Goal: Submit feedback/report problem

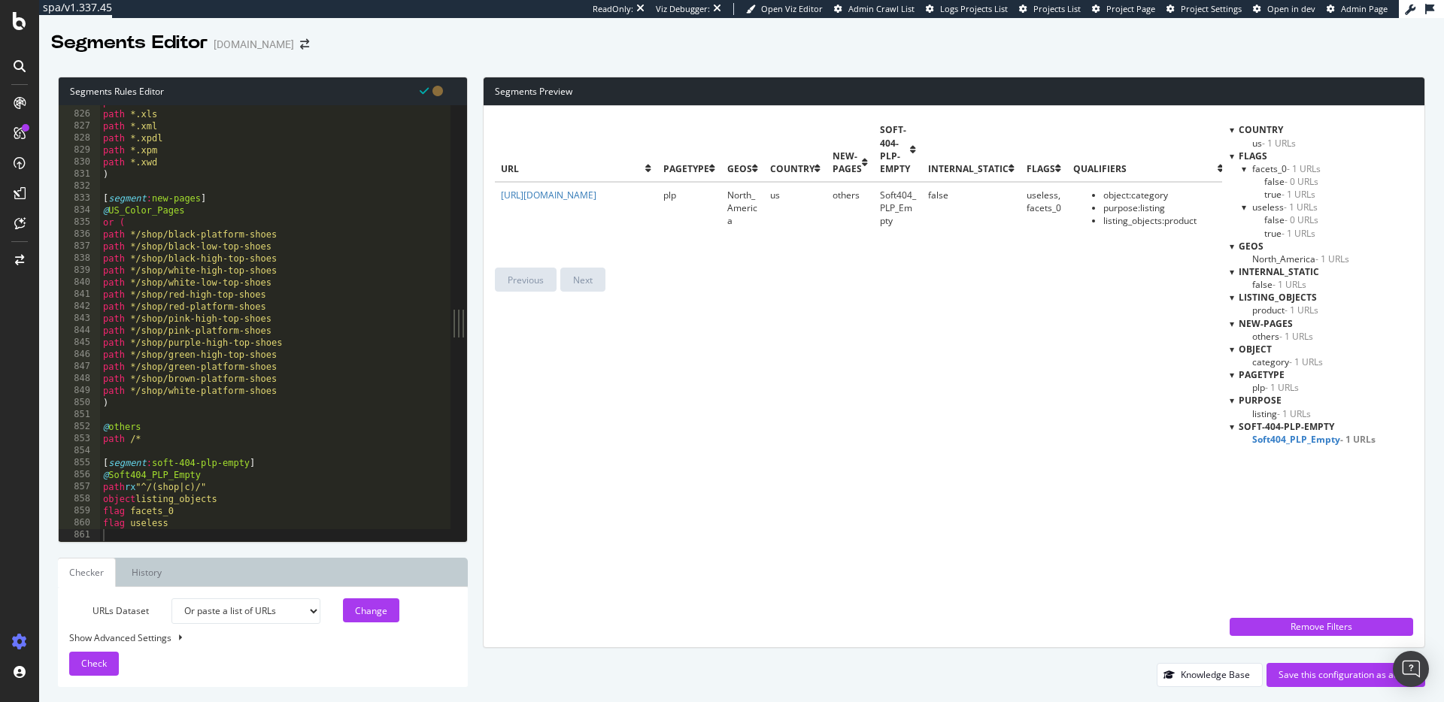
select select "urlList"
click at [729, 123] on th "geos" at bounding box center [742, 149] width 43 height 65
drag, startPoint x: 176, startPoint y: 514, endPoint x: 176, endPoint y: 529, distance: 15.8
click at [176, 514] on div "path *.xbm path *.xls path *.xml path *.xpdl path *.xpm path *.xwd ) [ segment …" at bounding box center [275, 326] width 351 height 460
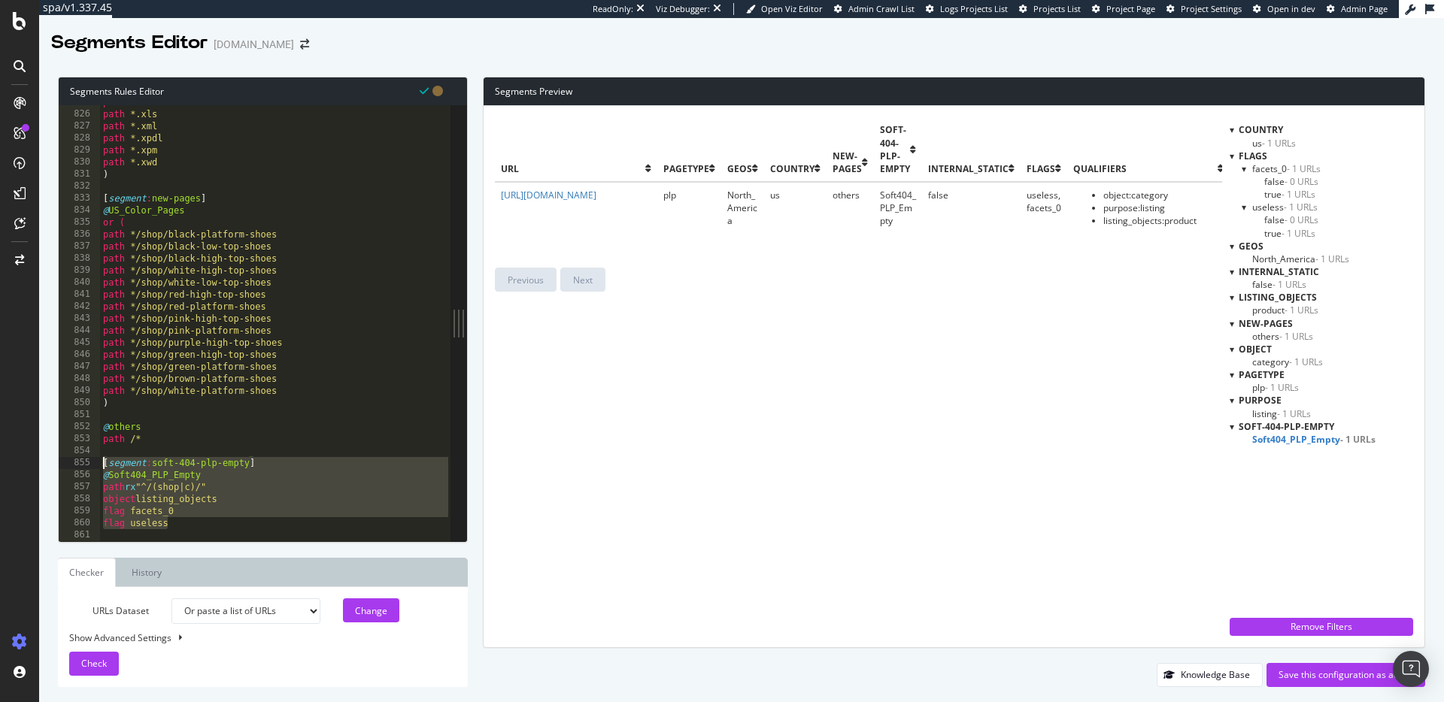
drag, startPoint x: 158, startPoint y: 517, endPoint x: 83, endPoint y: 465, distance: 90.7
click at [83, 465] on div "flag facets_0 825 826 827 828 829 830 831 832 833 834 835 836 837 838 839 840 8…" at bounding box center [255, 323] width 392 height 436
type textarea "[segment:soft-404-plp-empty] @Soft404_PLP_Empty"
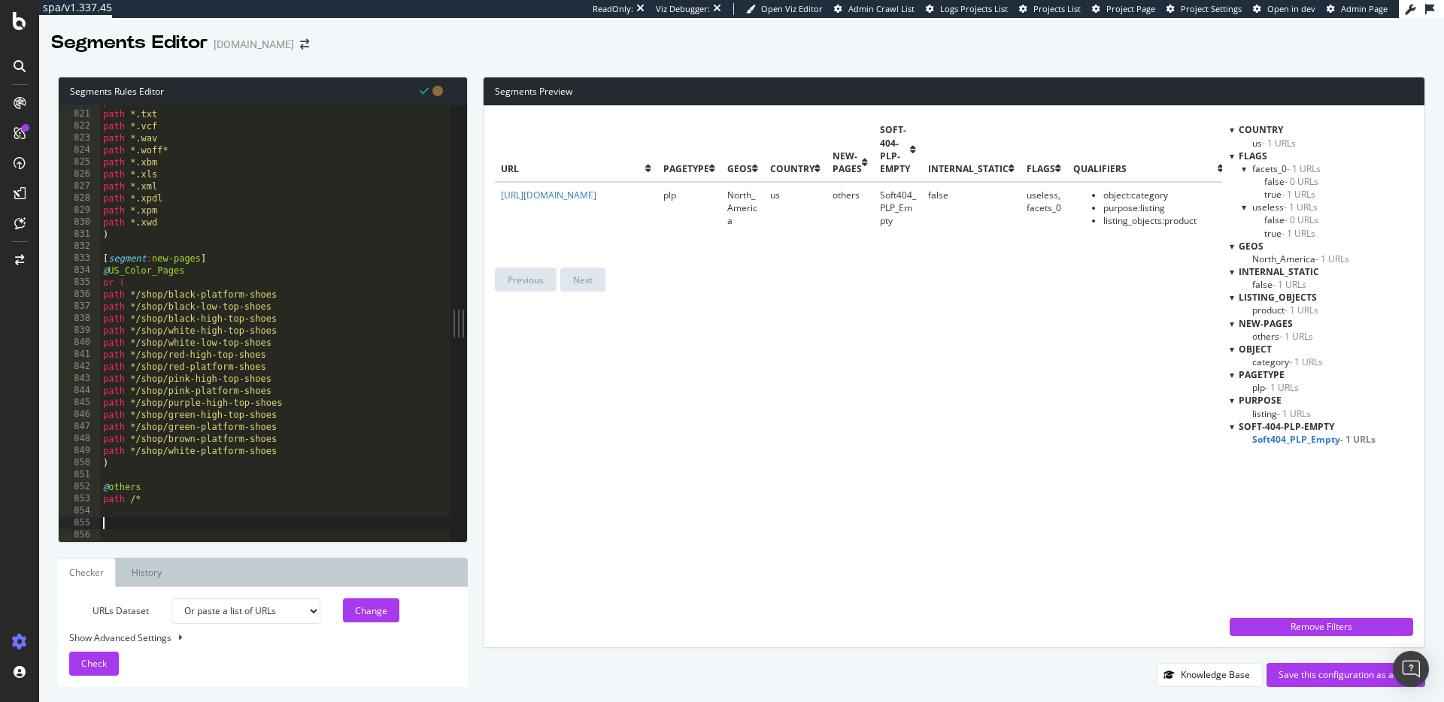
scroll to position [9849, 0]
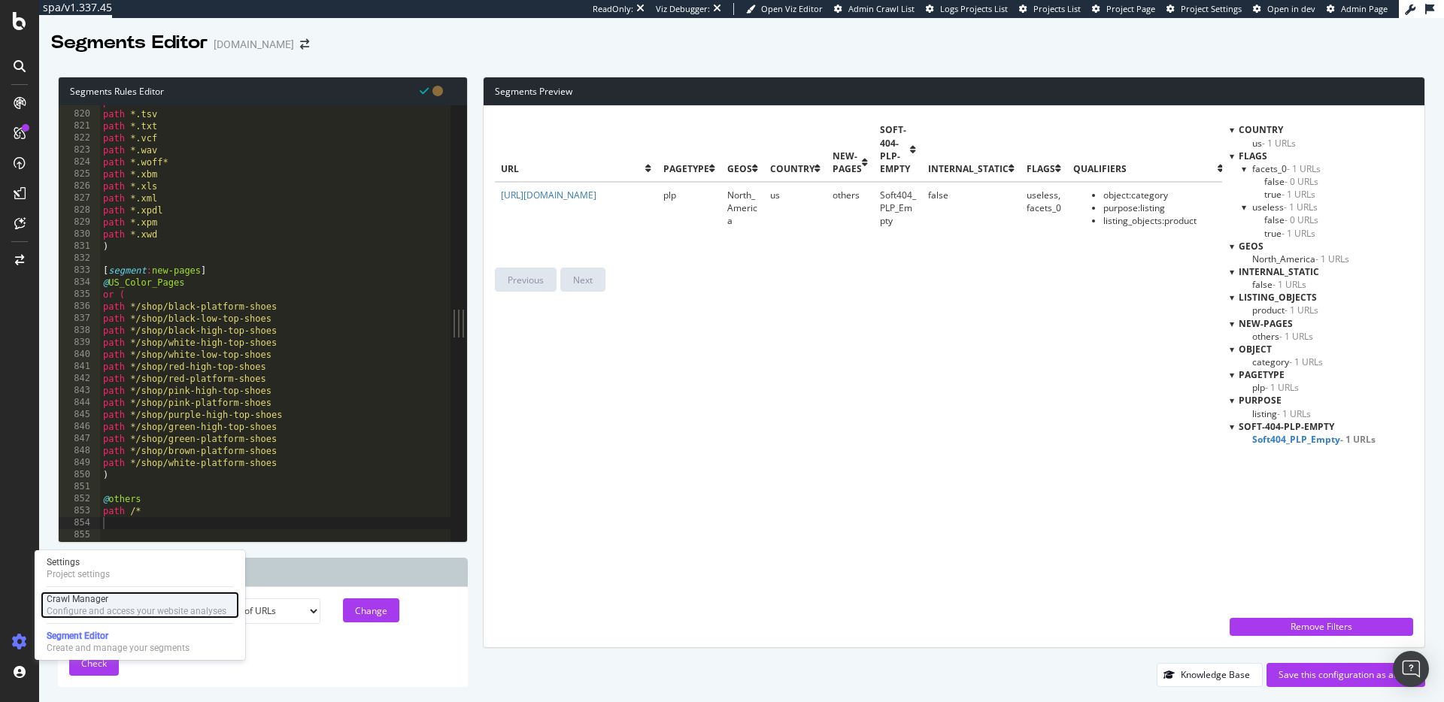
click at [62, 604] on div "Crawl Manager" at bounding box center [137, 599] width 180 height 12
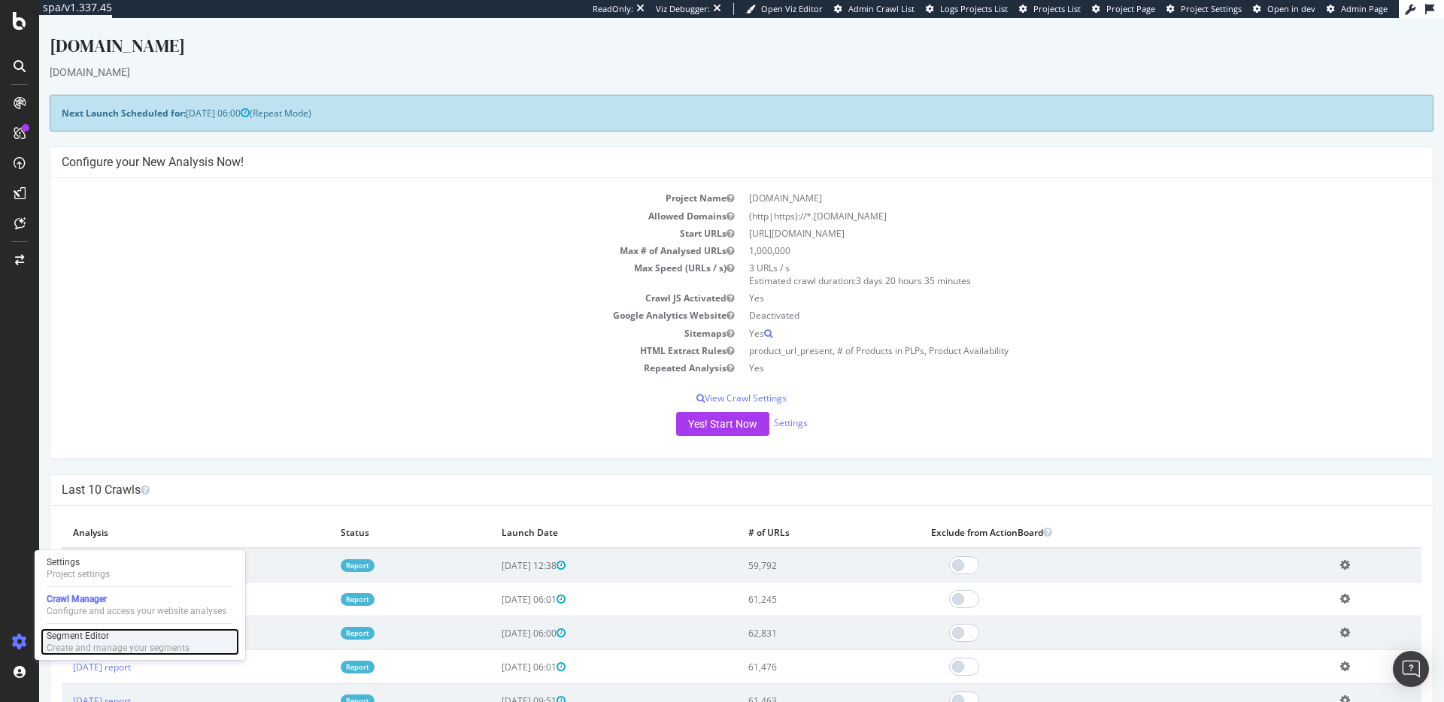
click at [68, 642] on div "Create and manage your segments" at bounding box center [118, 648] width 143 height 12
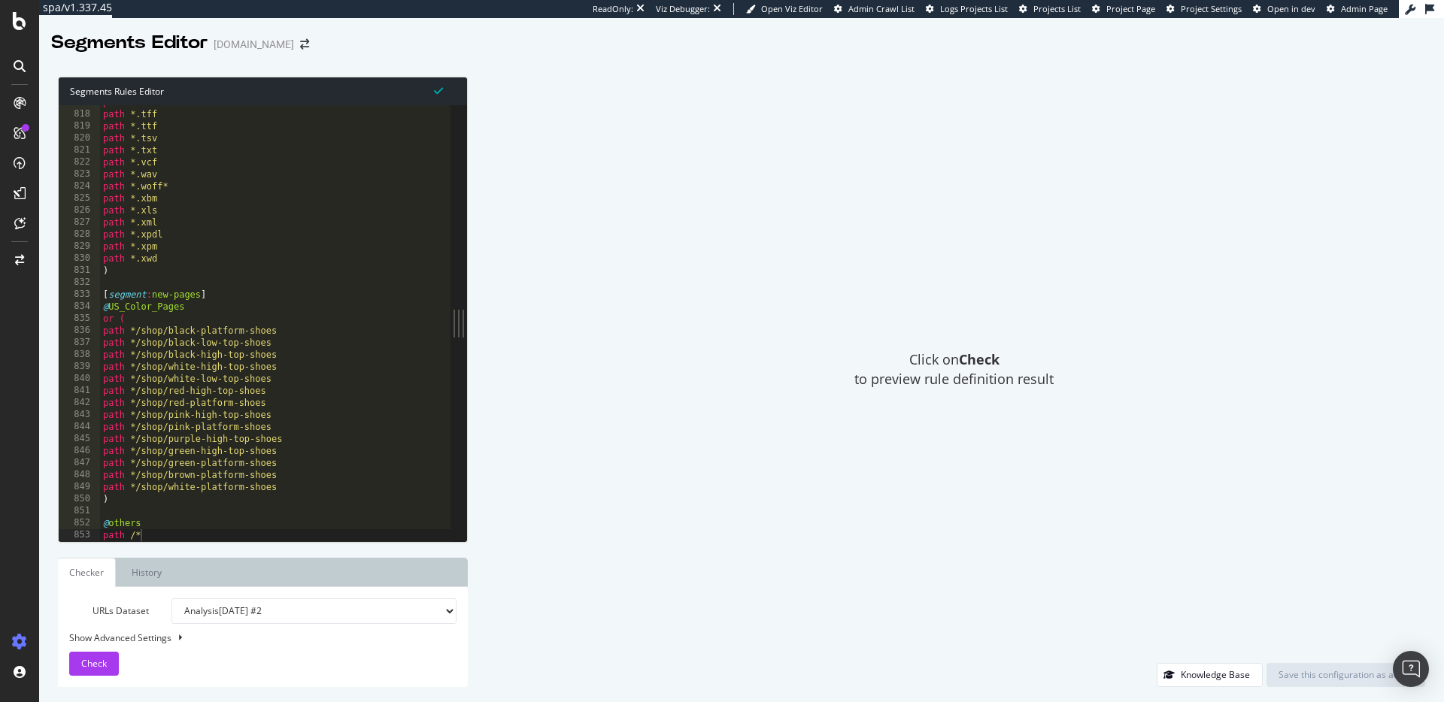
scroll to position [9825, 0]
click at [175, 526] on div "path *.tiff path *.tff path *.ttf path *.tsv path *.txt path *.vcf path *.wav p…" at bounding box center [275, 326] width 351 height 460
click at [171, 532] on div "path *.tiff path *.tff path *.ttf path *.tsv path *.txt path *.vcf path *.wav p…" at bounding box center [275, 326] width 351 height 460
type textarea "path /*"
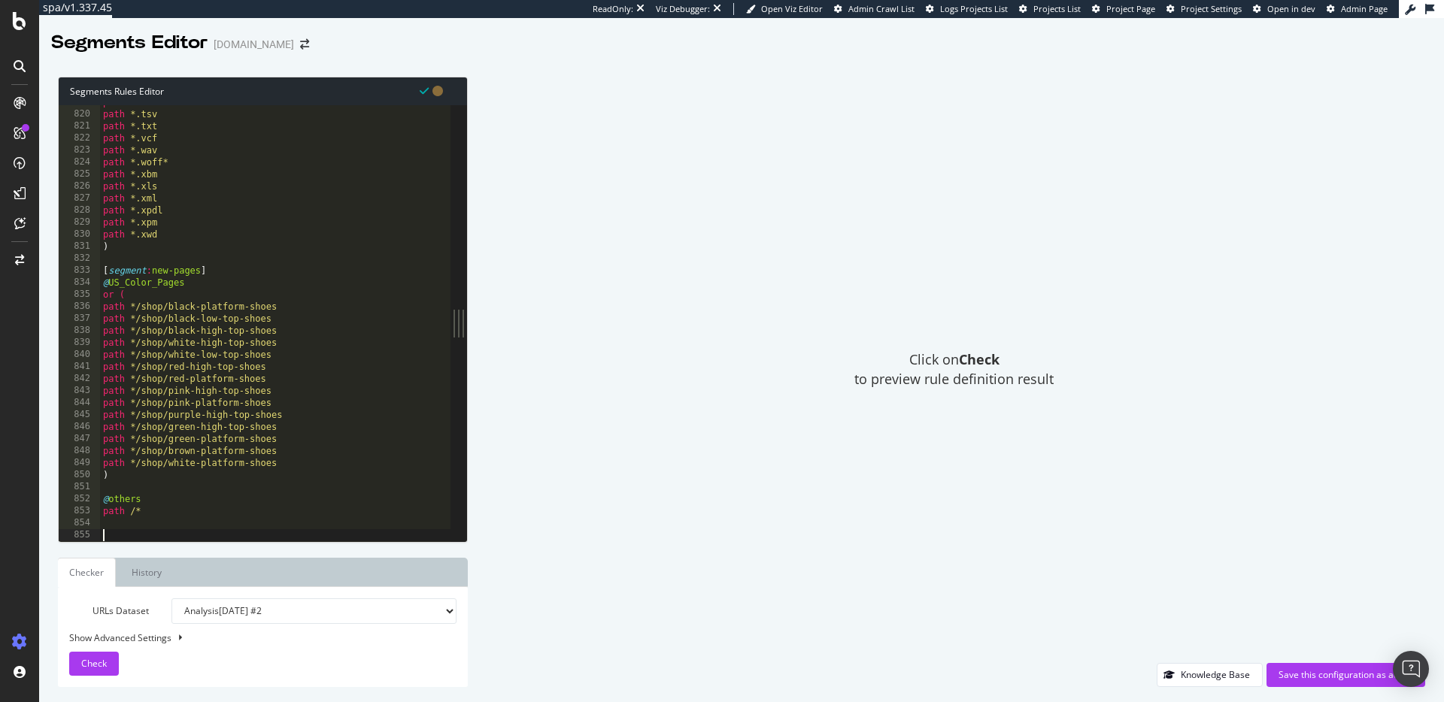
paste textarea "return 0"
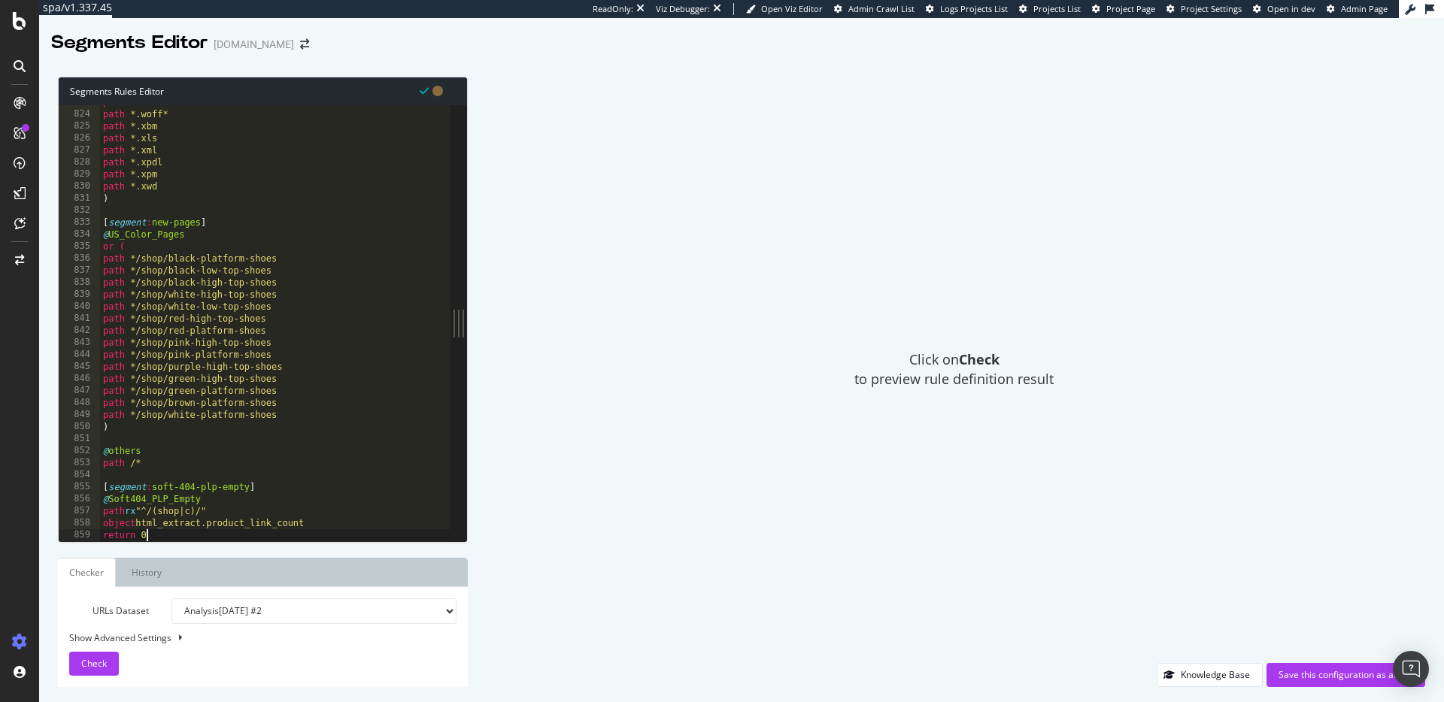
scroll to position [9897, 0]
click at [111, 661] on button "Check" at bounding box center [94, 664] width 50 height 24
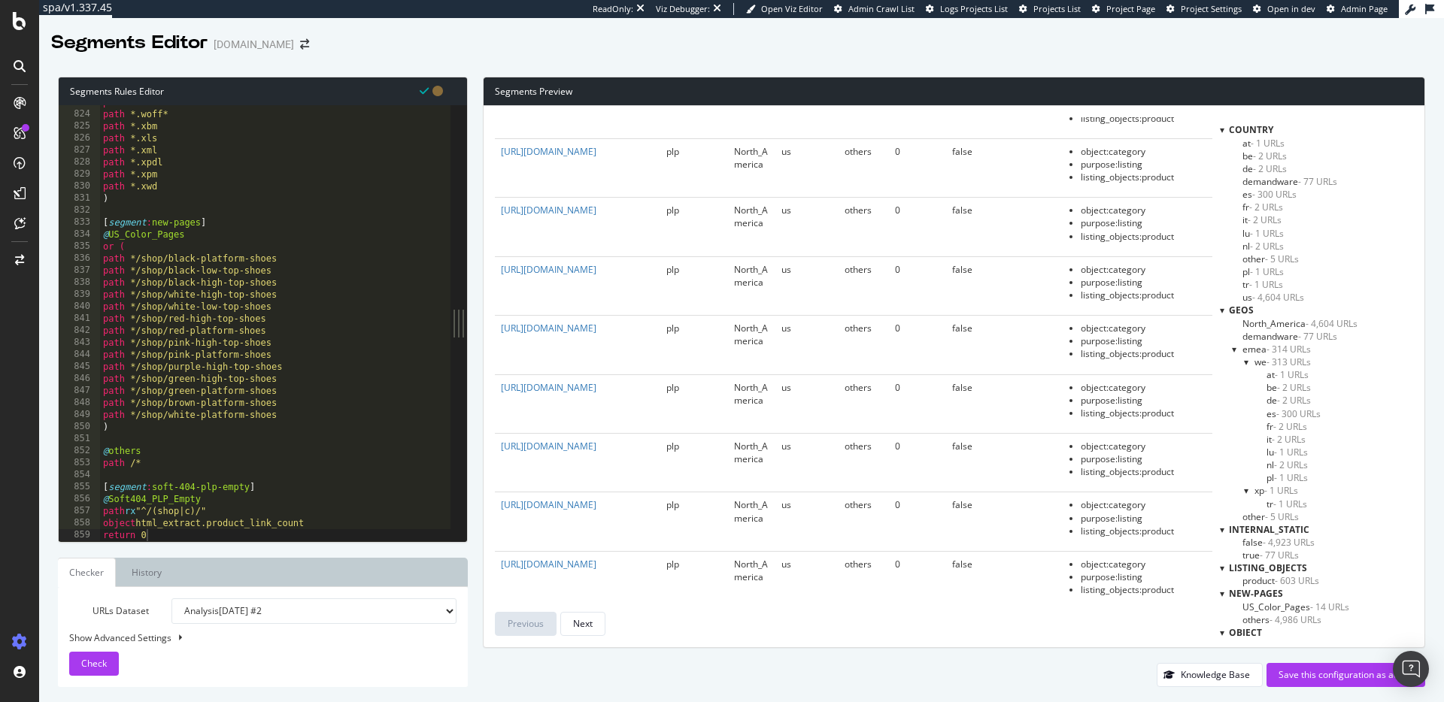
scroll to position [286, 0]
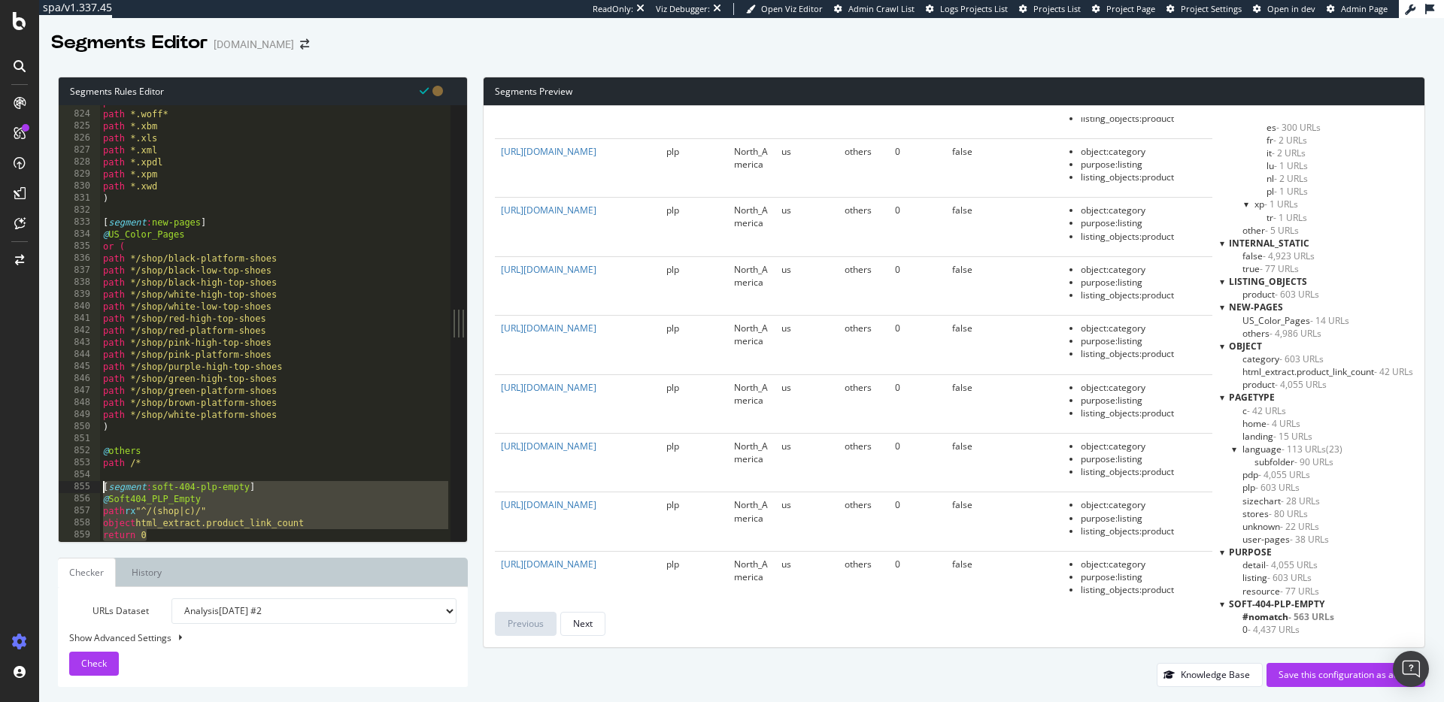
drag, startPoint x: 163, startPoint y: 532, endPoint x: 89, endPoint y: 490, distance: 84.5
click at [89, 490] on div "return 0 823 824 825 826 827 828 829 830 831 832 833 834 835 836 837 838 839 84…" at bounding box center [255, 323] width 392 height 436
type textarea "[segment:soft-404-plp-empty] @Soft404_PLP_Empty"
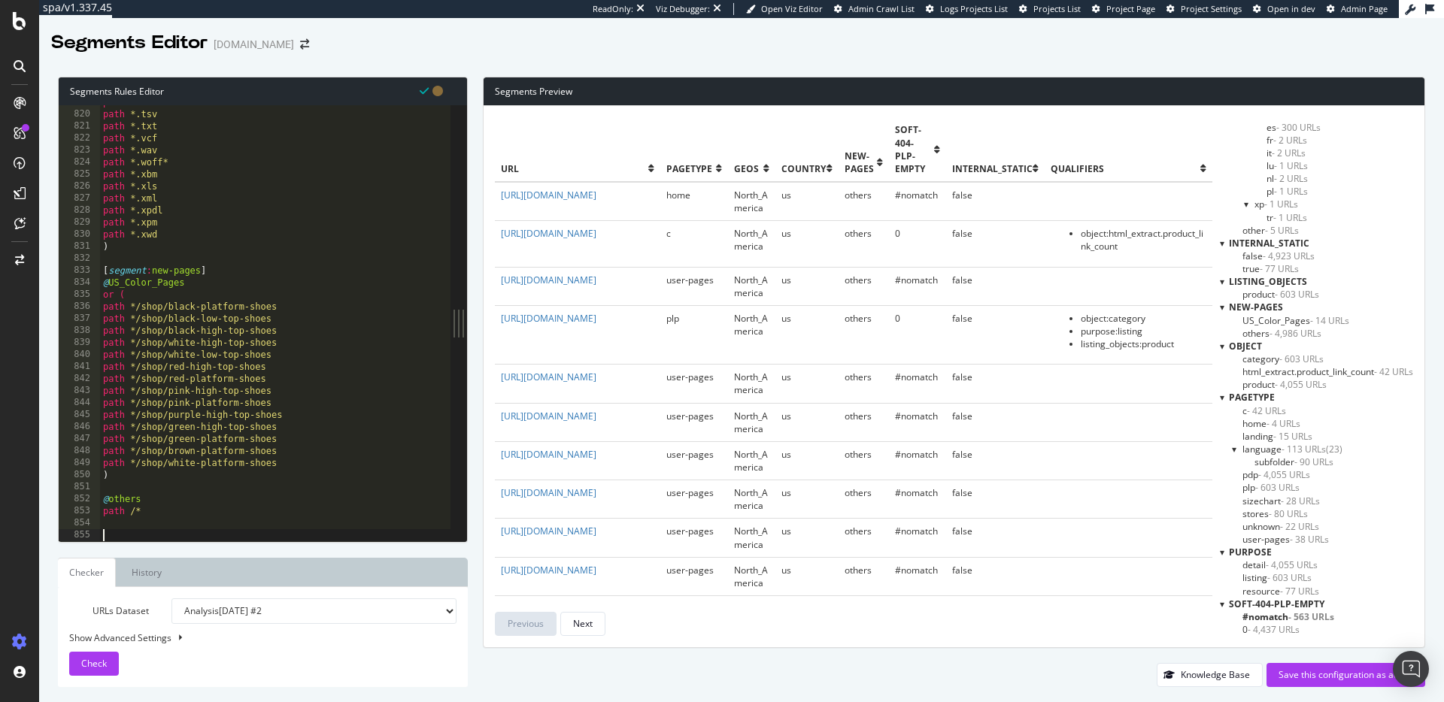
scroll to position [9837, 0]
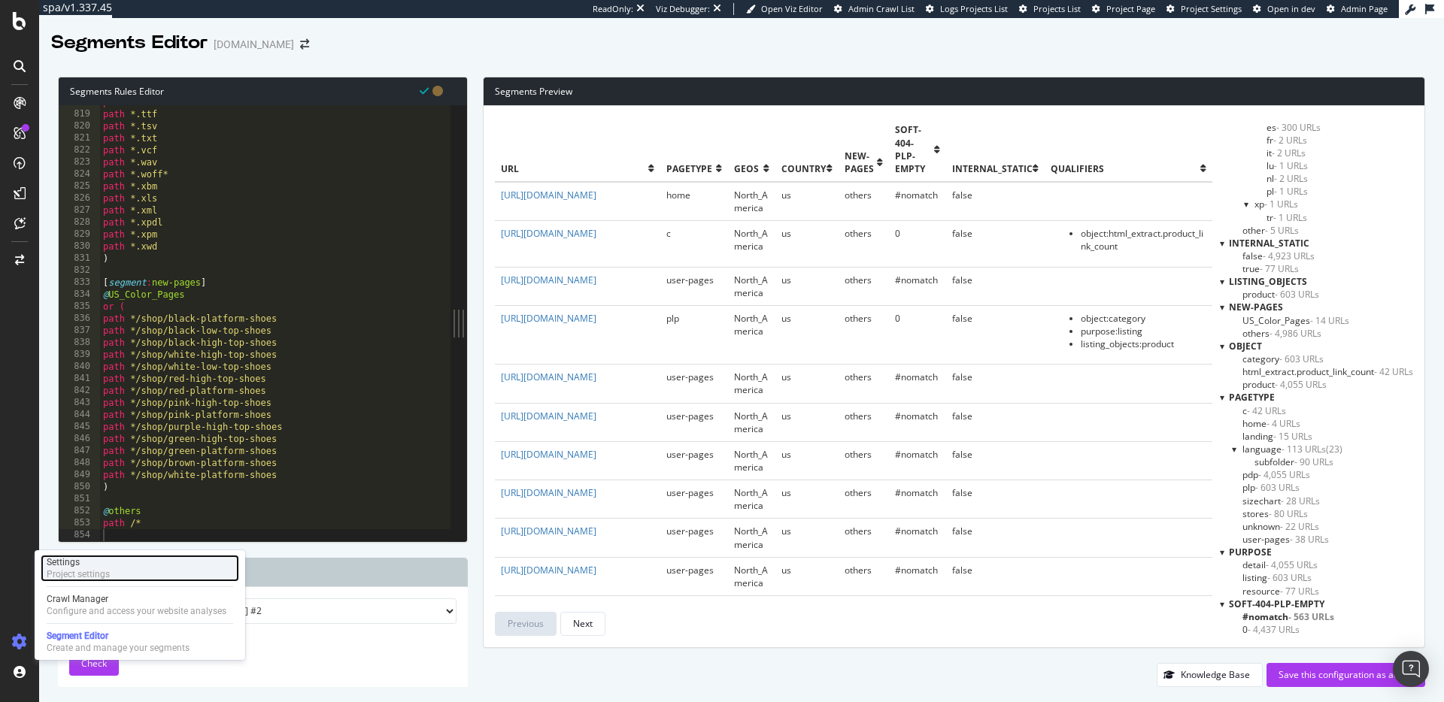
click at [68, 574] on div "Project settings" at bounding box center [78, 574] width 63 height 12
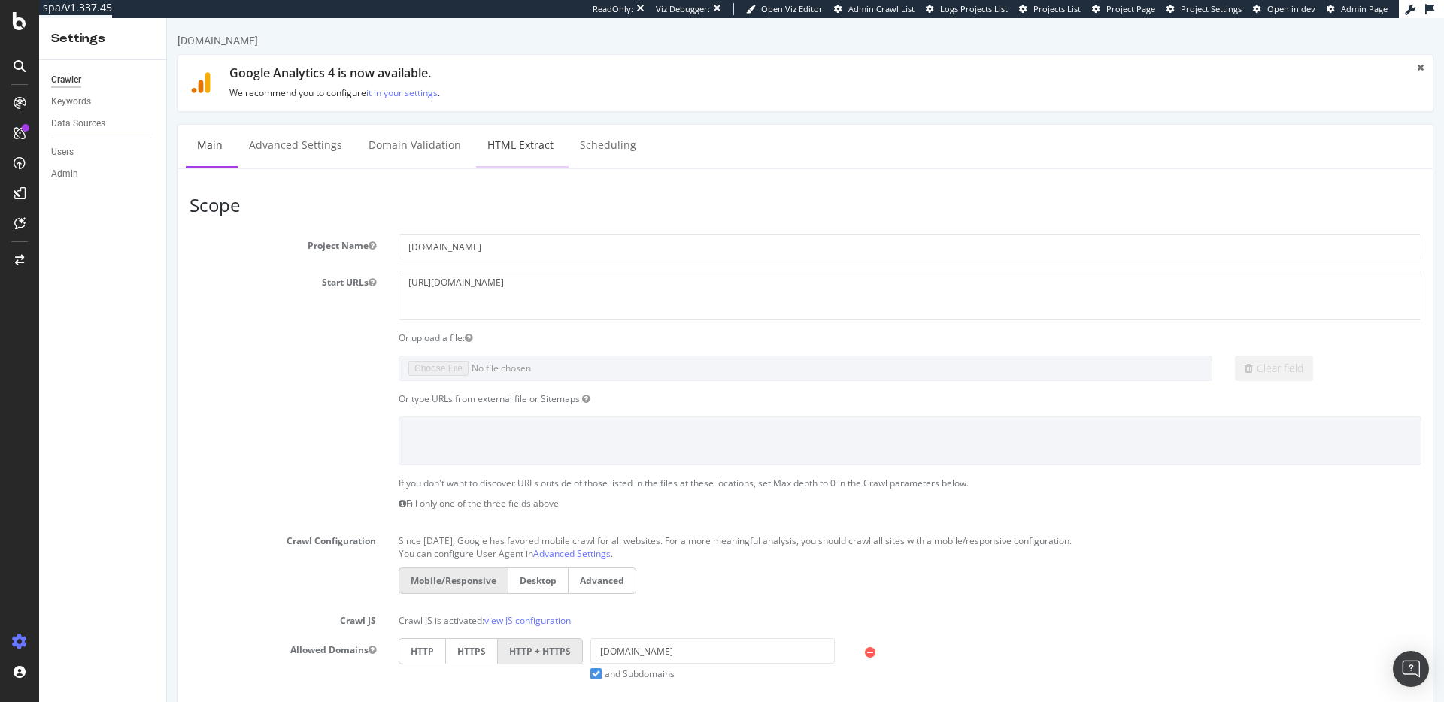
click at [496, 146] on link "HTML Extract" at bounding box center [520, 145] width 89 height 41
select select "count"
select select "i"
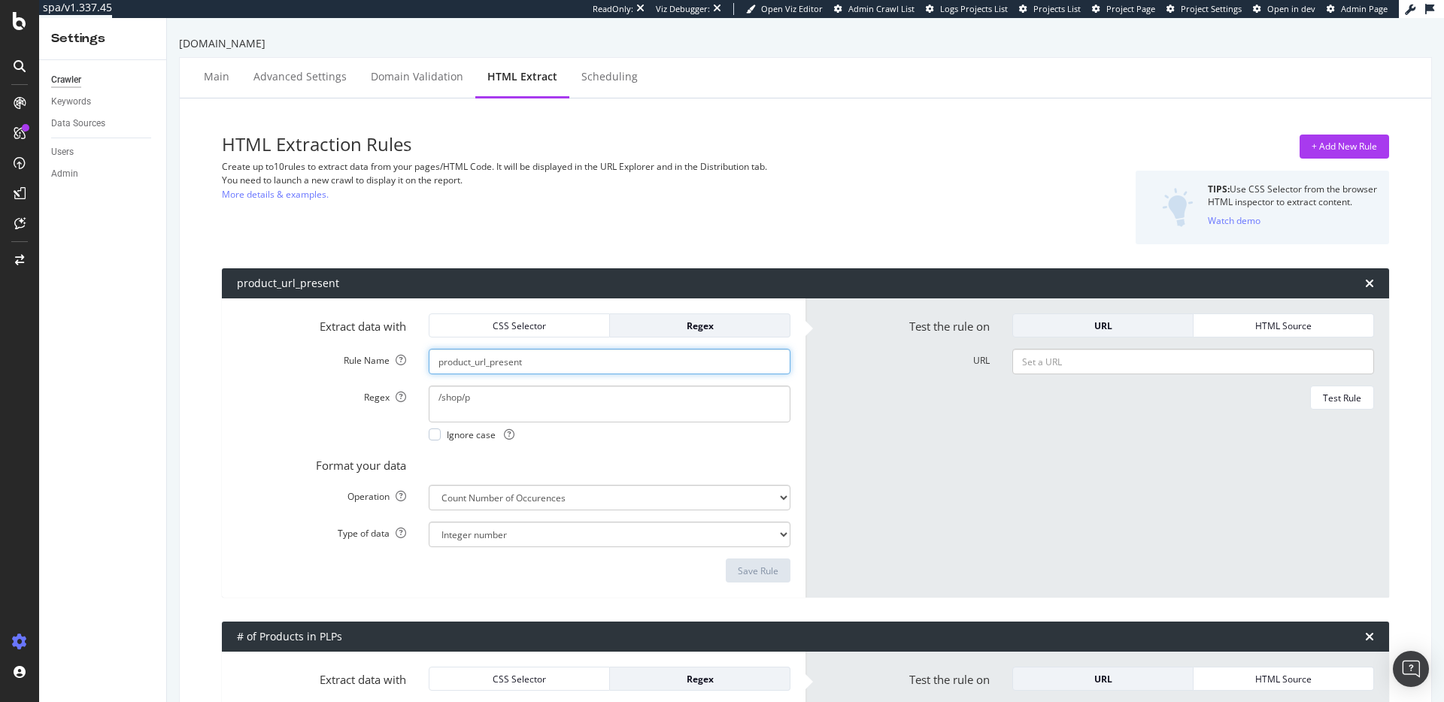
click at [511, 367] on input "product_url_present" at bounding box center [610, 362] width 362 height 26
paste input "link_cou"
type input "product_link_count"
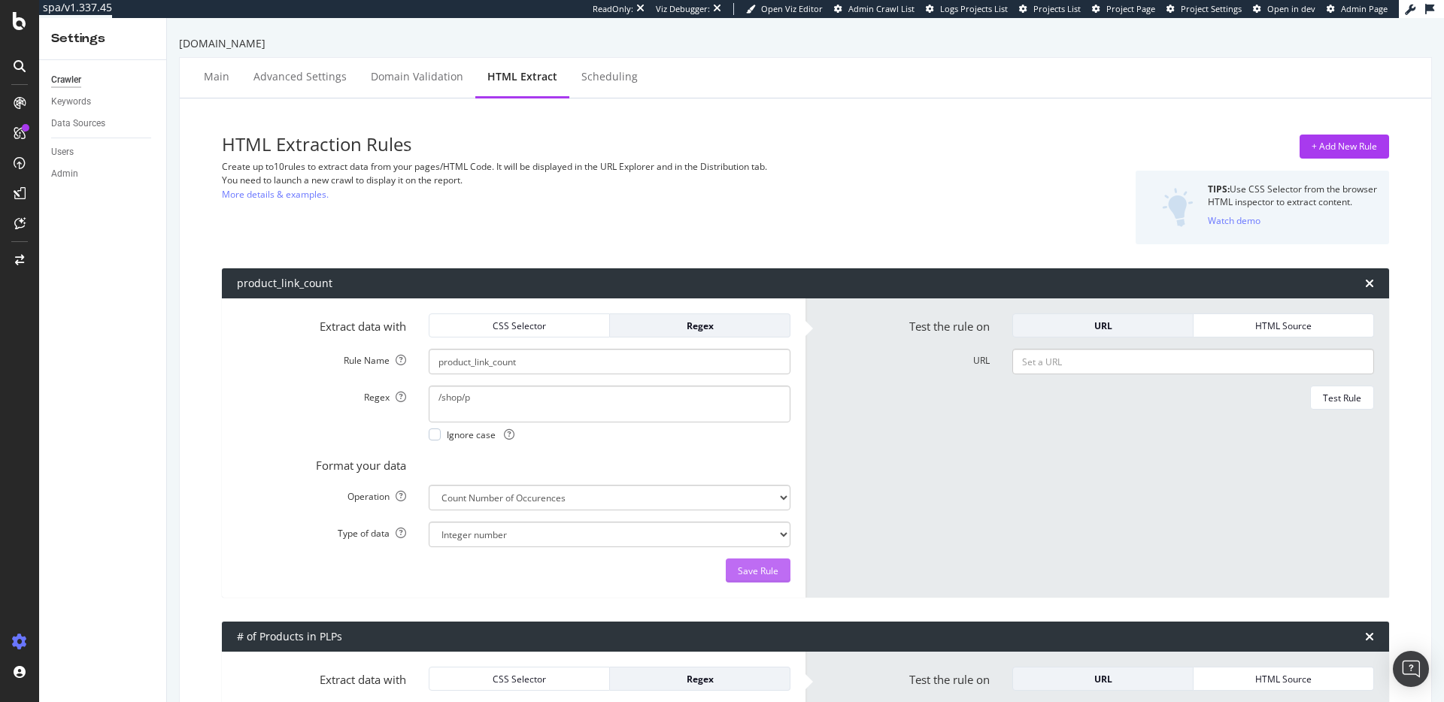
click at [768, 574] on div "Save Rule" at bounding box center [758, 571] width 41 height 13
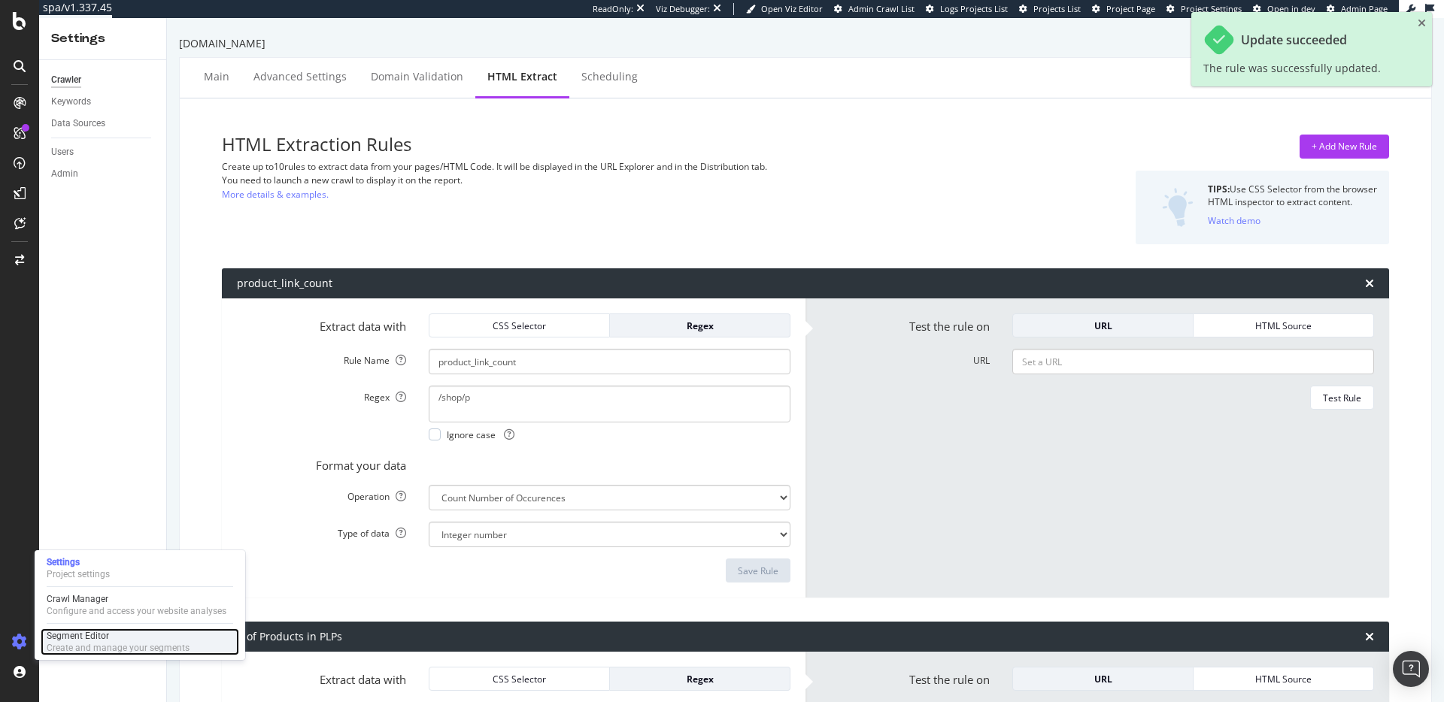
click at [70, 644] on div "Create and manage your segments" at bounding box center [118, 648] width 143 height 12
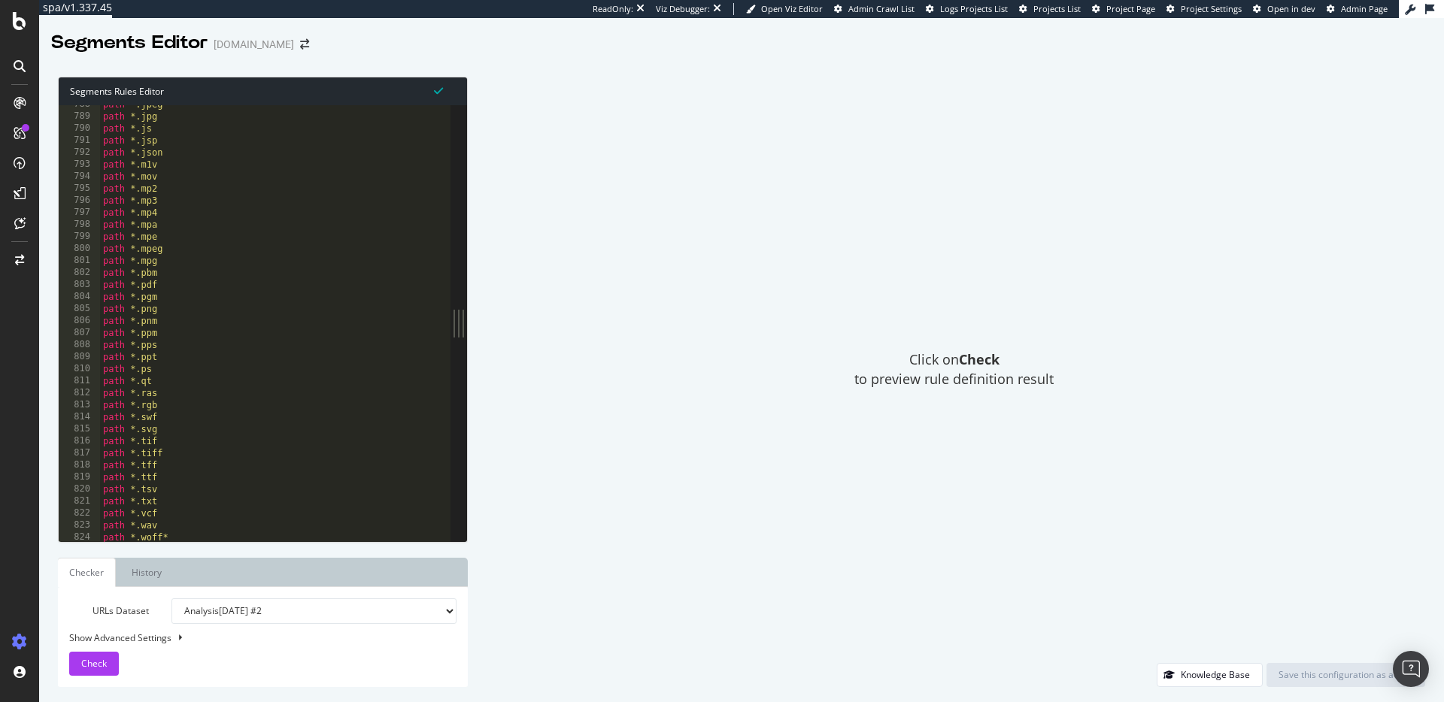
scroll to position [9825, 0]
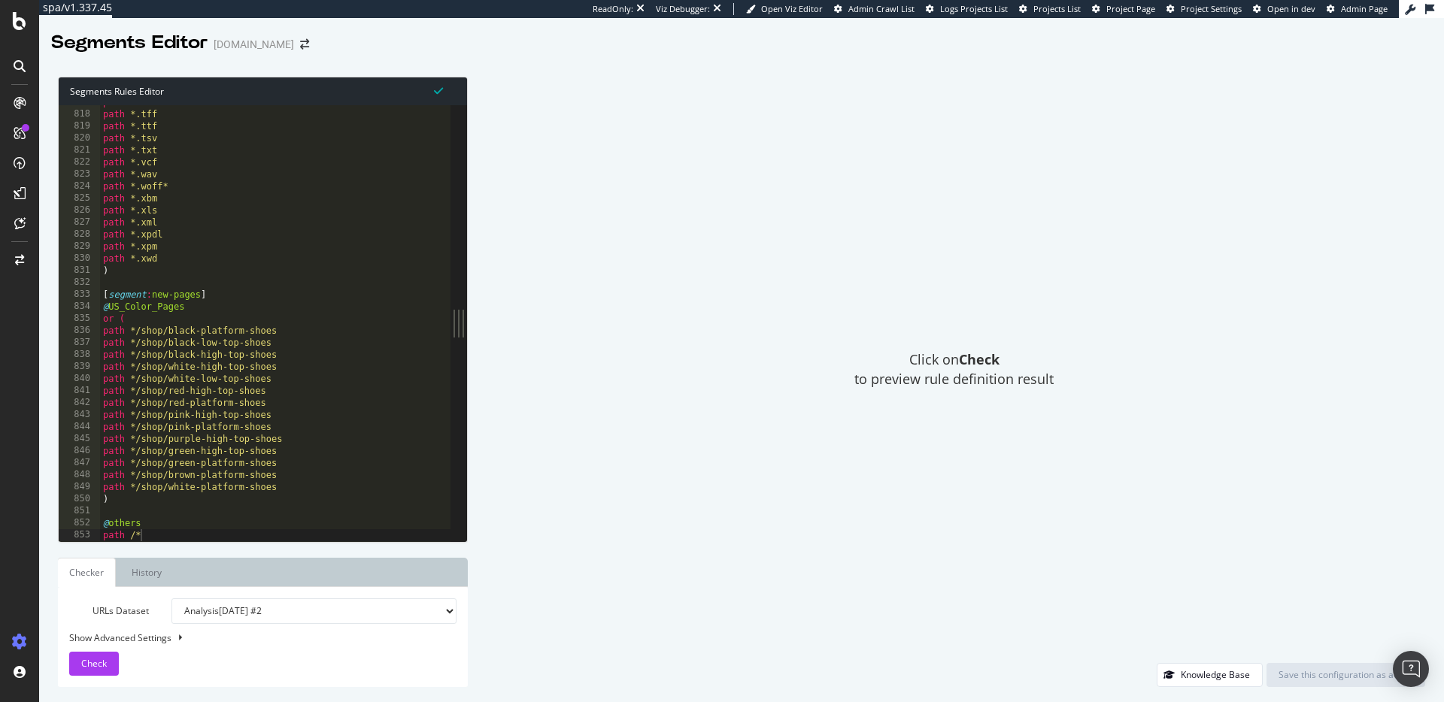
type textarea "path /*"
click at [192, 531] on div "path *.tiff path *.tff path *.ttf path *.tsv path *.txt path *.vcf path *.wav p…" at bounding box center [275, 326] width 351 height 460
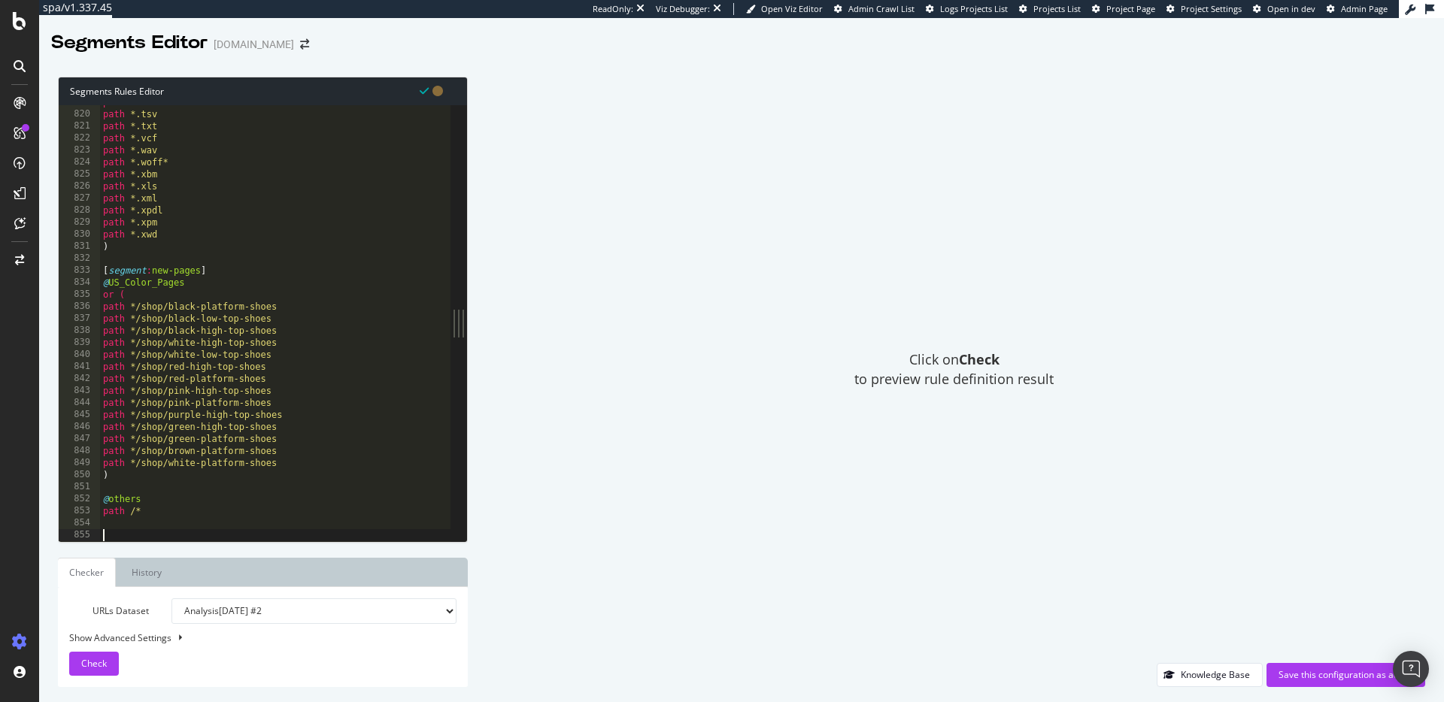
paste textarea "return 0"
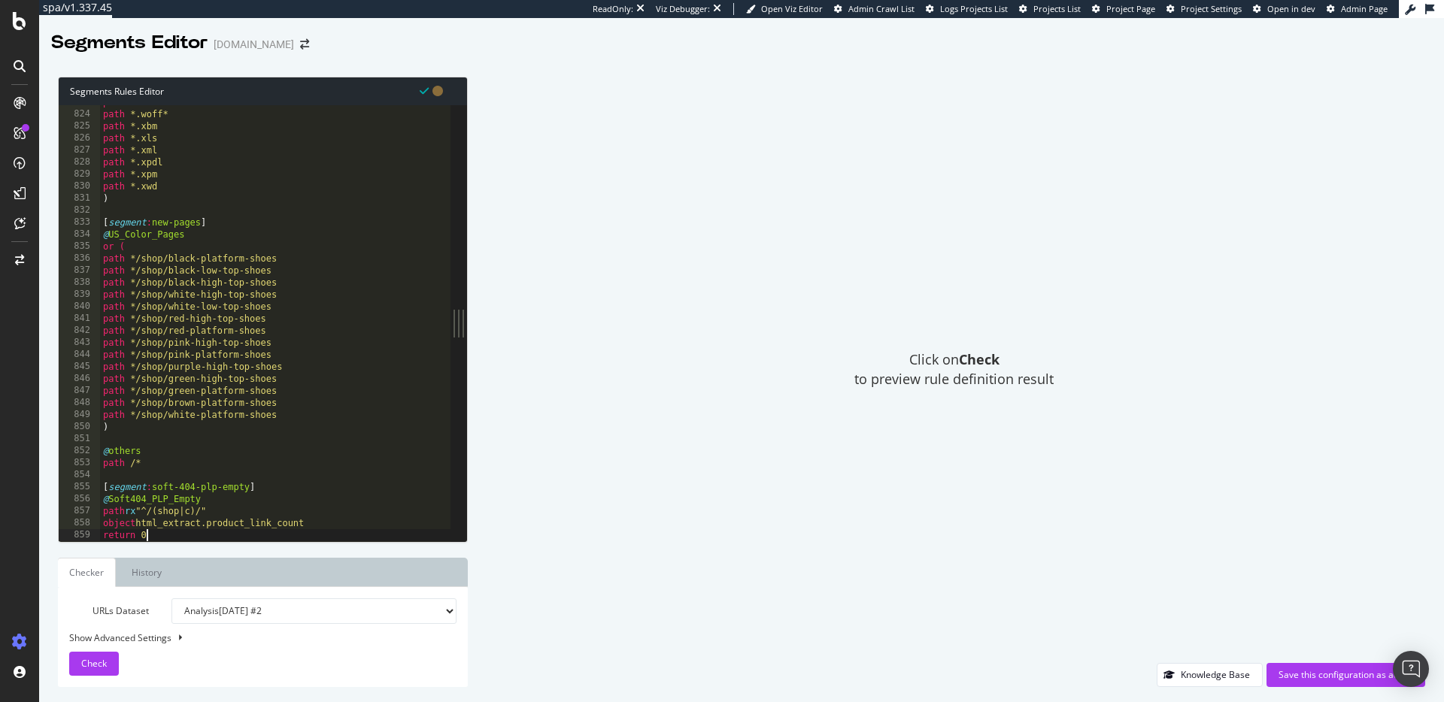
scroll to position [9897, 0]
type textarea "return 0"
click at [92, 658] on span "Check" at bounding box center [94, 663] width 26 height 13
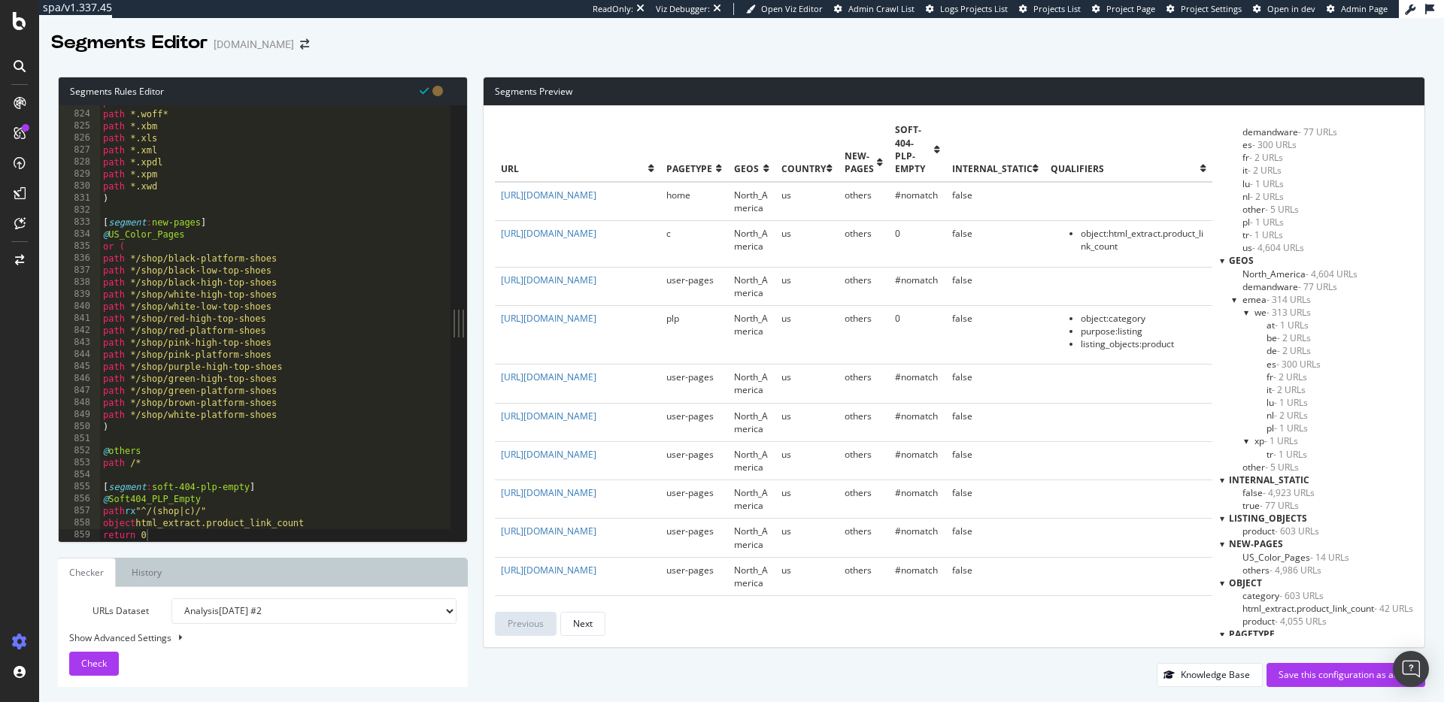
scroll to position [286, 0]
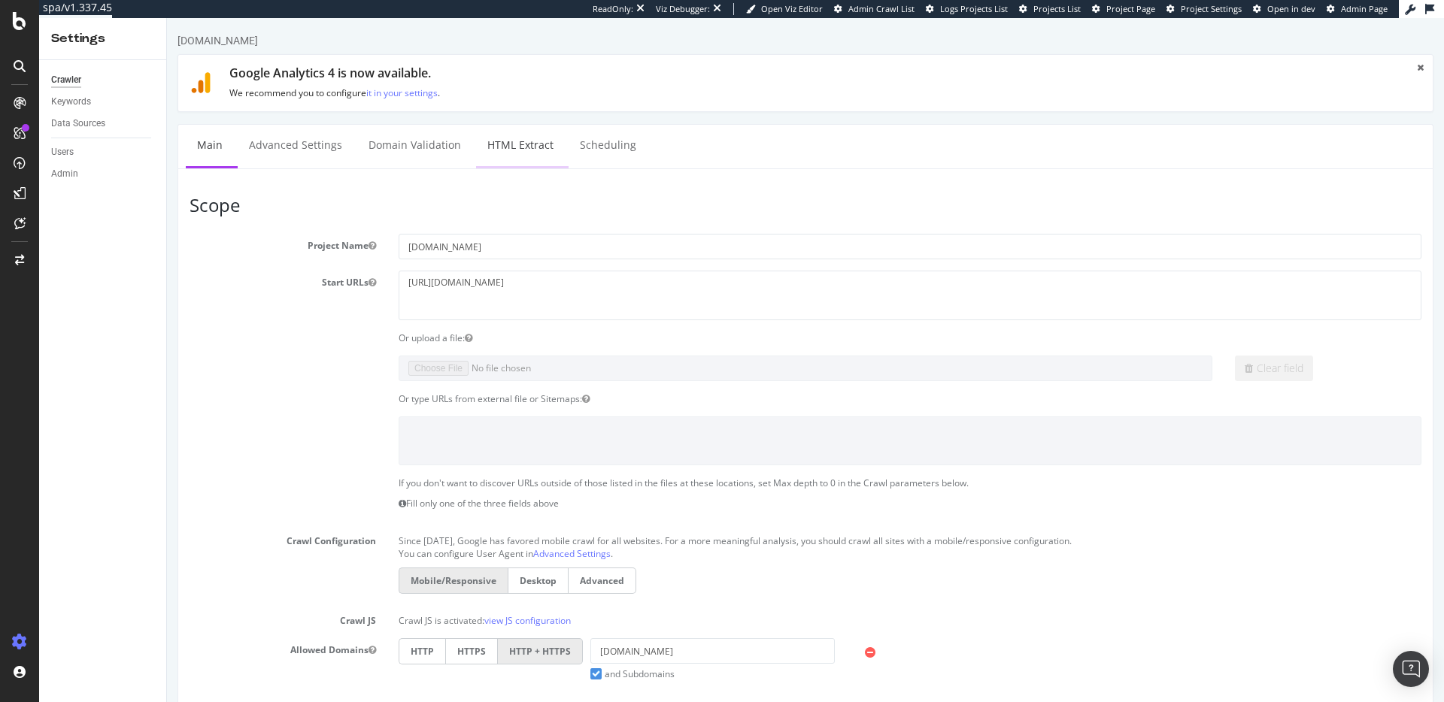
click at [494, 130] on link "HTML Extract" at bounding box center [520, 145] width 89 height 41
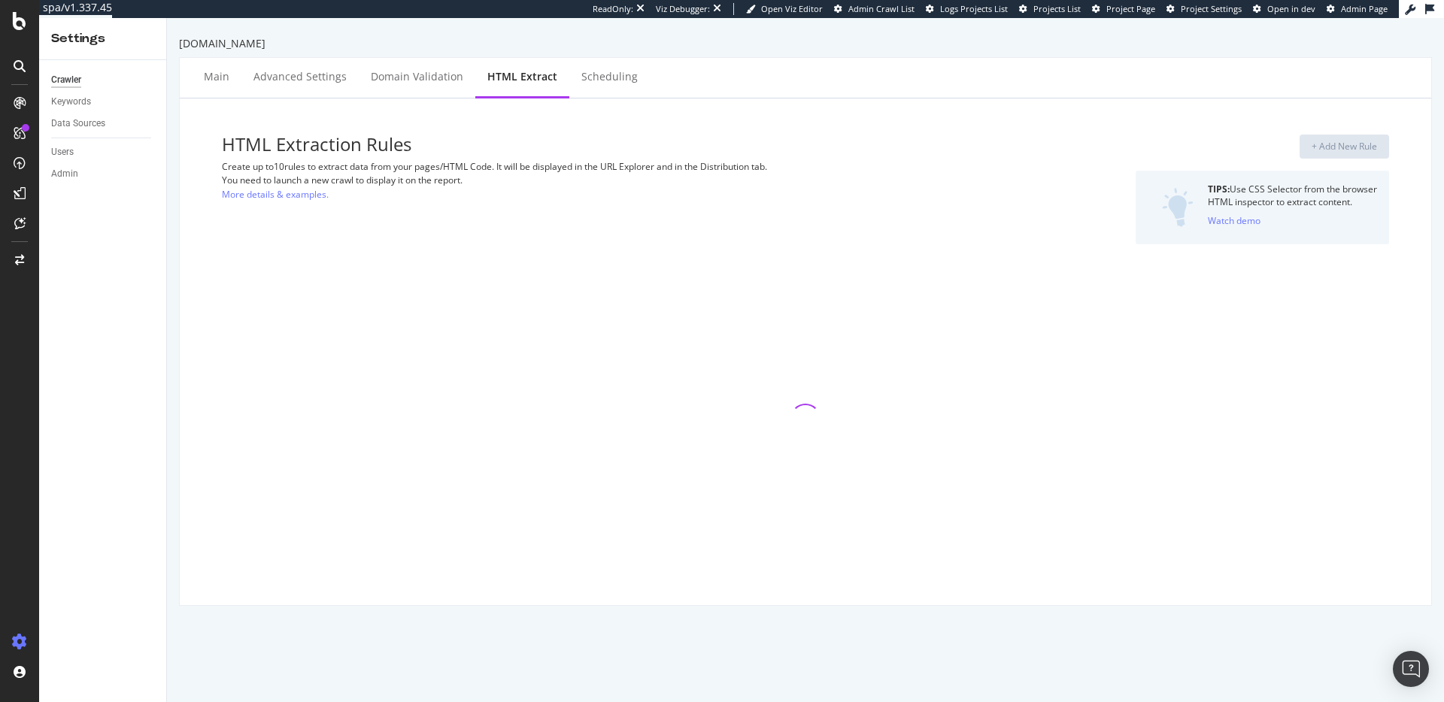
select select "exist"
select select "i"
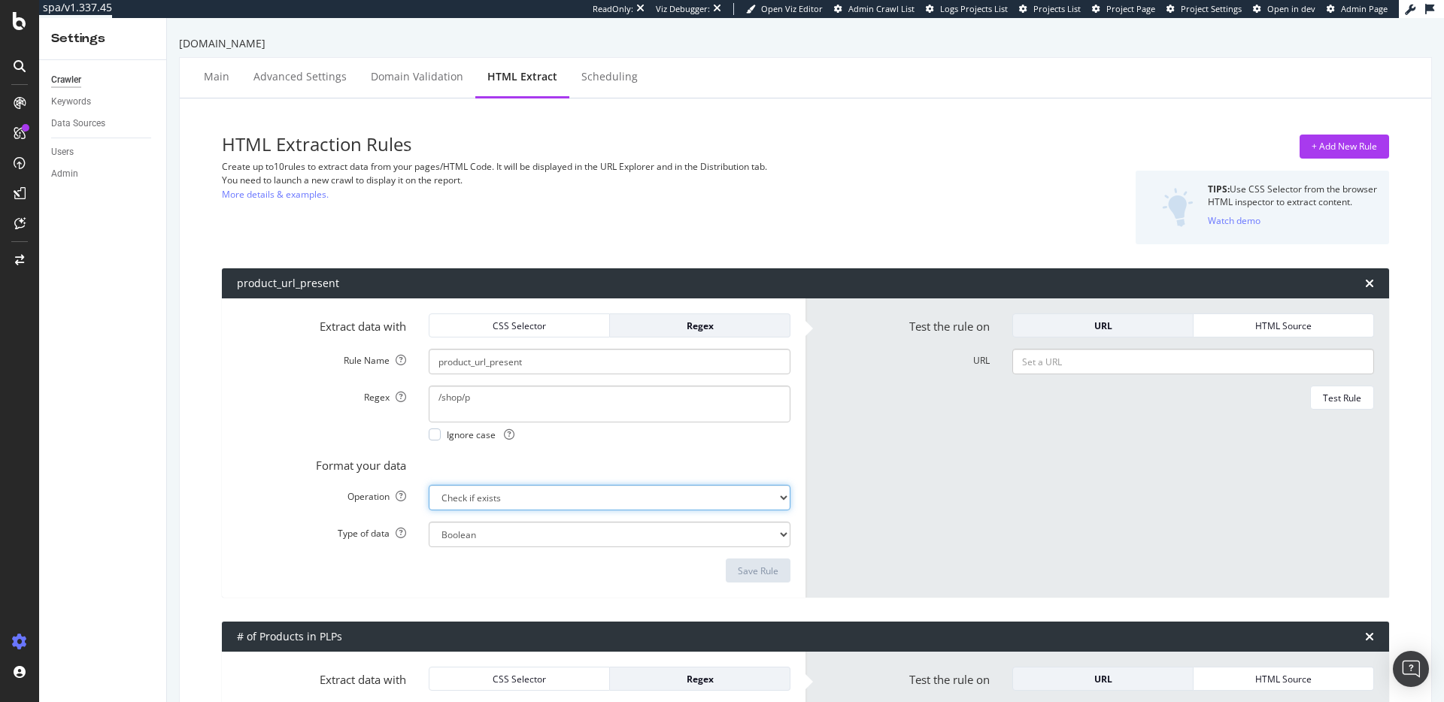
click at [493, 492] on select "Extract First Item Matched Extract First 3 Items Matched Count Number of Occure…" at bounding box center [610, 498] width 362 height 26
select select "count"
click at [429, 485] on select "Extract First Item Matched Extract First 3 Items Matched Count Number of Occure…" at bounding box center [610, 498] width 362 height 26
select select "i"
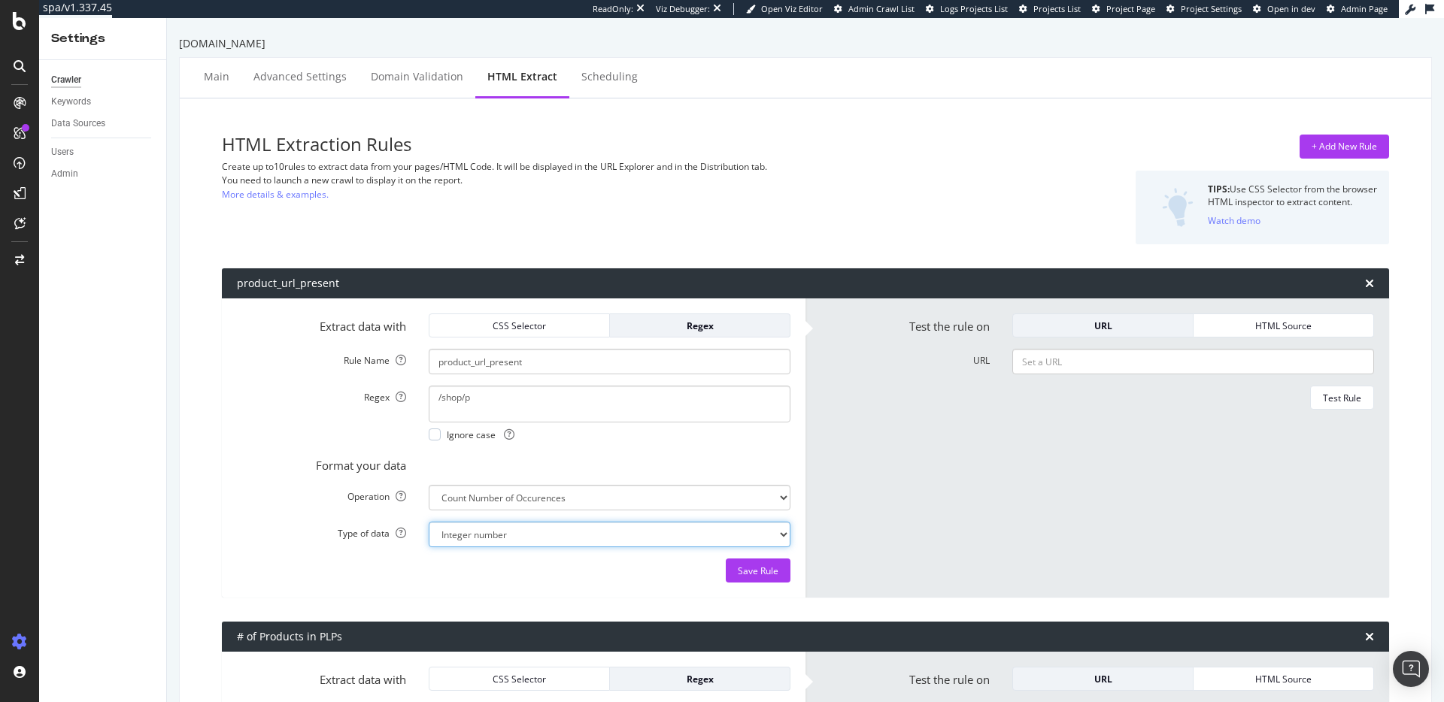
click at [520, 527] on select "Integer number" at bounding box center [610, 535] width 362 height 26
click at [429, 522] on select "Integer number" at bounding box center [610, 535] width 362 height 26
click at [1058, 368] on input "URL" at bounding box center [1193, 362] width 362 height 26
paste input "https://www.converse.com/shop/mens-clothing-and-accessories"
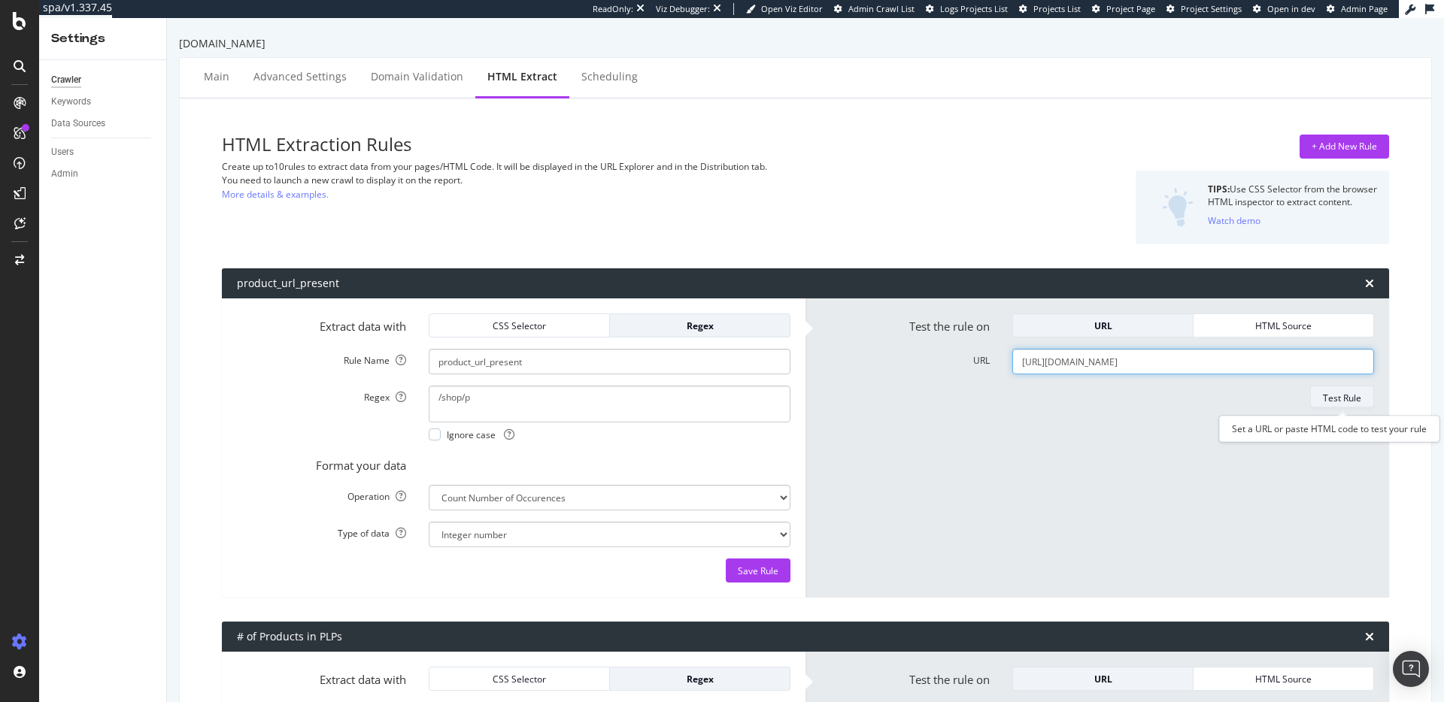
type input "https://www.converse.com/shop/mens-clothing-and-accessories"
click at [1330, 395] on div "Test Rule" at bounding box center [1342, 398] width 38 height 13
click at [765, 562] on div "Save Rule" at bounding box center [758, 570] width 41 height 23
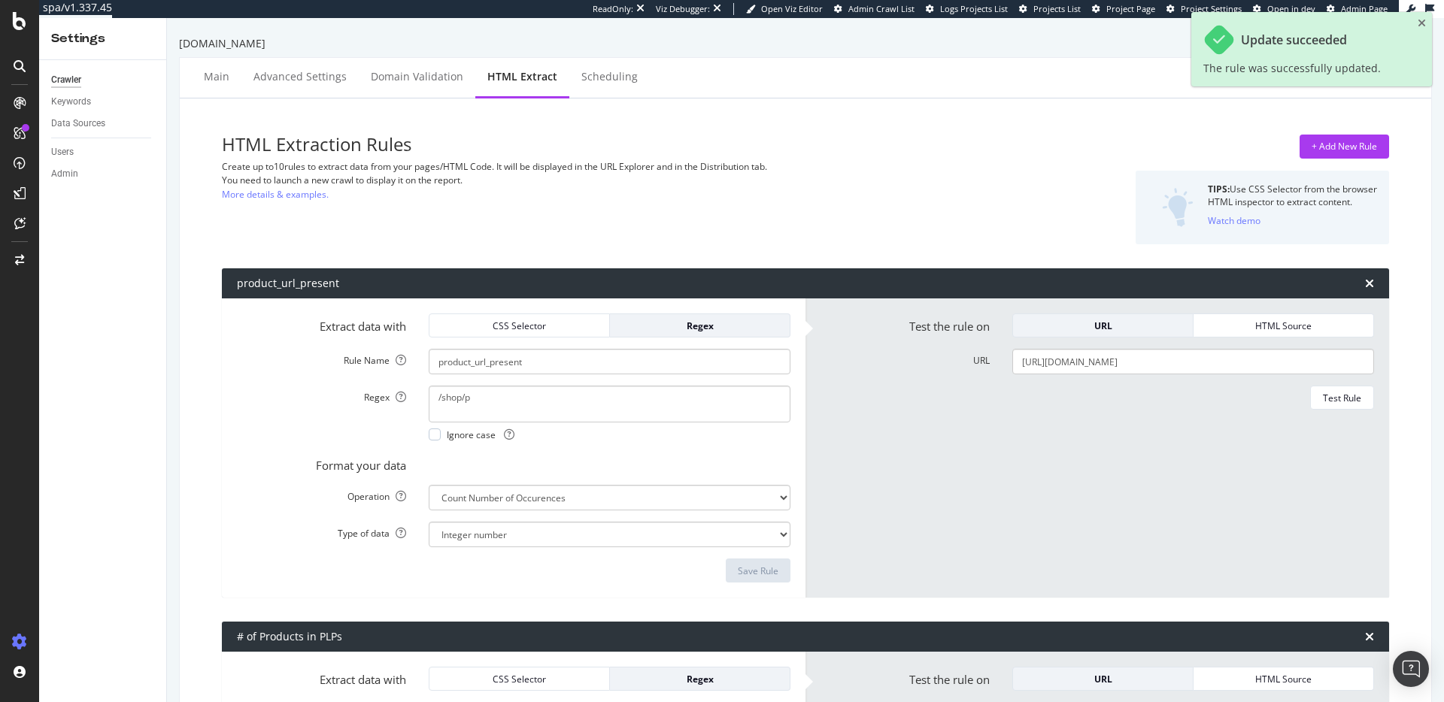
click at [727, 220] on div "HTML Extraction Rules Create up to 10 rules to extract data from your pages/HTM…" at bounding box center [607, 190] width 770 height 110
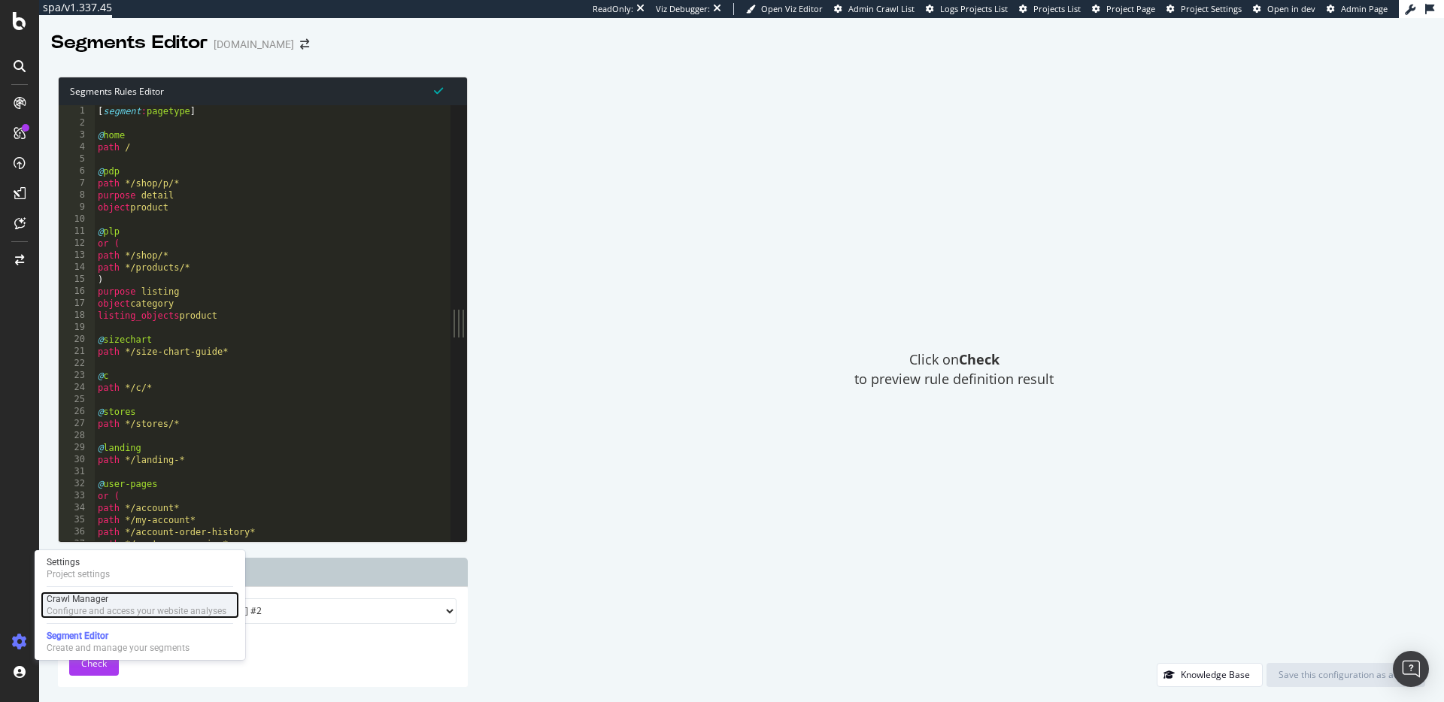
click at [86, 602] on div "Crawl Manager" at bounding box center [137, 599] width 180 height 12
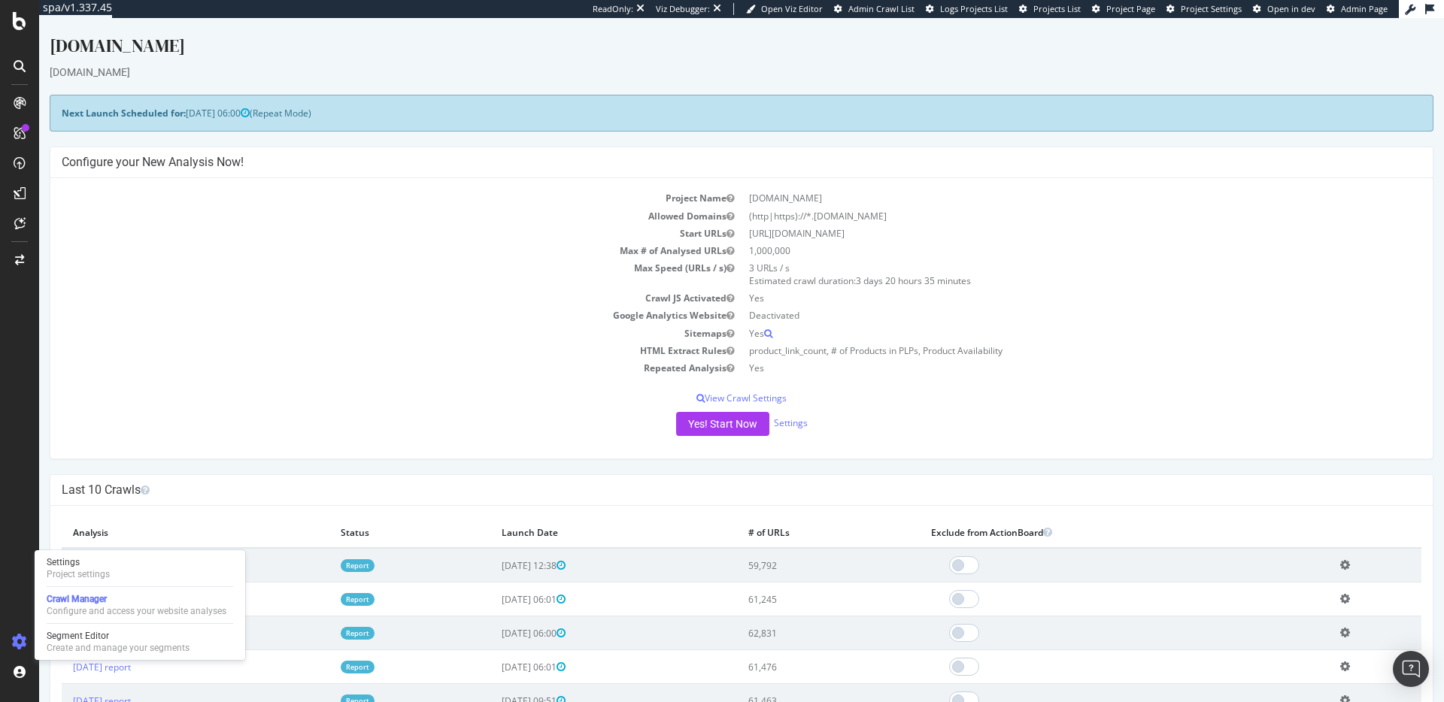
click at [87, 583] on div "Settings Project settings Crawl Manager Configure and access your website analy…" at bounding box center [140, 605] width 211 height 110
click at [89, 578] on div "Project settings" at bounding box center [78, 574] width 63 height 12
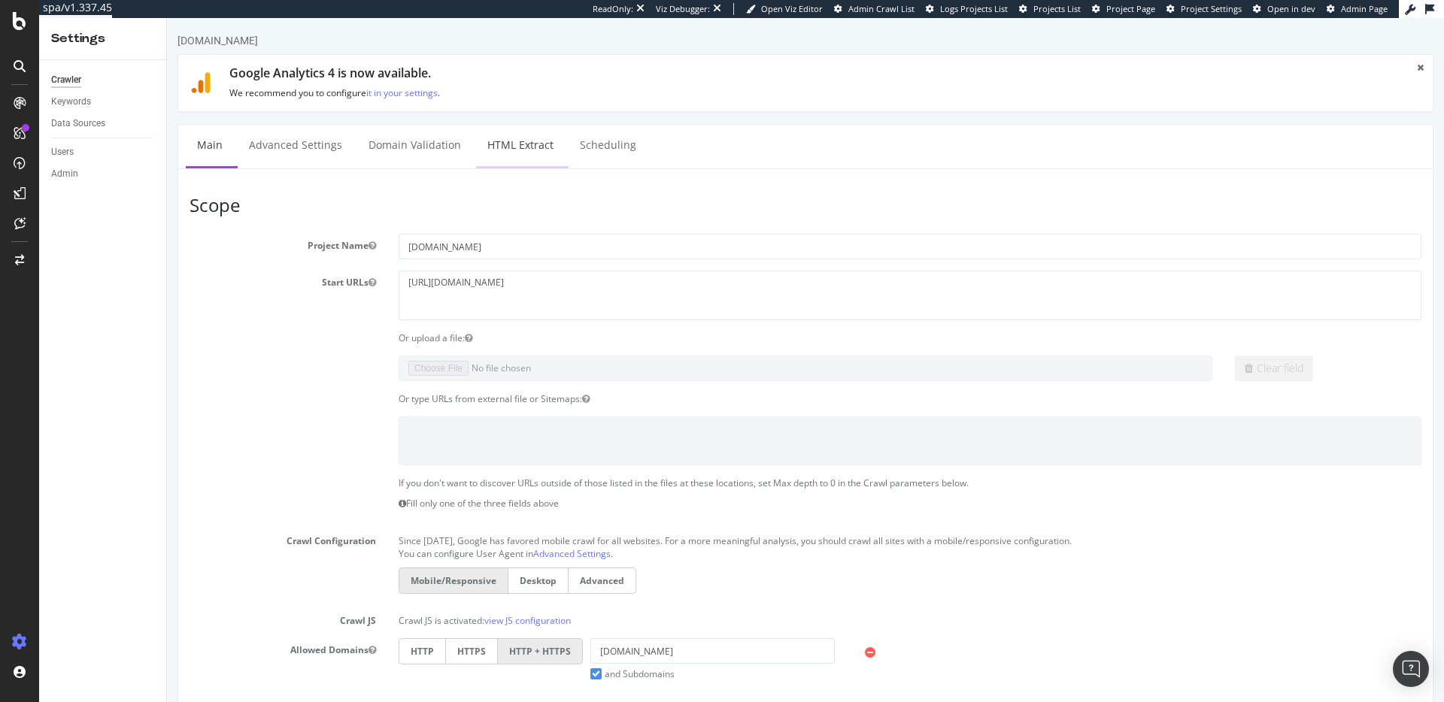
click at [506, 140] on link "HTML Extract" at bounding box center [520, 145] width 89 height 41
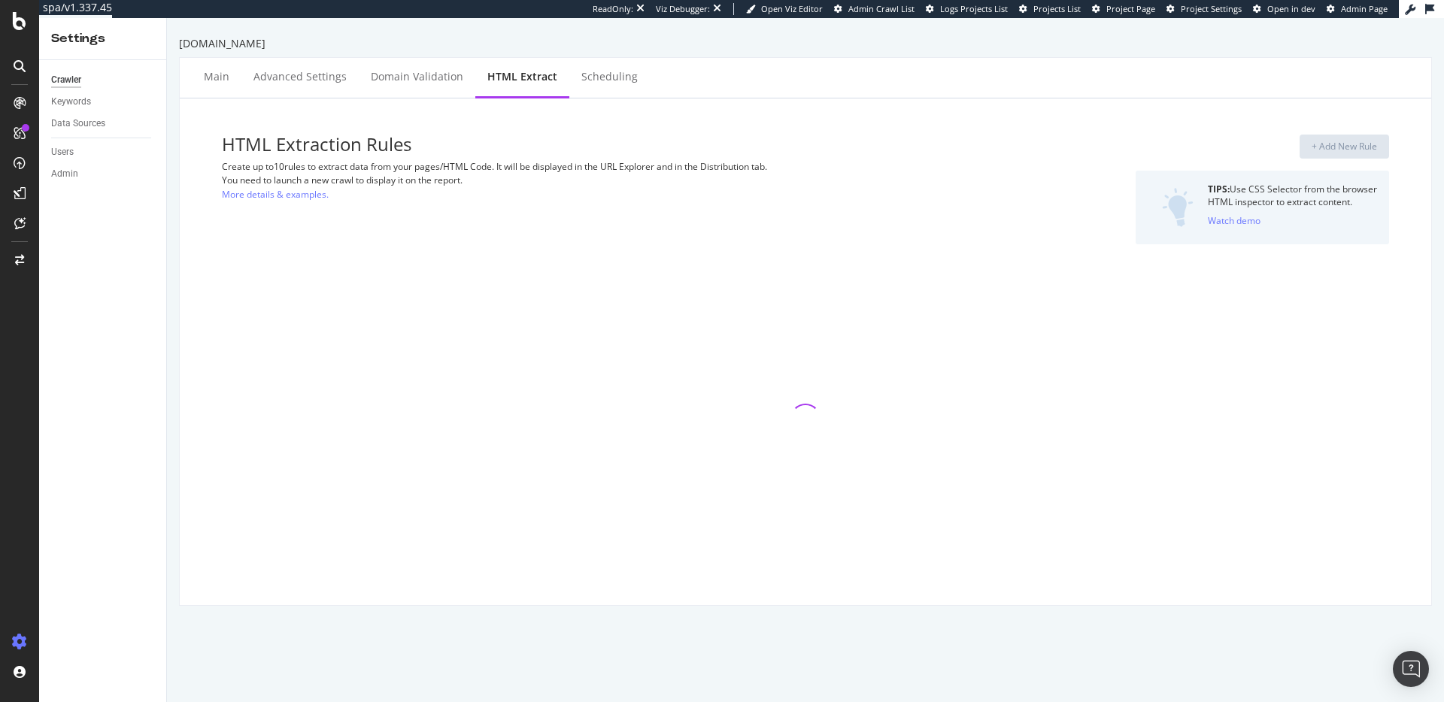
drag, startPoint x: 354, startPoint y: 125, endPoint x: 521, endPoint y: 143, distance: 167.9
click at [521, 143] on h3 "HTML Extraction Rules" at bounding box center [607, 145] width 770 height 20
select select "count"
select select "i"
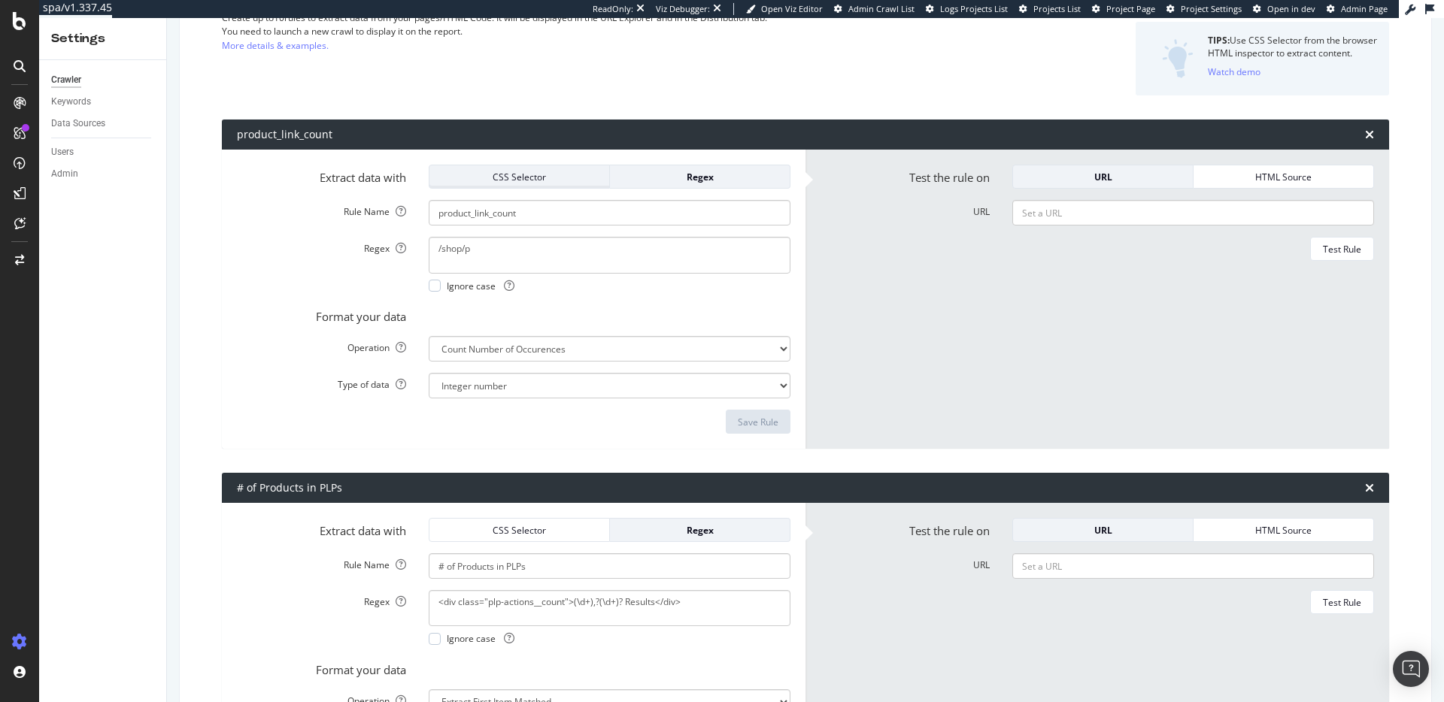
scroll to position [148, 0]
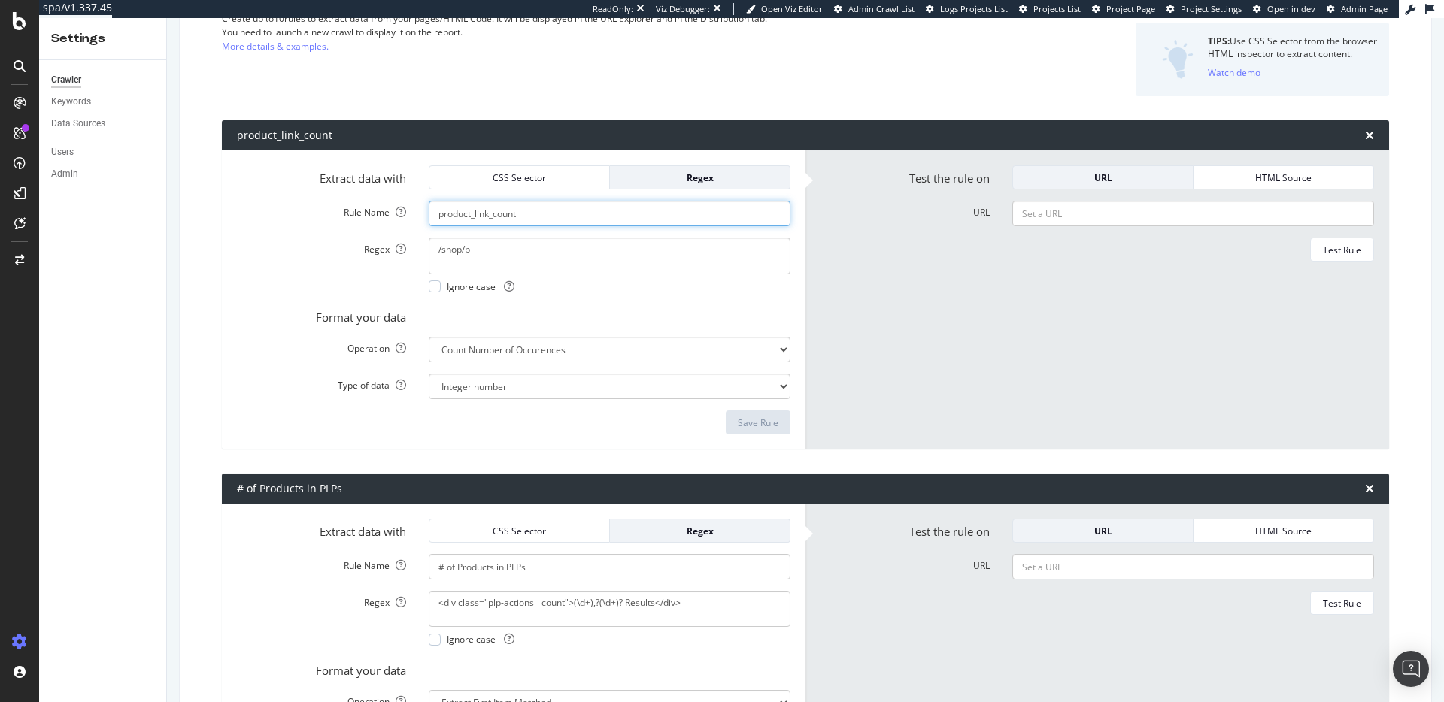
click at [497, 216] on input "product_link_count" at bounding box center [610, 214] width 362 height 26
type input "Product Link Count"
click at [765, 420] on div "Save Rule" at bounding box center [758, 423] width 41 height 13
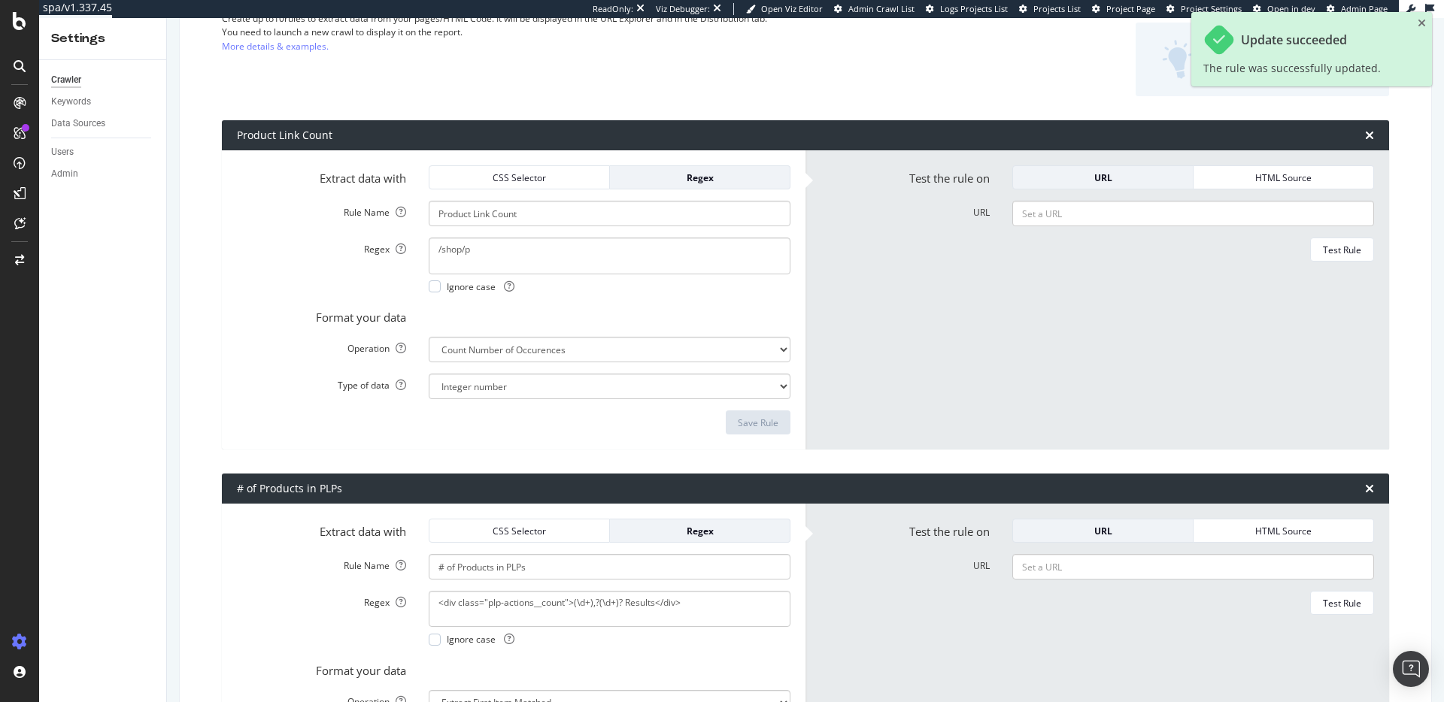
scroll to position [0, 0]
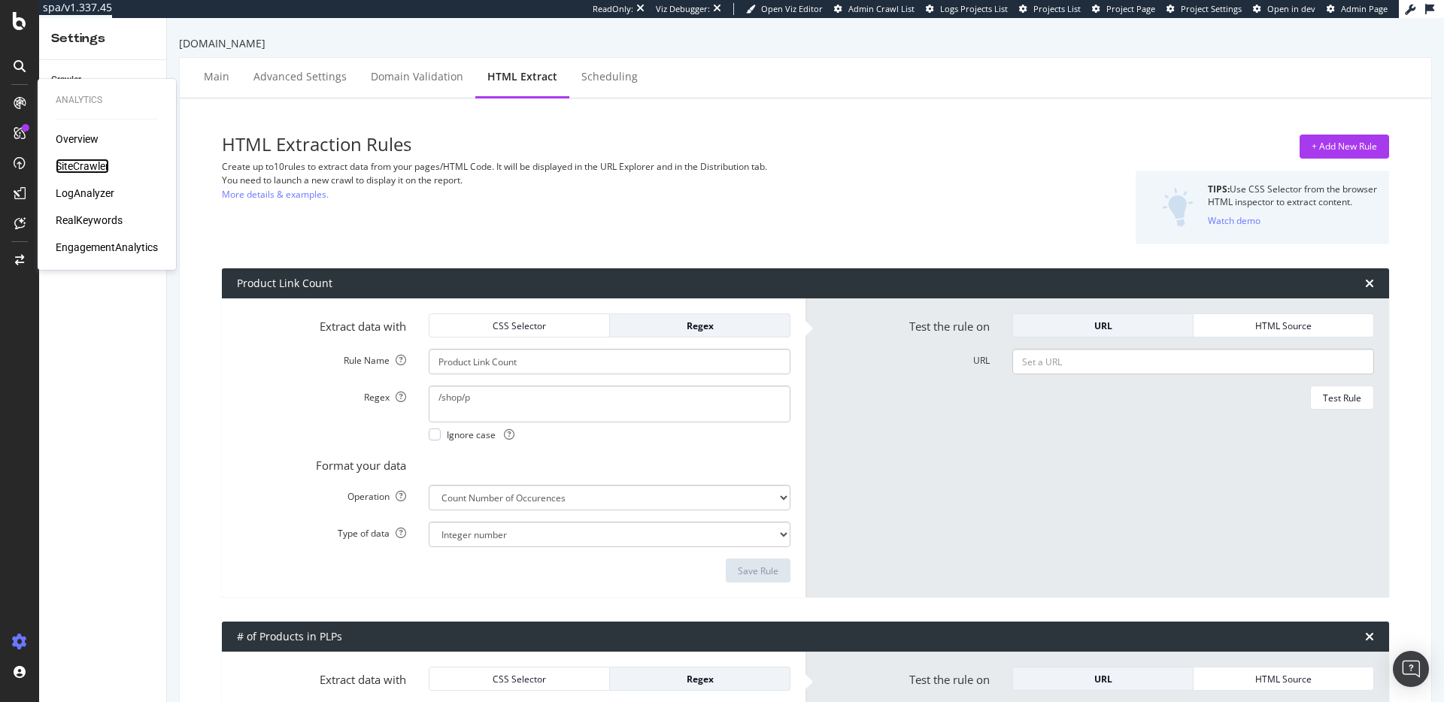
click at [86, 165] on div "SiteCrawler" at bounding box center [82, 166] width 53 height 15
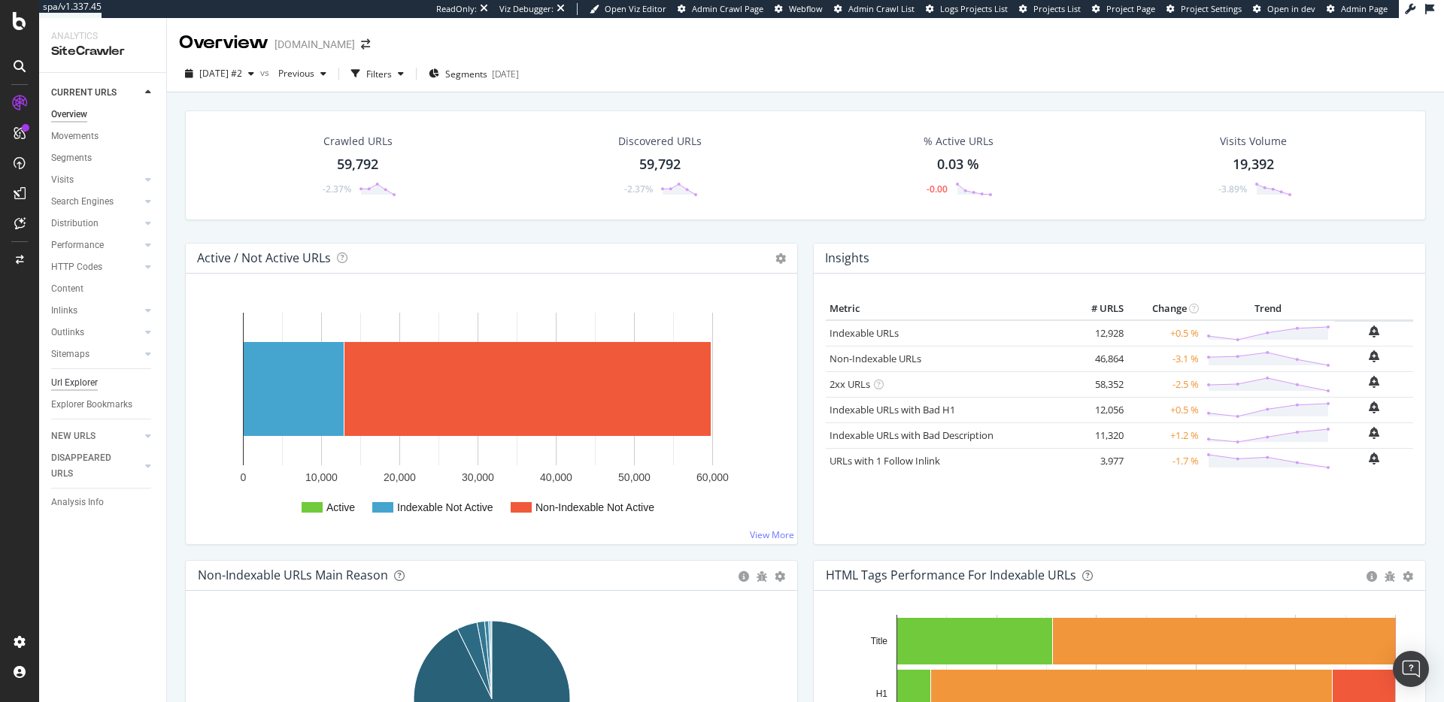
click at [89, 386] on div "Url Explorer" at bounding box center [74, 383] width 47 height 16
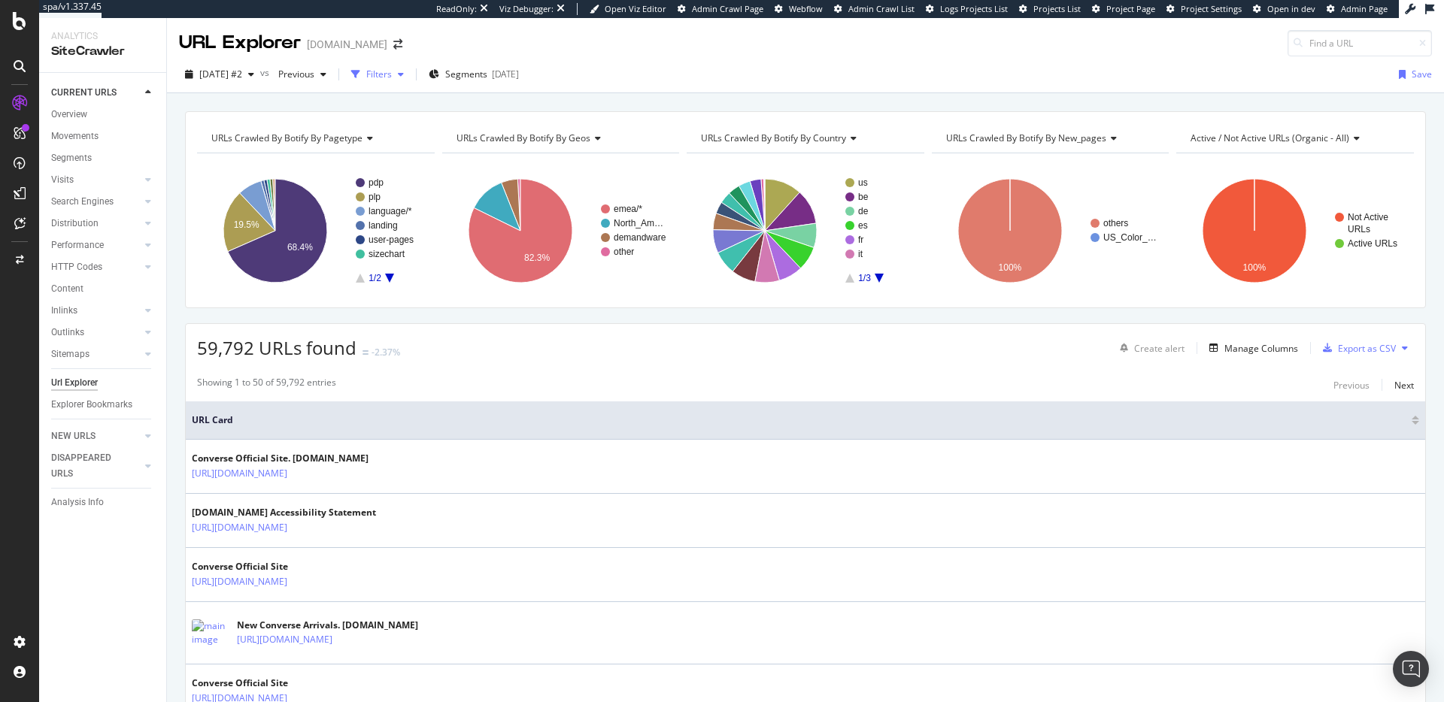
click at [392, 73] on div "Filters" at bounding box center [379, 74] width 26 height 13
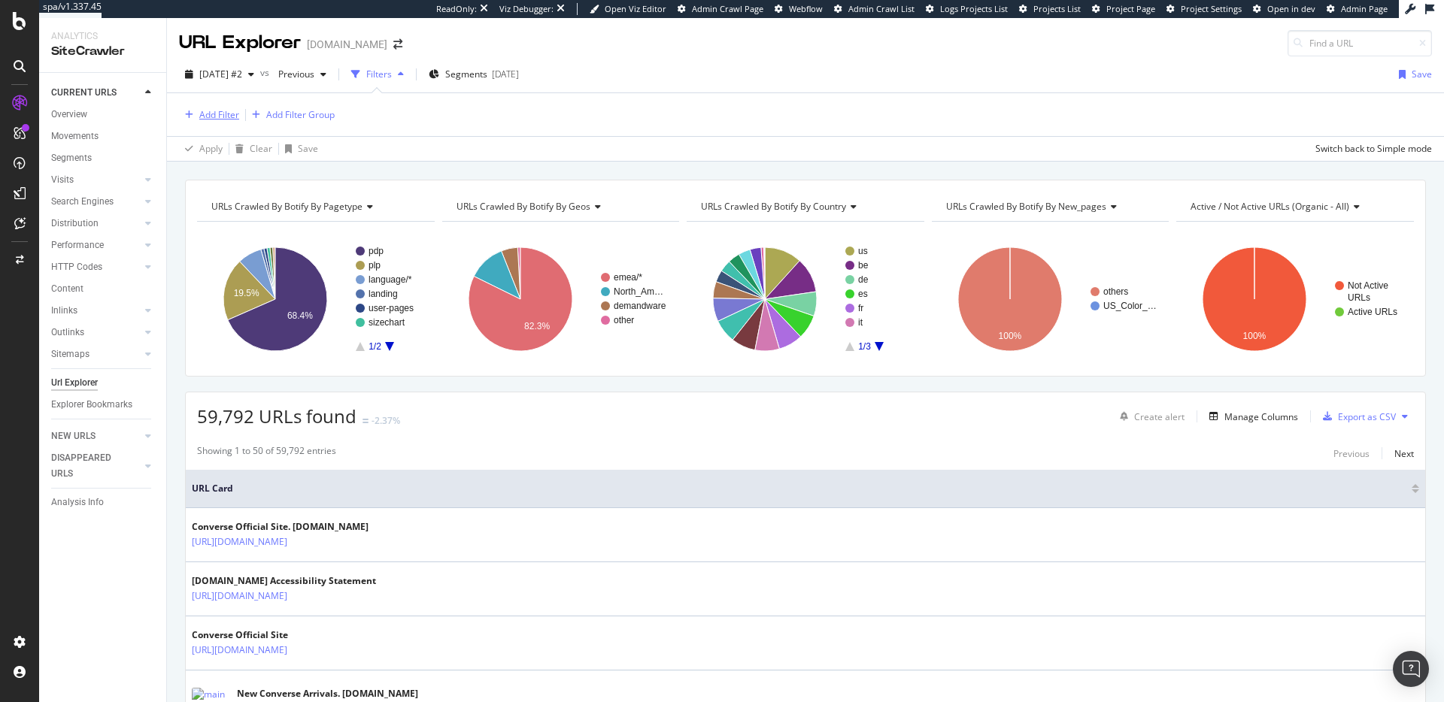
click at [235, 113] on div "Add Filter" at bounding box center [219, 114] width 40 height 13
type input "p"
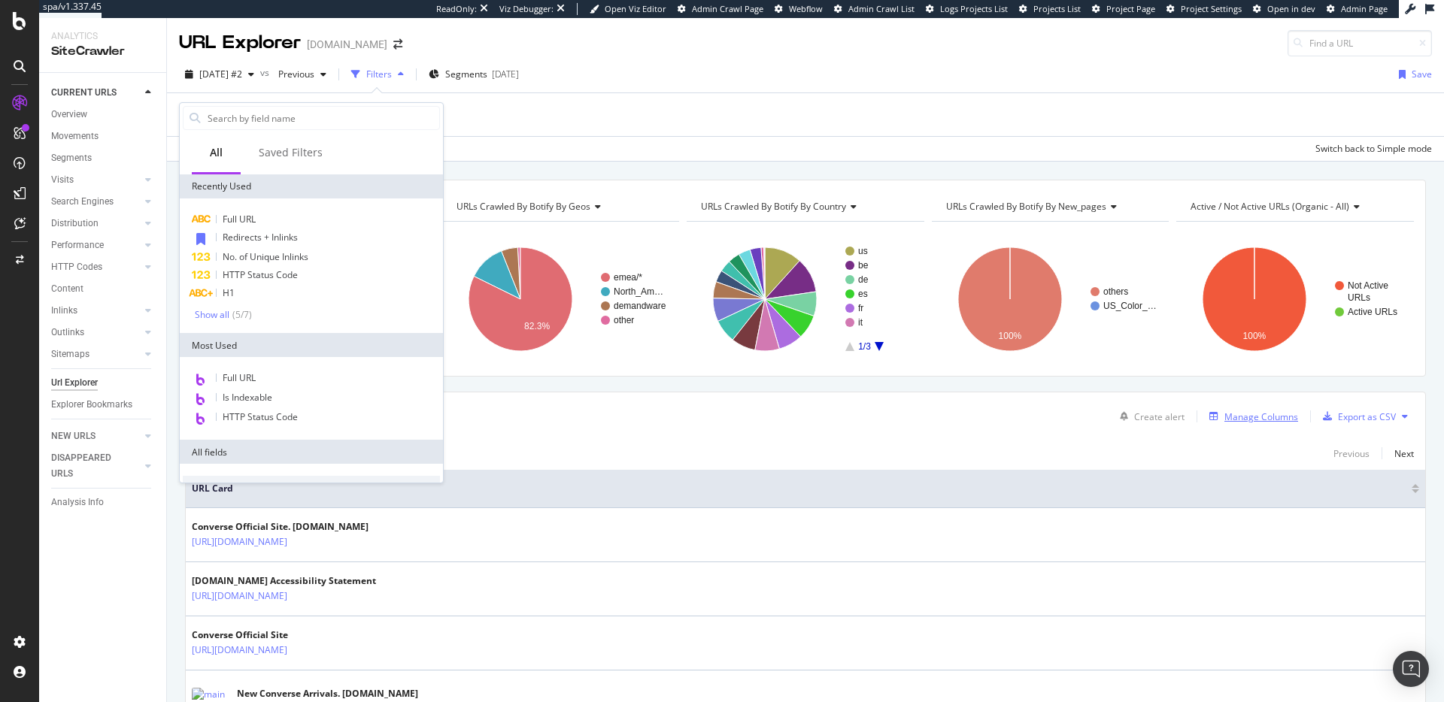
click at [1266, 411] on div "Manage Columns" at bounding box center [1261, 417] width 74 height 13
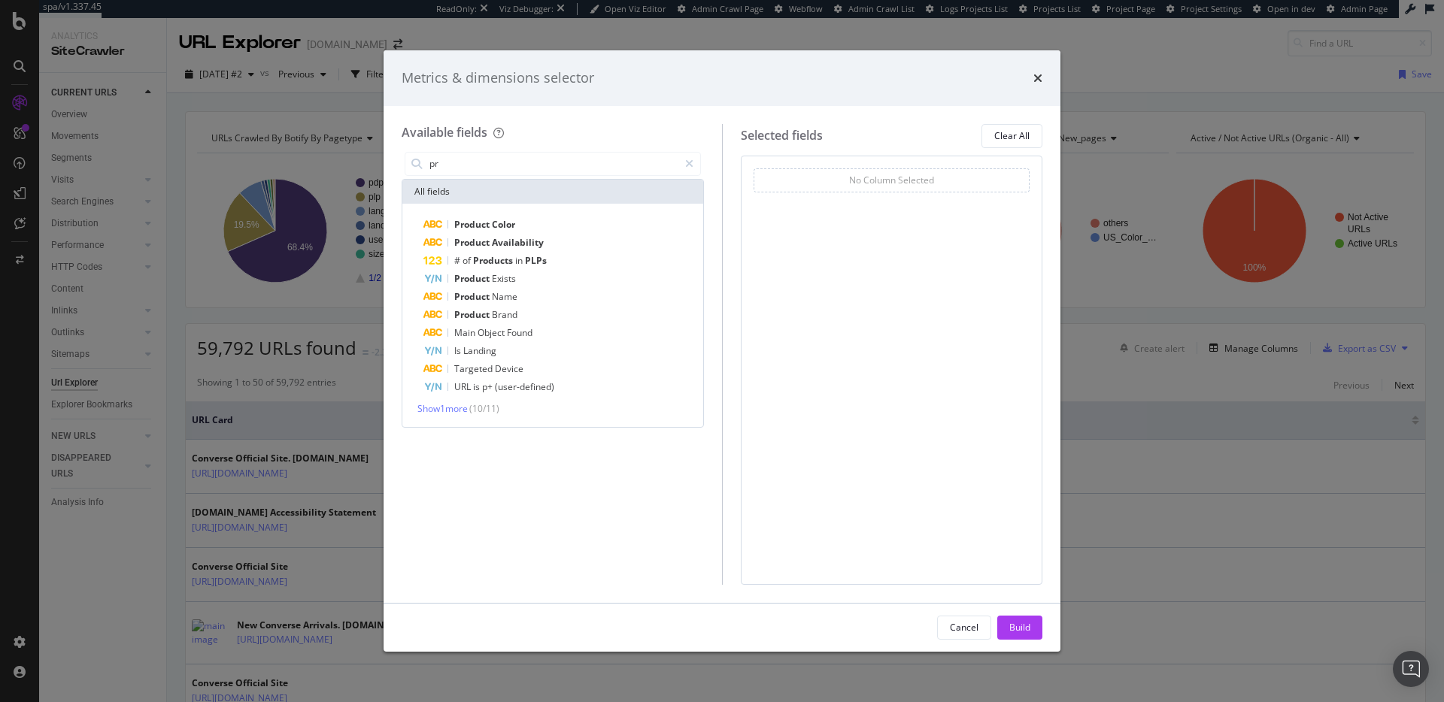
type input "p"
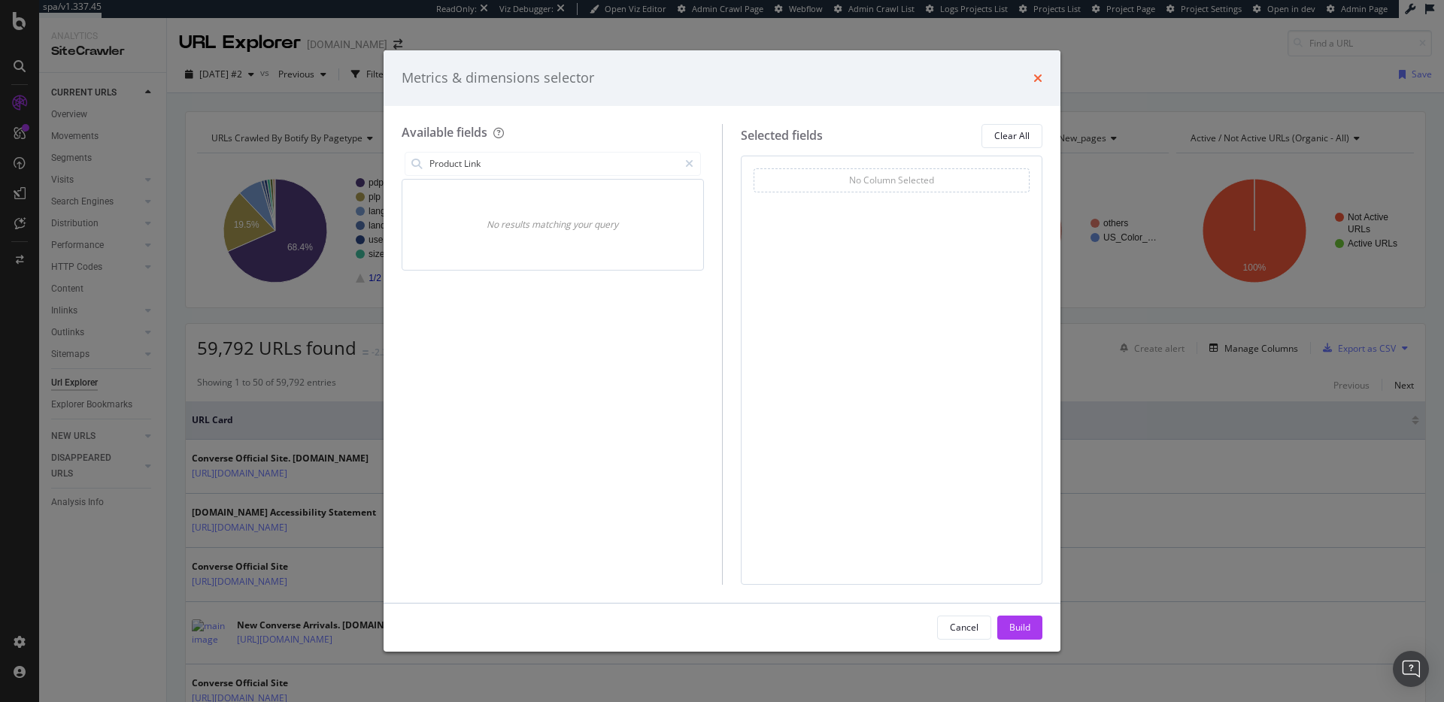
type input "Product Link"
click at [1039, 76] on icon "times" at bounding box center [1037, 78] width 9 height 12
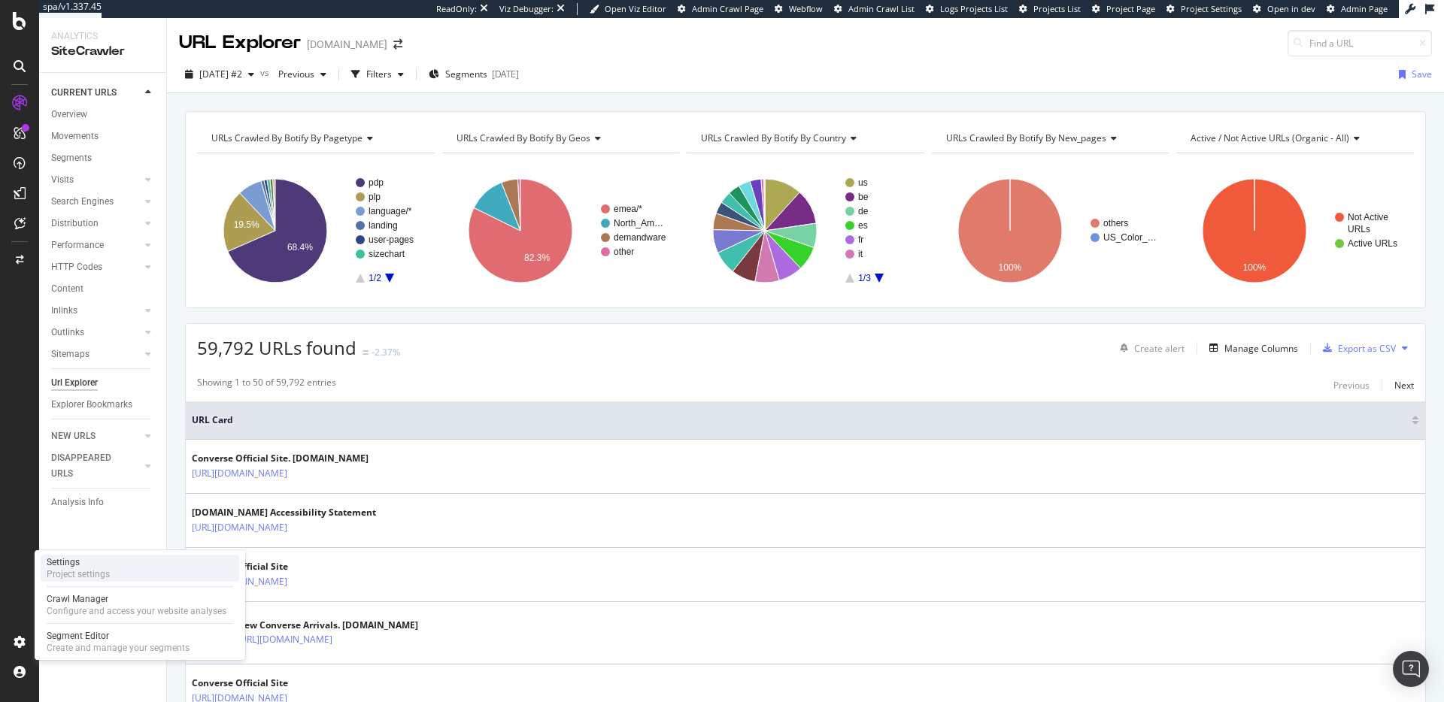
click at [89, 576] on div "Project settings" at bounding box center [78, 574] width 63 height 12
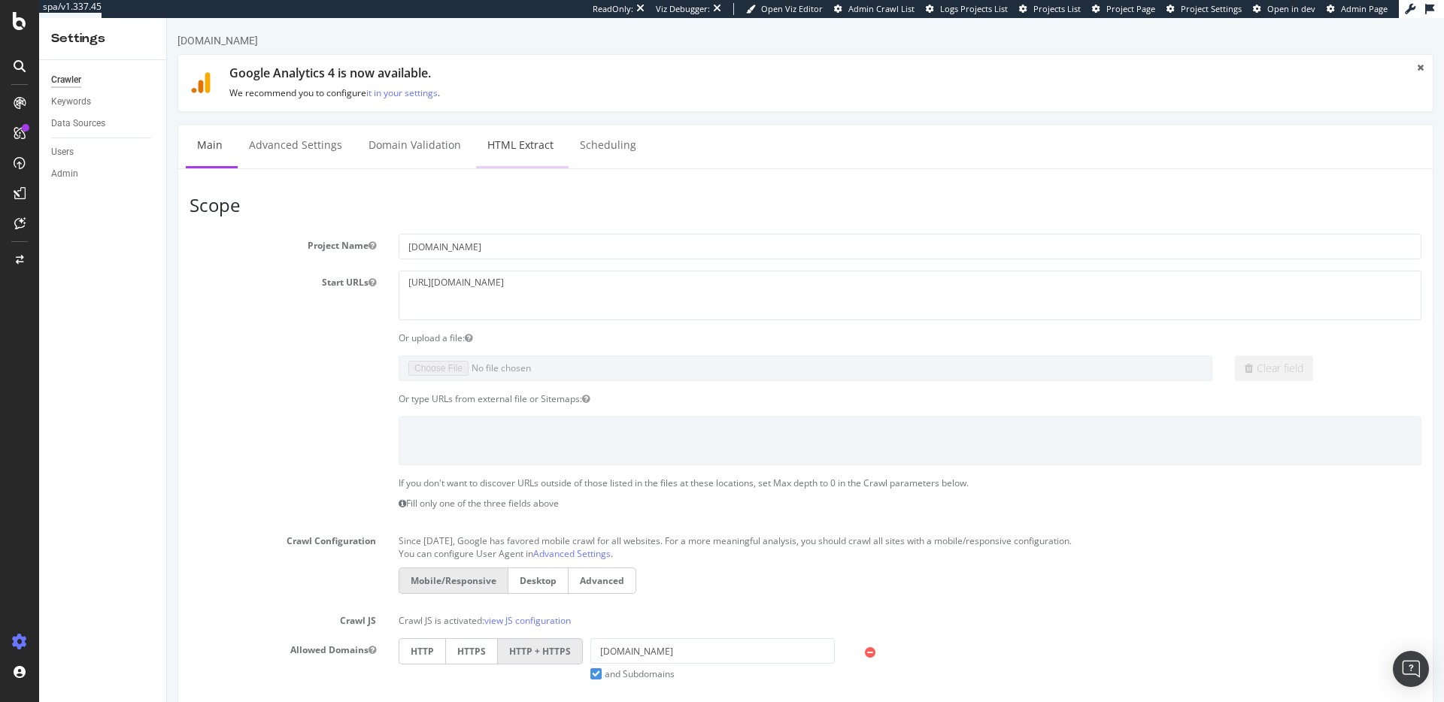
click at [512, 151] on link "HTML Extract" at bounding box center [520, 145] width 89 height 41
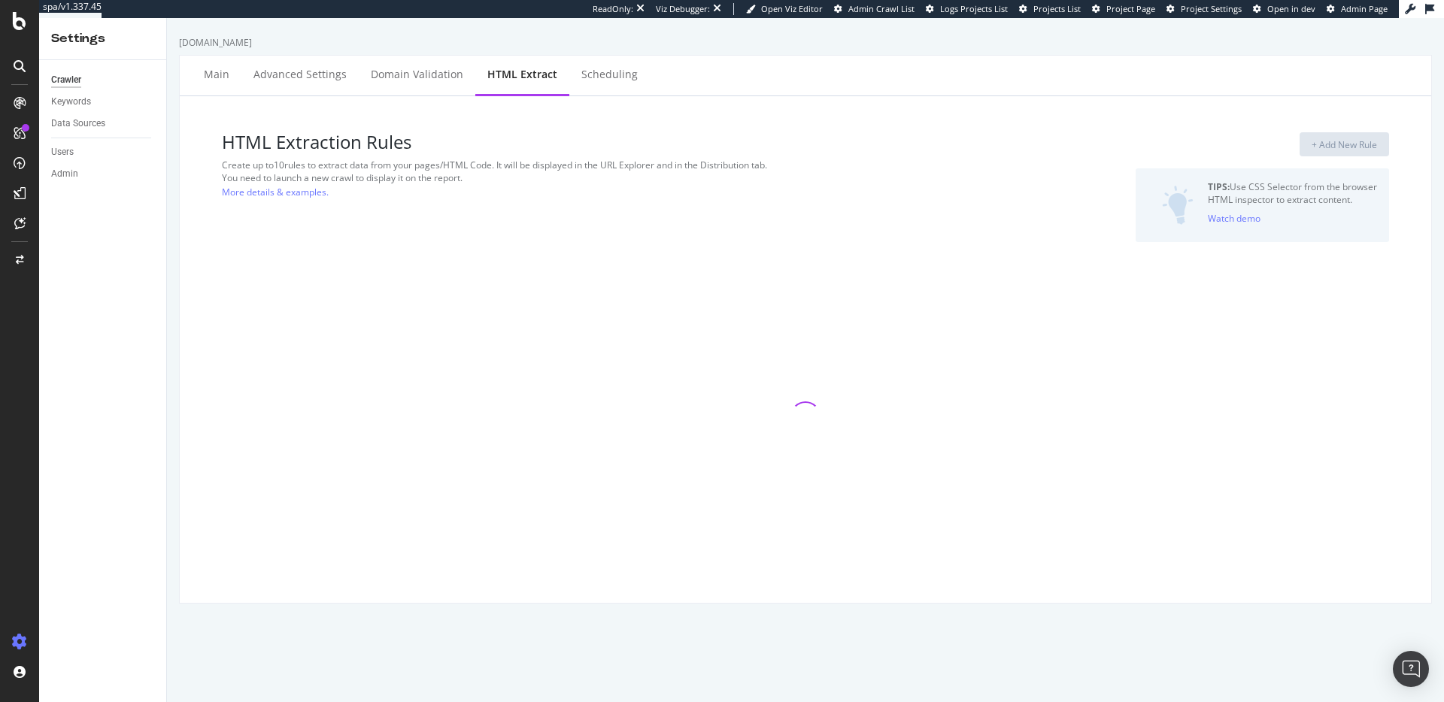
select select "count"
select select "i"
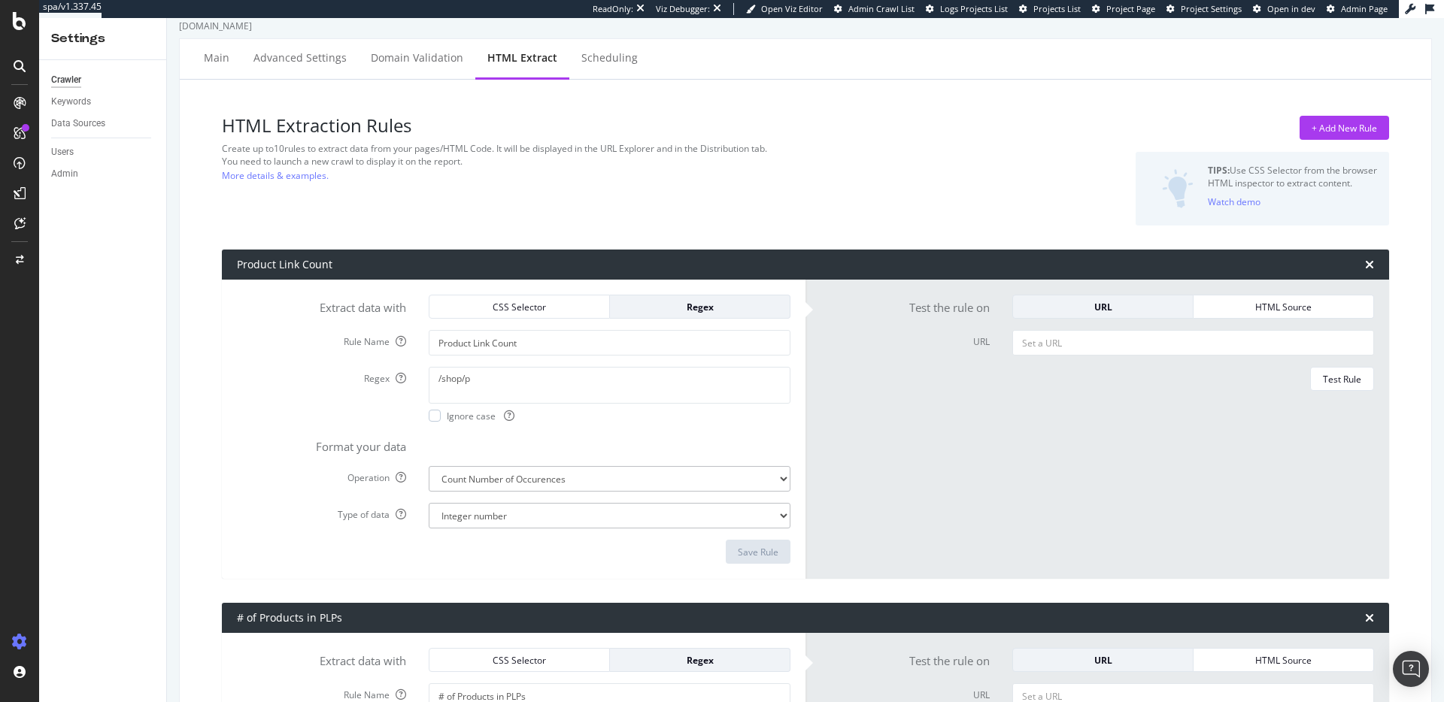
scroll to position [21, 0]
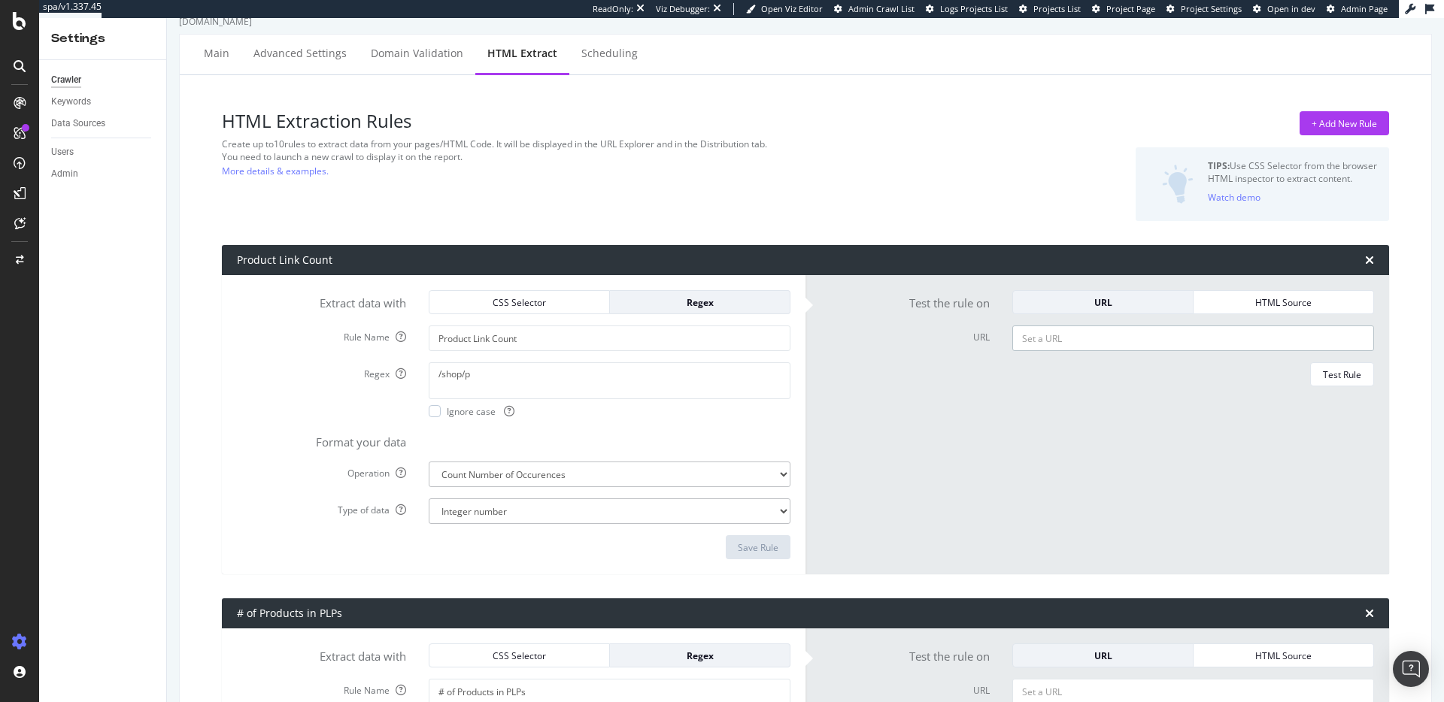
click at [1101, 338] on input "URL" at bounding box center [1193, 339] width 362 height 26
paste input "converse.com/shop/mens-clothing-and-accessories"
click at [1327, 366] on div "Test Rule" at bounding box center [1342, 374] width 38 height 21
click at [1085, 339] on input "converse.com/shop/mens-clothing-and-accessories" at bounding box center [1193, 339] width 362 height 26
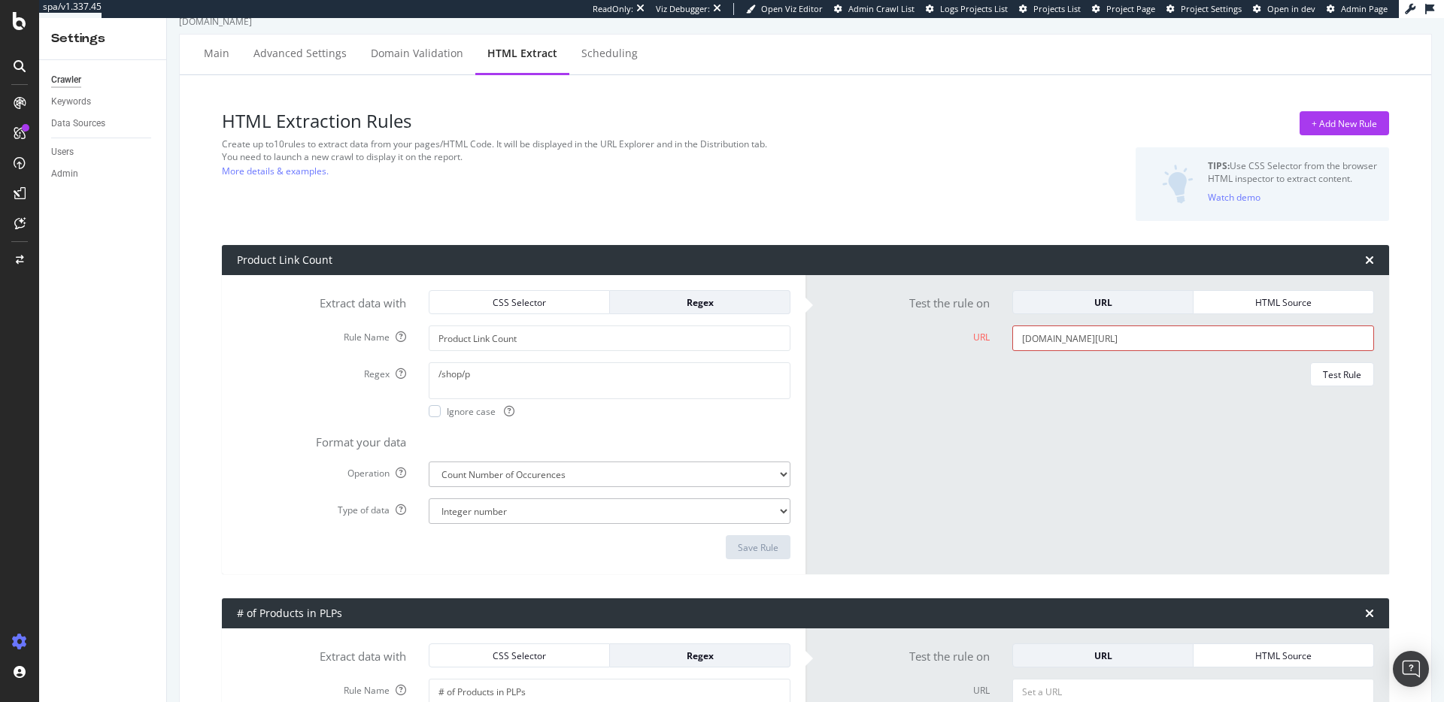
drag, startPoint x: 1085, startPoint y: 339, endPoint x: 1074, endPoint y: 339, distance: 11.3
click at [1084, 339] on input "converse.com/shop/mens-clothing-and-accessories" at bounding box center [1193, 339] width 362 height 26
paste input "https://www.converse.com/shop/womens-classic-chuck-sho"
type input "https://www.converse.com/shop/womens-classic-chuck-shoes"
click at [1317, 372] on button "Test Rule" at bounding box center [1342, 374] width 64 height 24
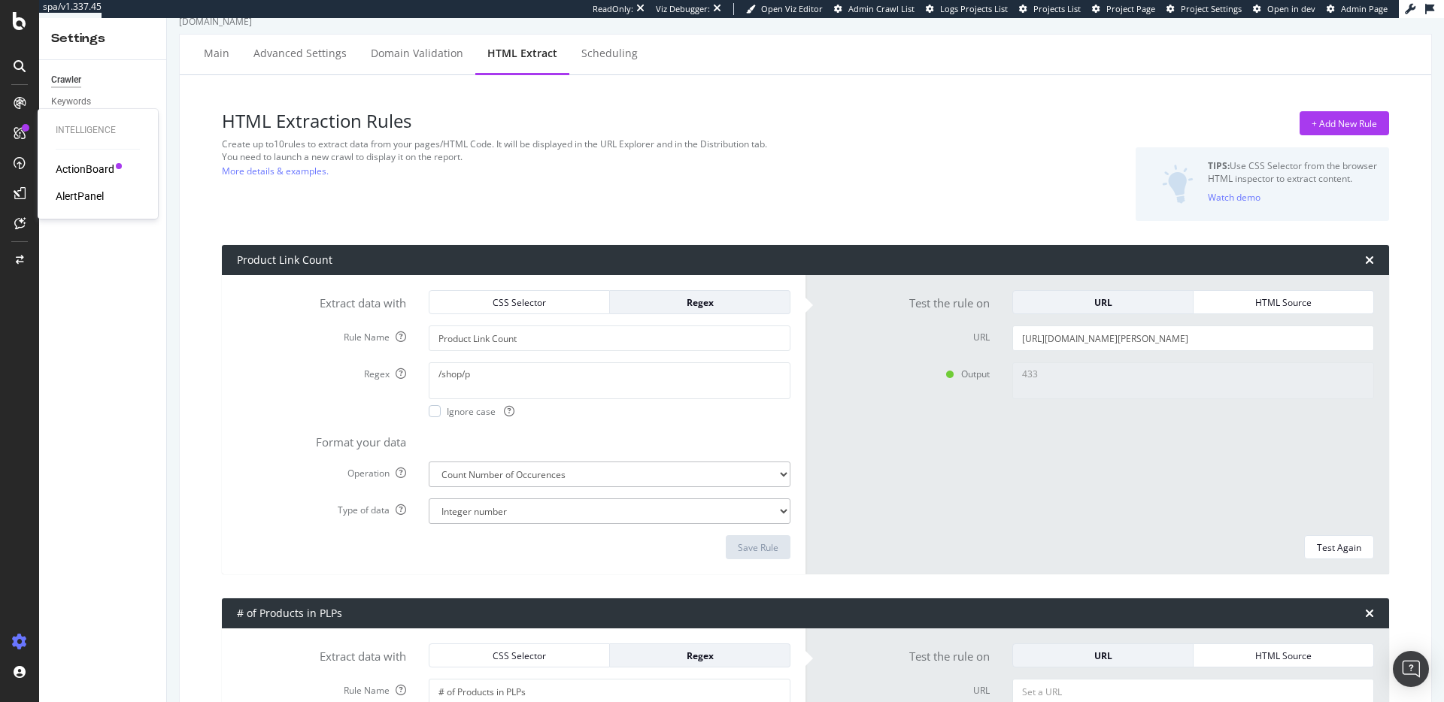
click at [73, 192] on div "AlertPanel" at bounding box center [80, 196] width 48 height 15
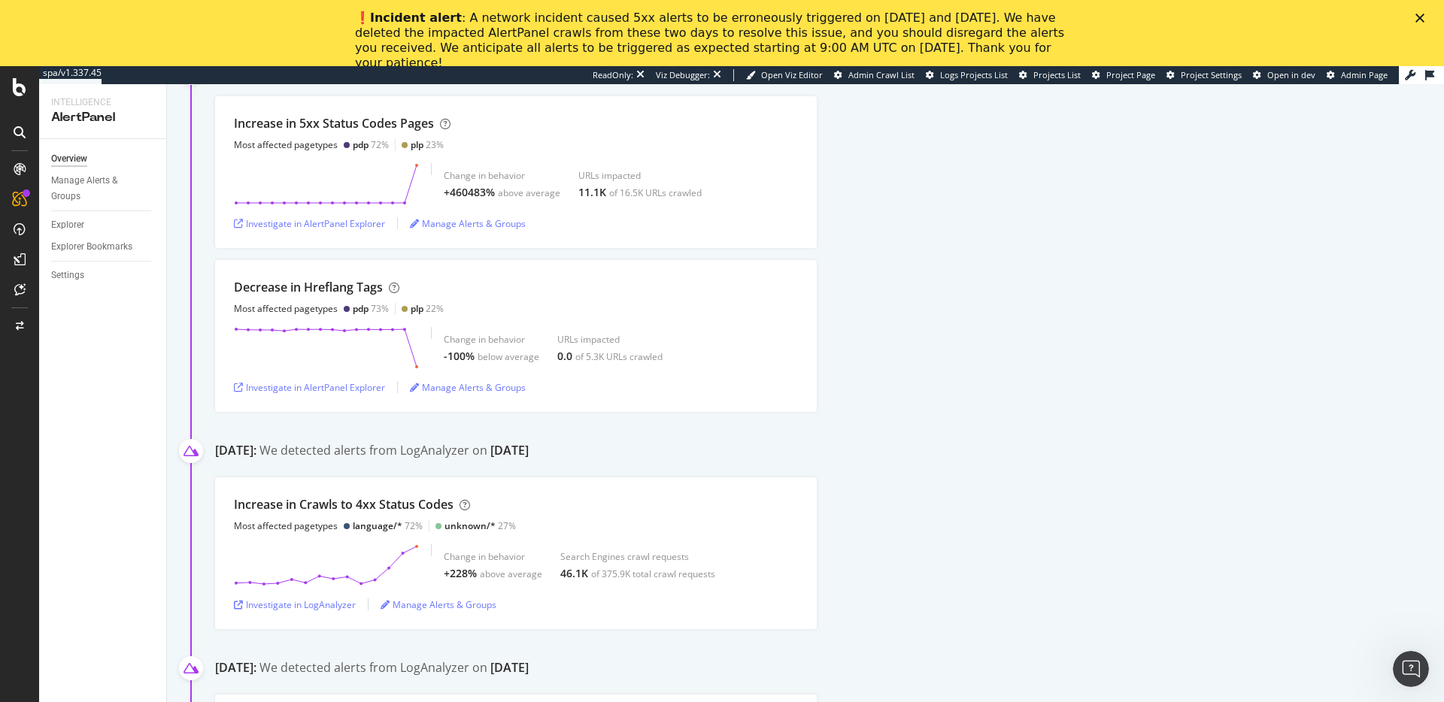
scroll to position [281, 0]
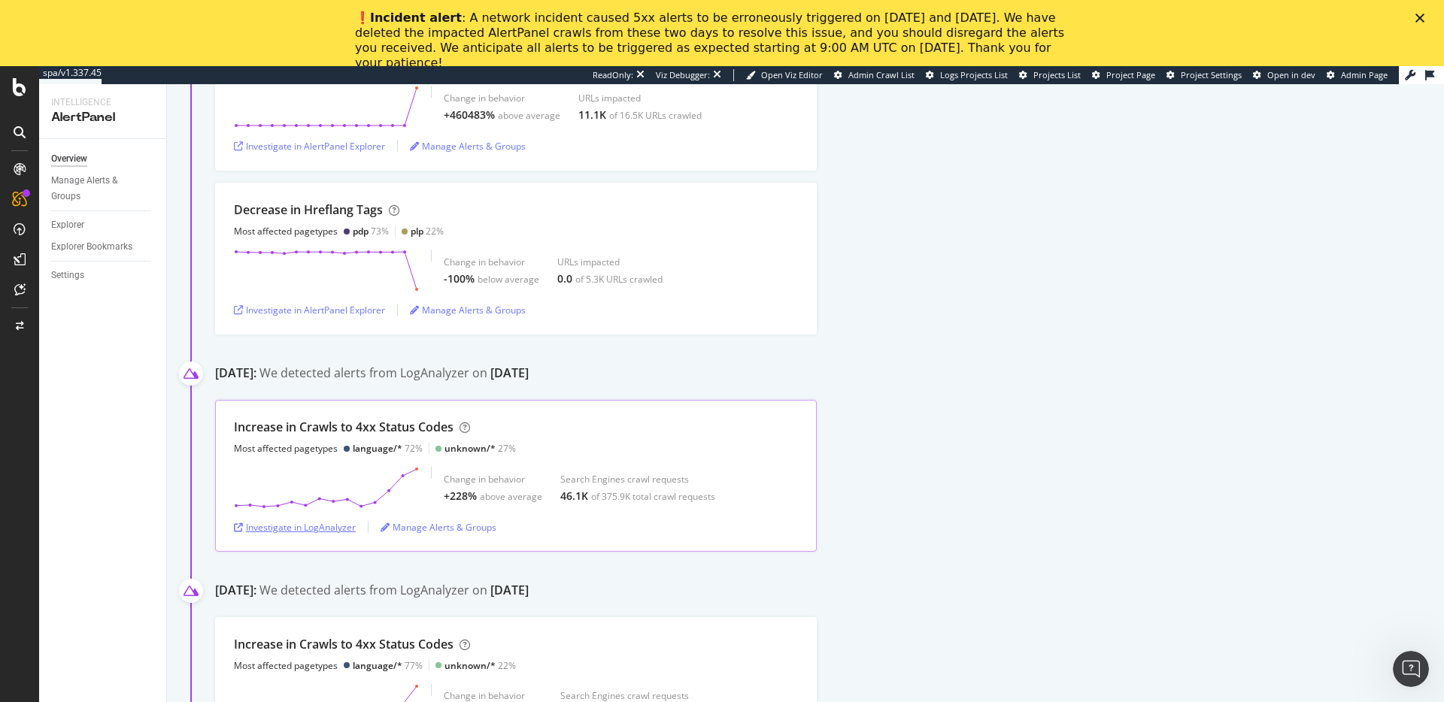
click at [332, 529] on div "Investigate in LogAnalyzer" at bounding box center [295, 527] width 122 height 13
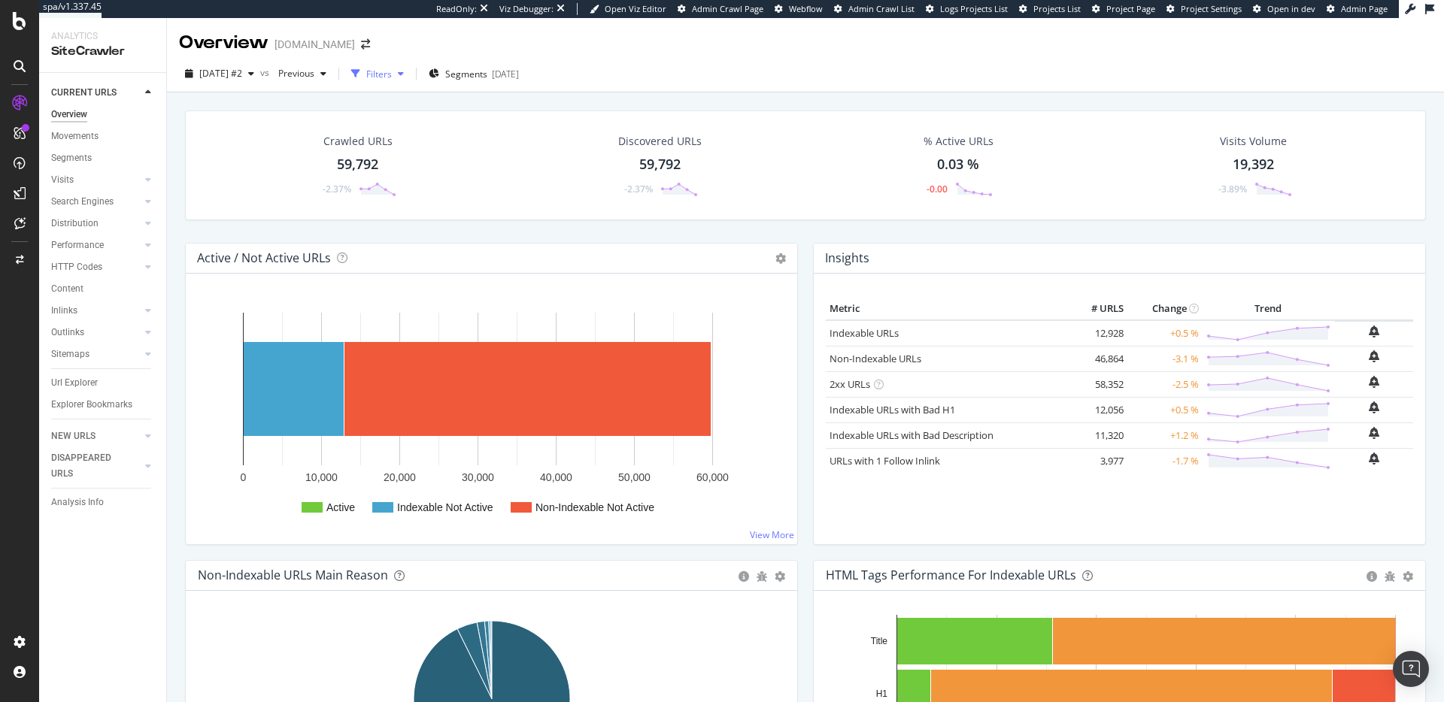
click at [392, 79] on div "Filters" at bounding box center [379, 74] width 26 height 13
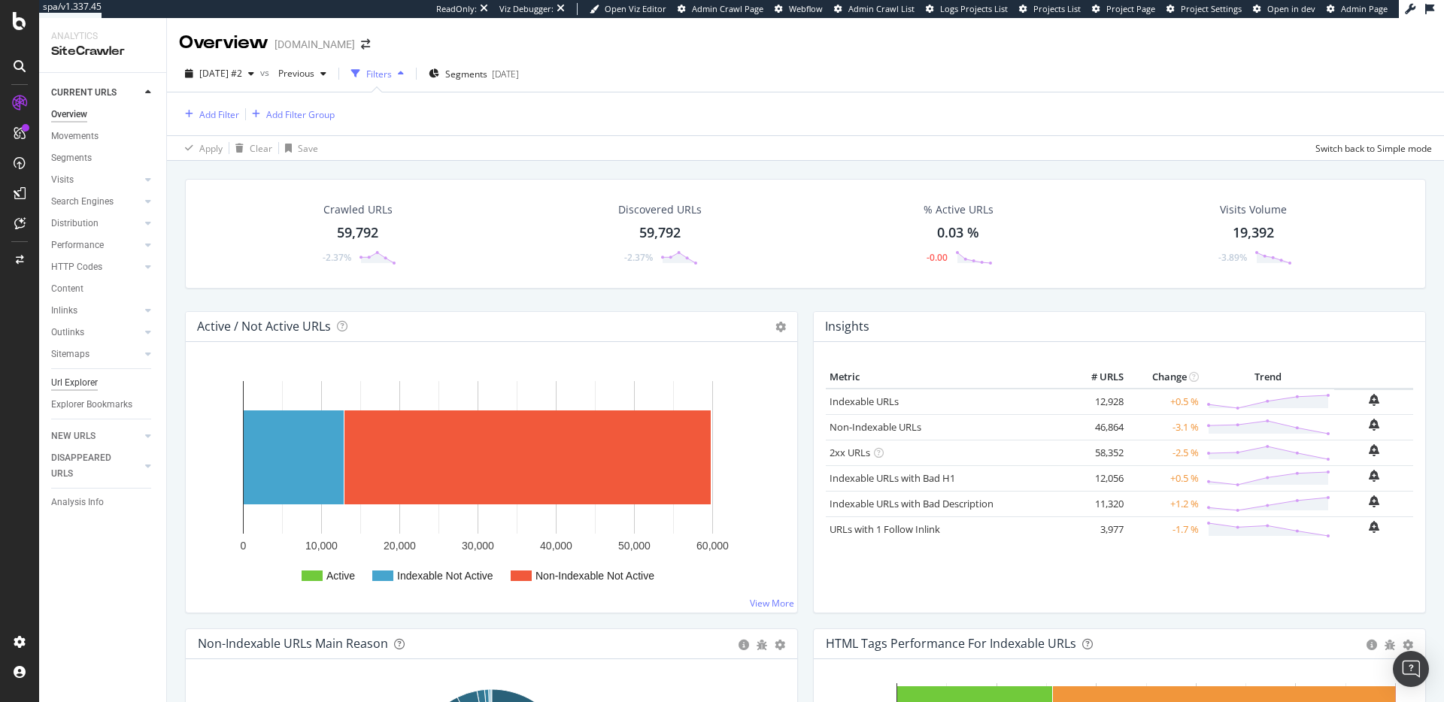
click at [82, 377] on div "Url Explorer" at bounding box center [74, 383] width 47 height 16
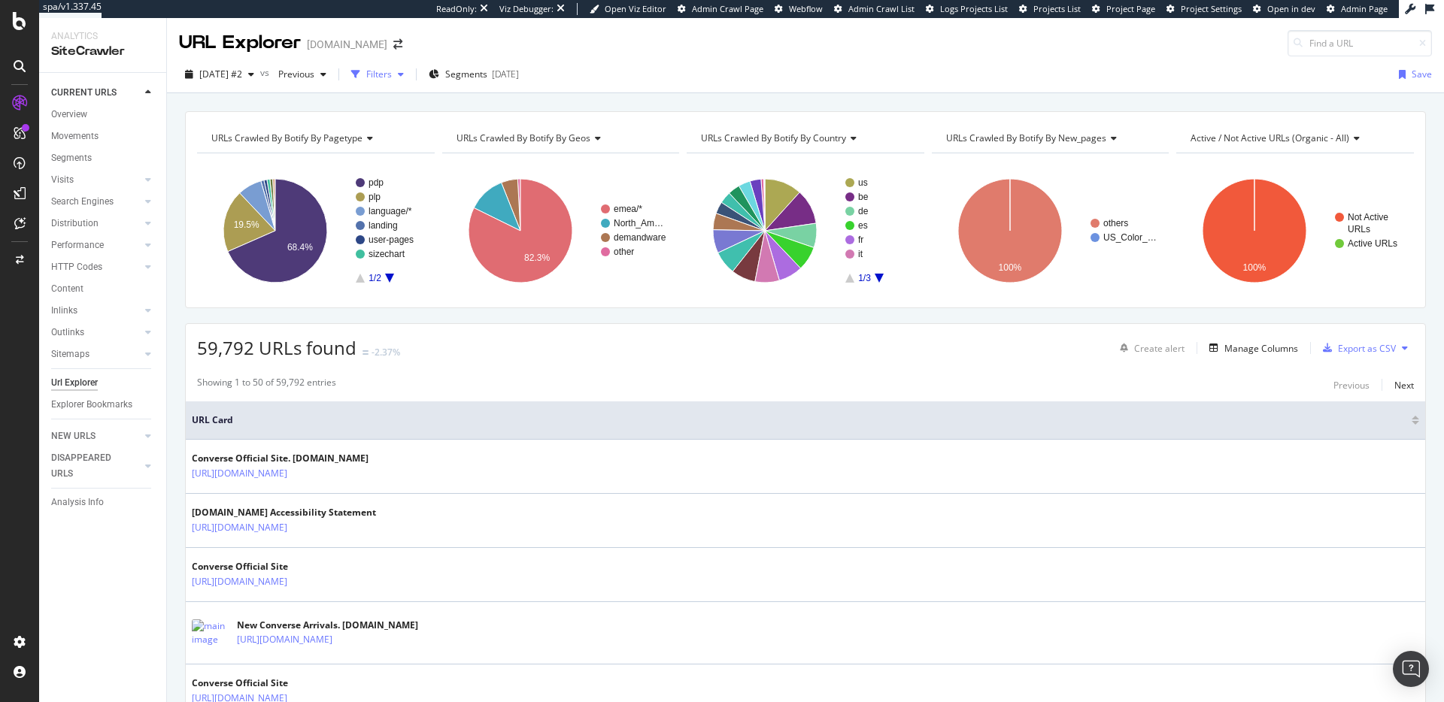
click at [392, 74] on div "Filters" at bounding box center [379, 74] width 26 height 13
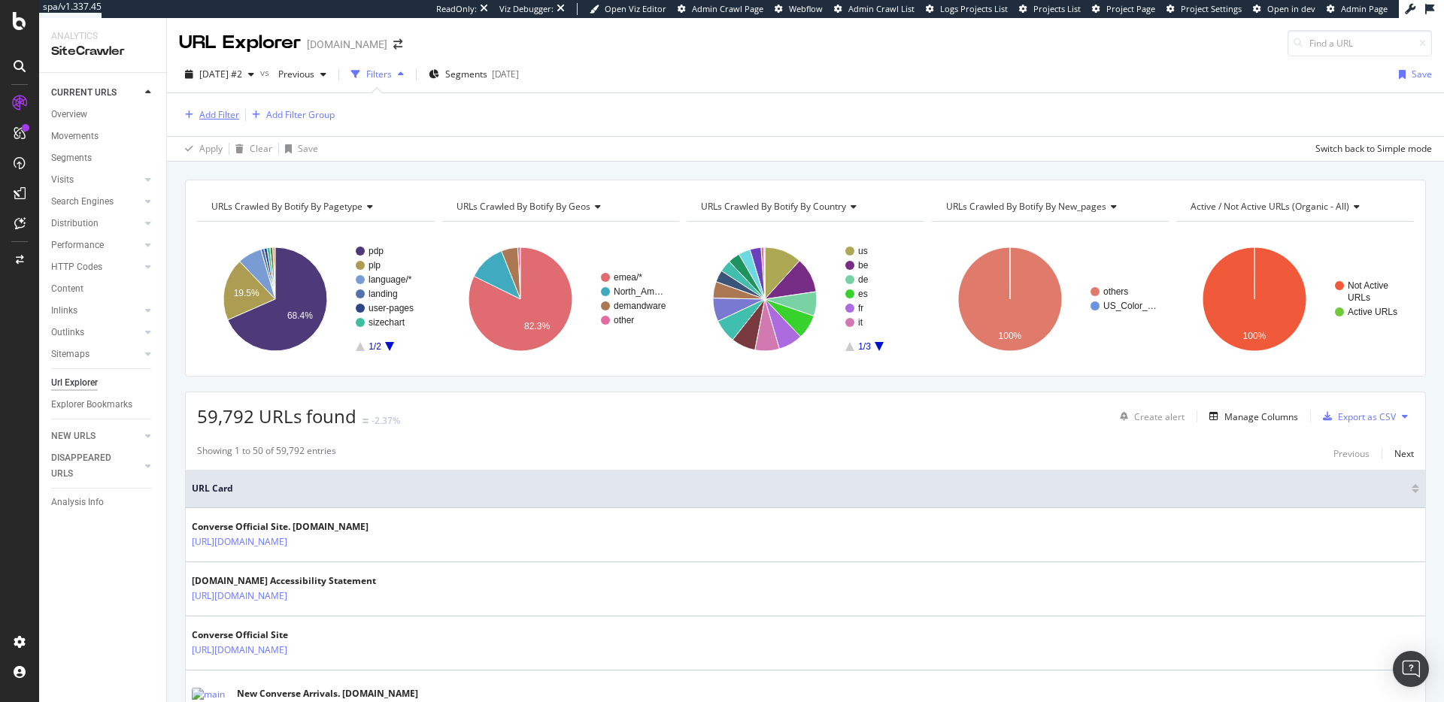
click at [208, 114] on div "Add Filter" at bounding box center [219, 114] width 40 height 13
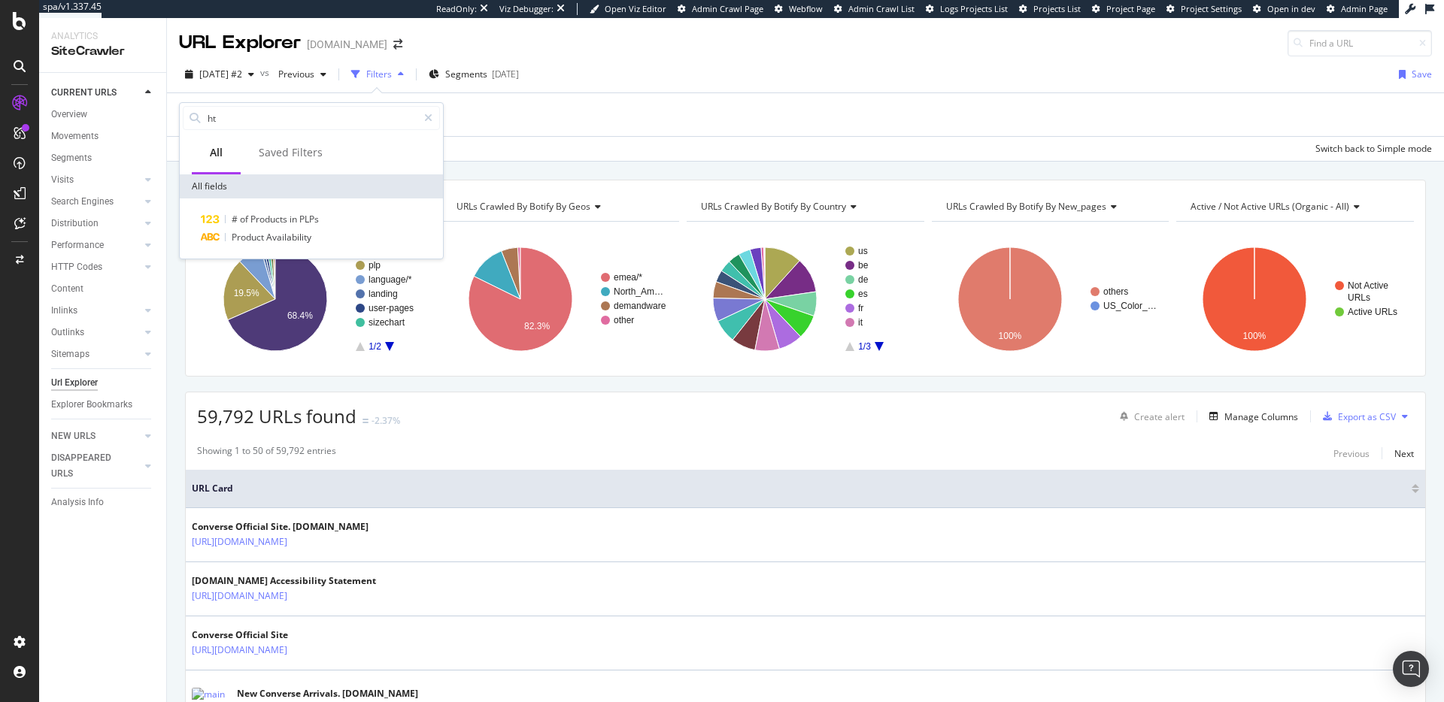
type input "h"
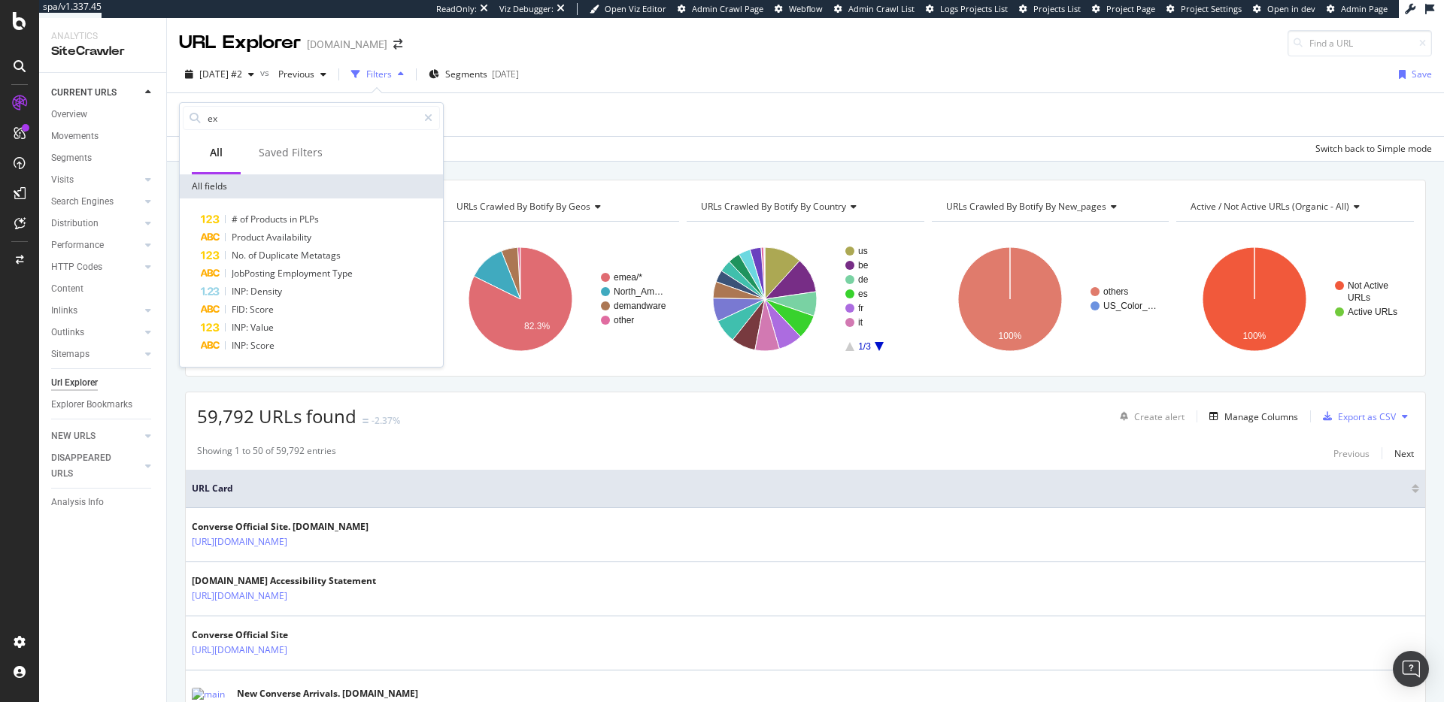
type input "e"
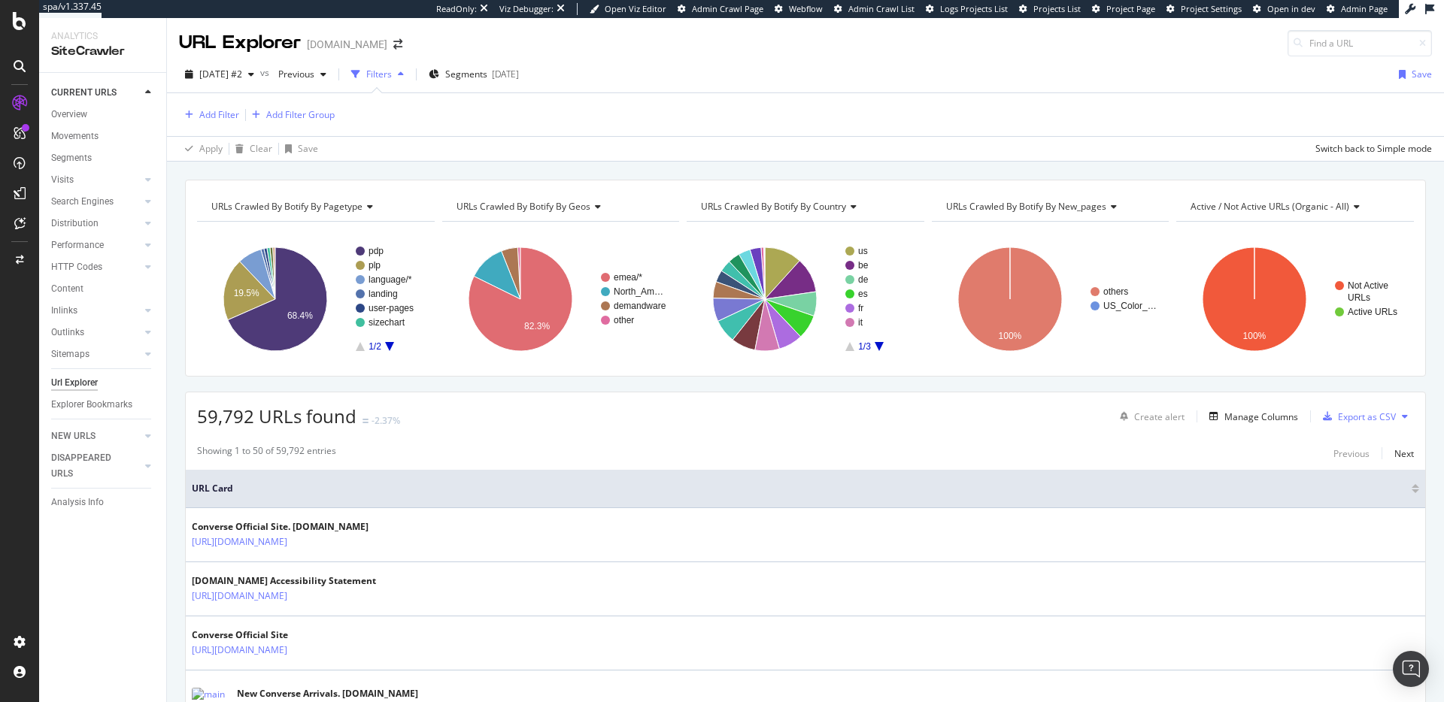
click at [690, 68] on div "2025 Sep. 24th #2 vs Previous Filters Segments 2025-06-17 Save" at bounding box center [805, 77] width 1277 height 30
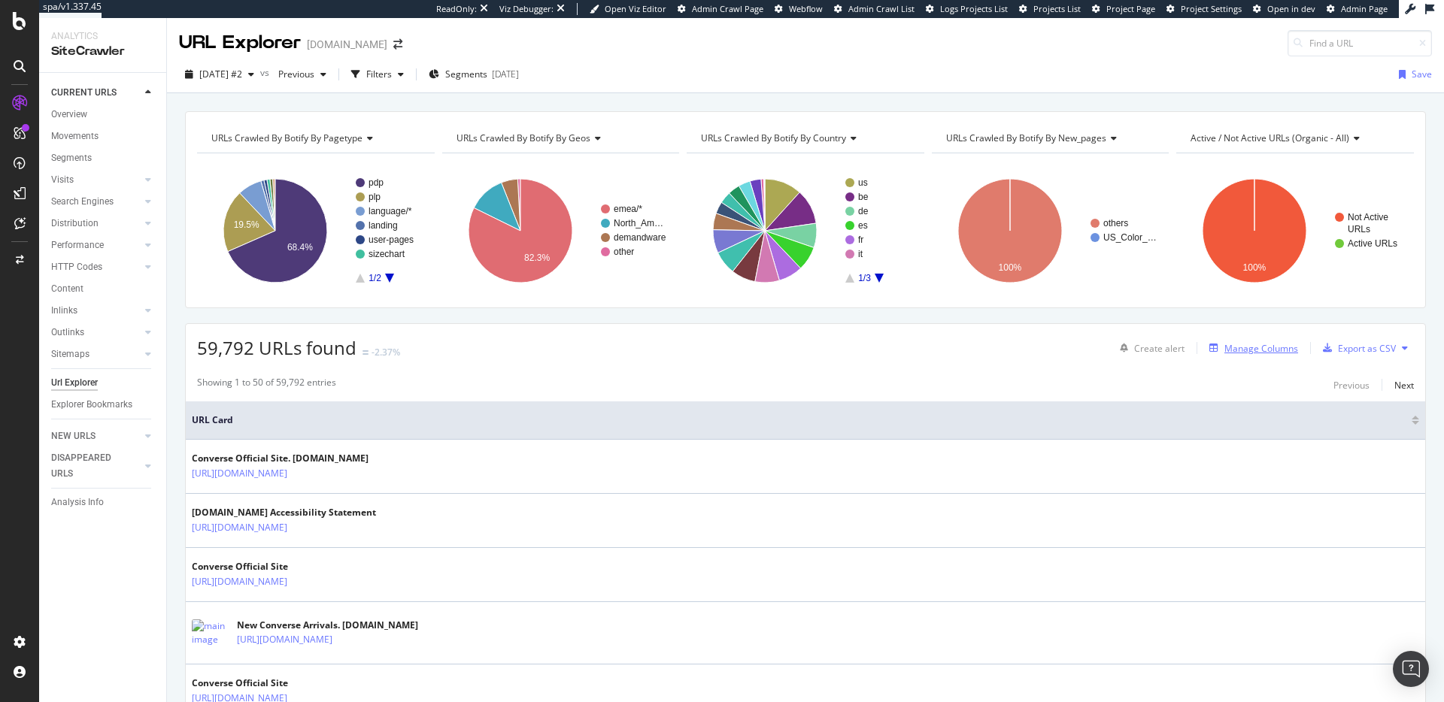
click at [1244, 353] on div "Manage Columns" at bounding box center [1261, 348] width 74 height 13
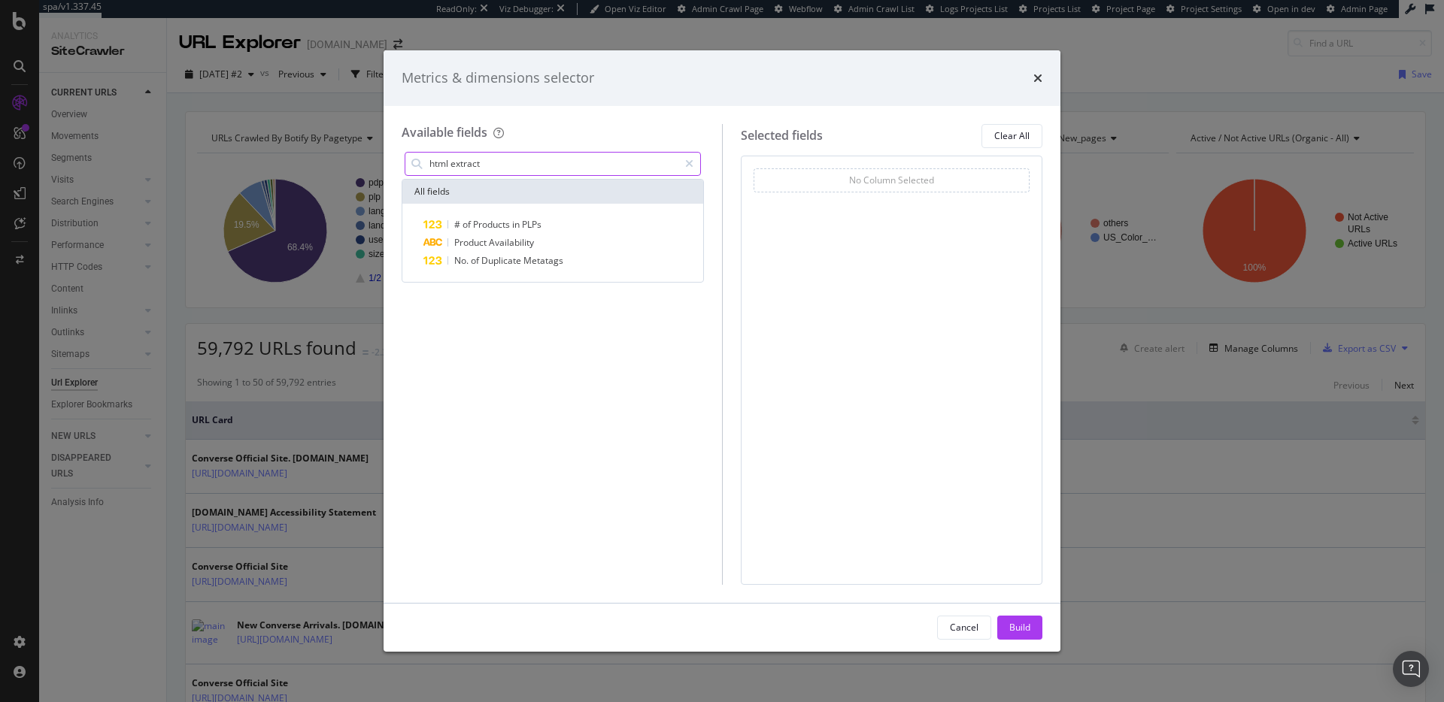
click at [508, 162] on input "html extract" at bounding box center [553, 164] width 250 height 23
type input "html extract"
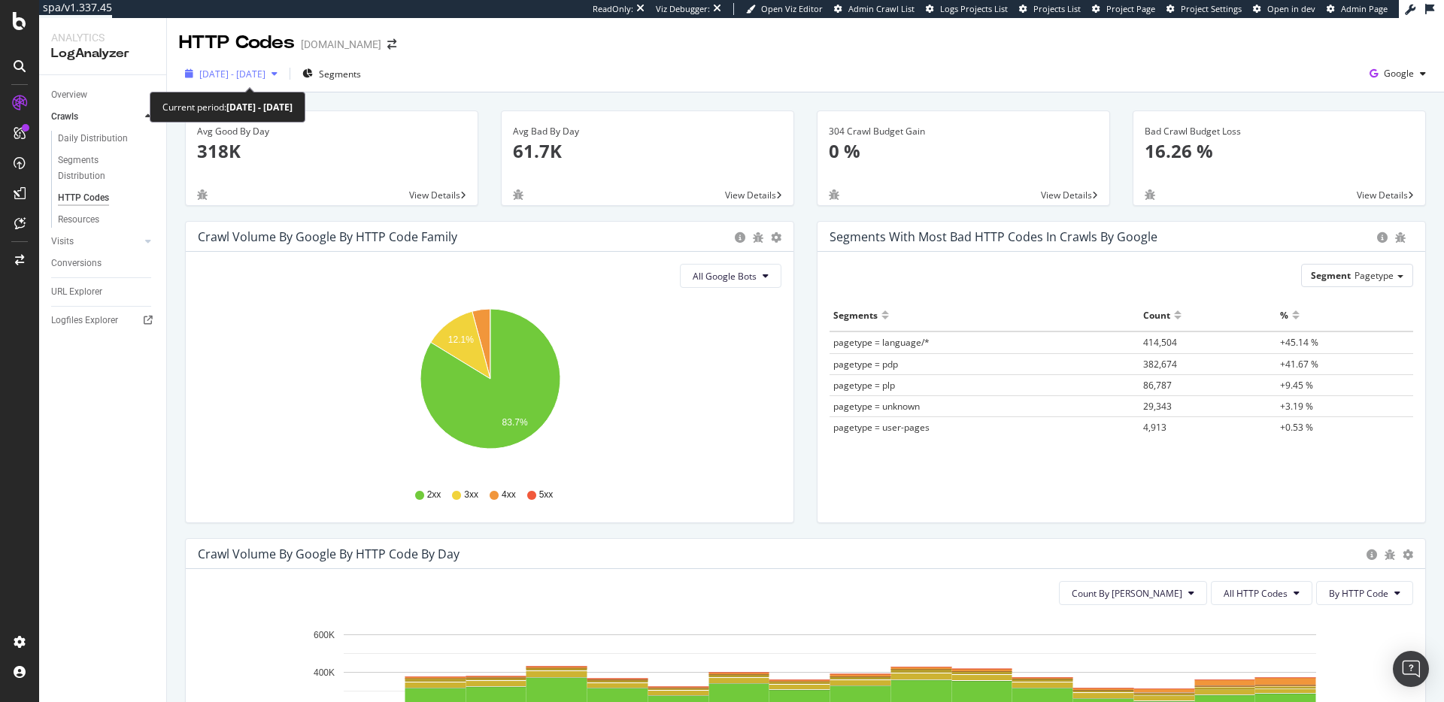
click at [245, 80] on div "[DATE] - [DATE]" at bounding box center [231, 73] width 105 height 23
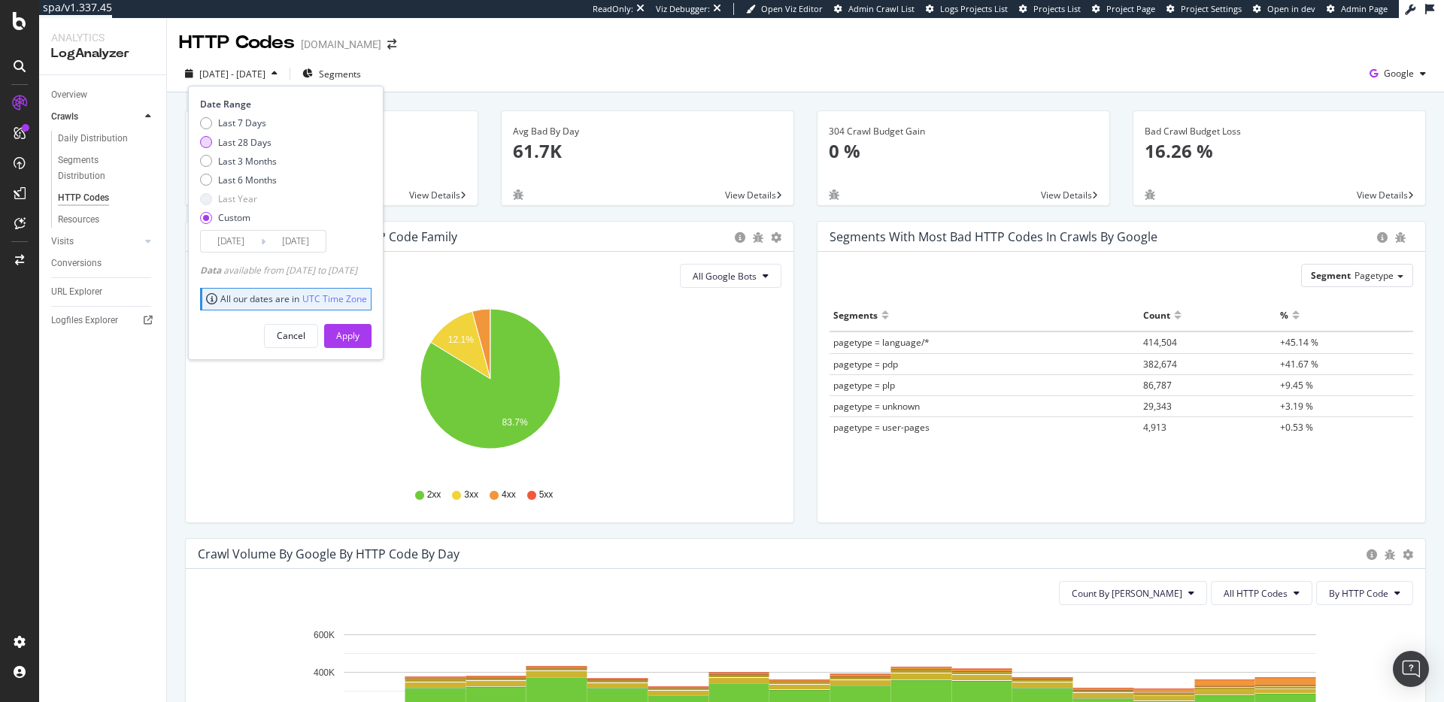
click at [261, 143] on div "Last 28 Days" at bounding box center [244, 142] width 53 height 13
type input "[DATE]"
click at [359, 346] on div "Apply" at bounding box center [347, 336] width 23 height 23
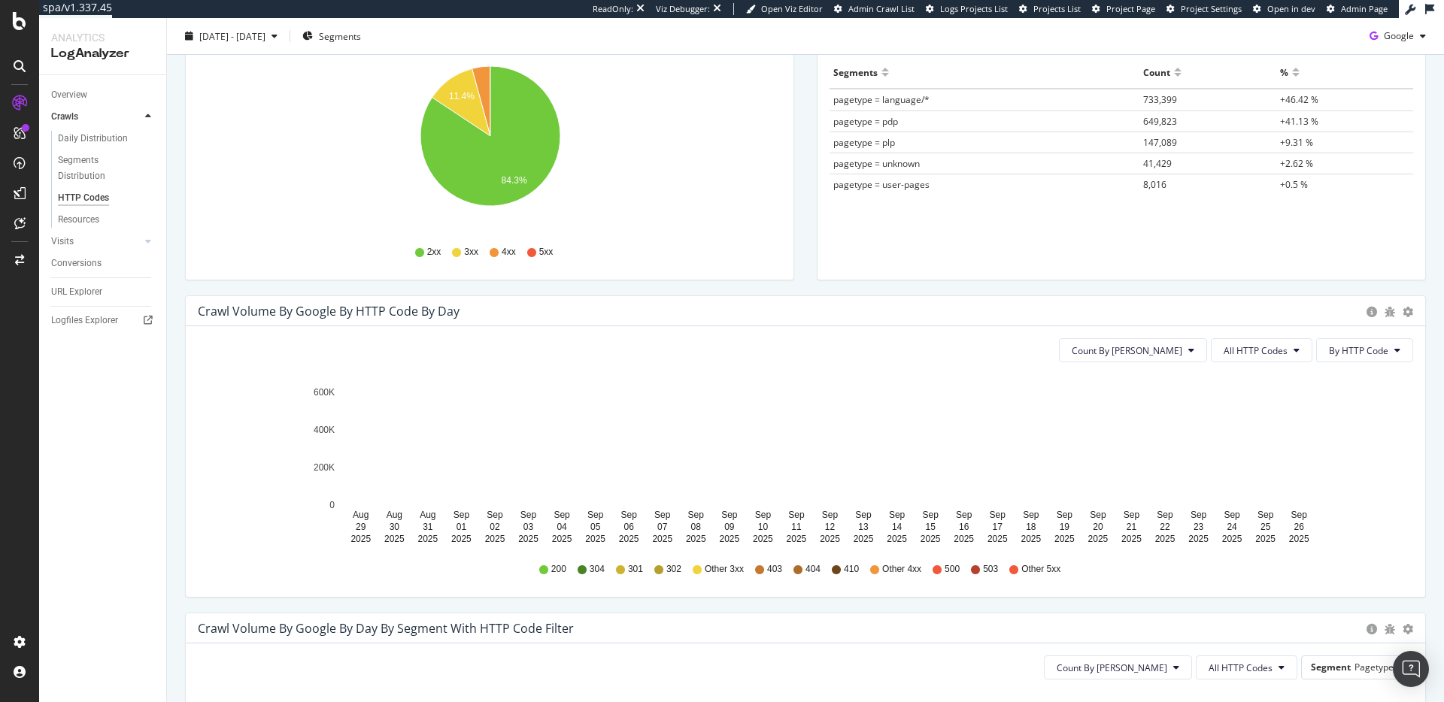
scroll to position [244, 0]
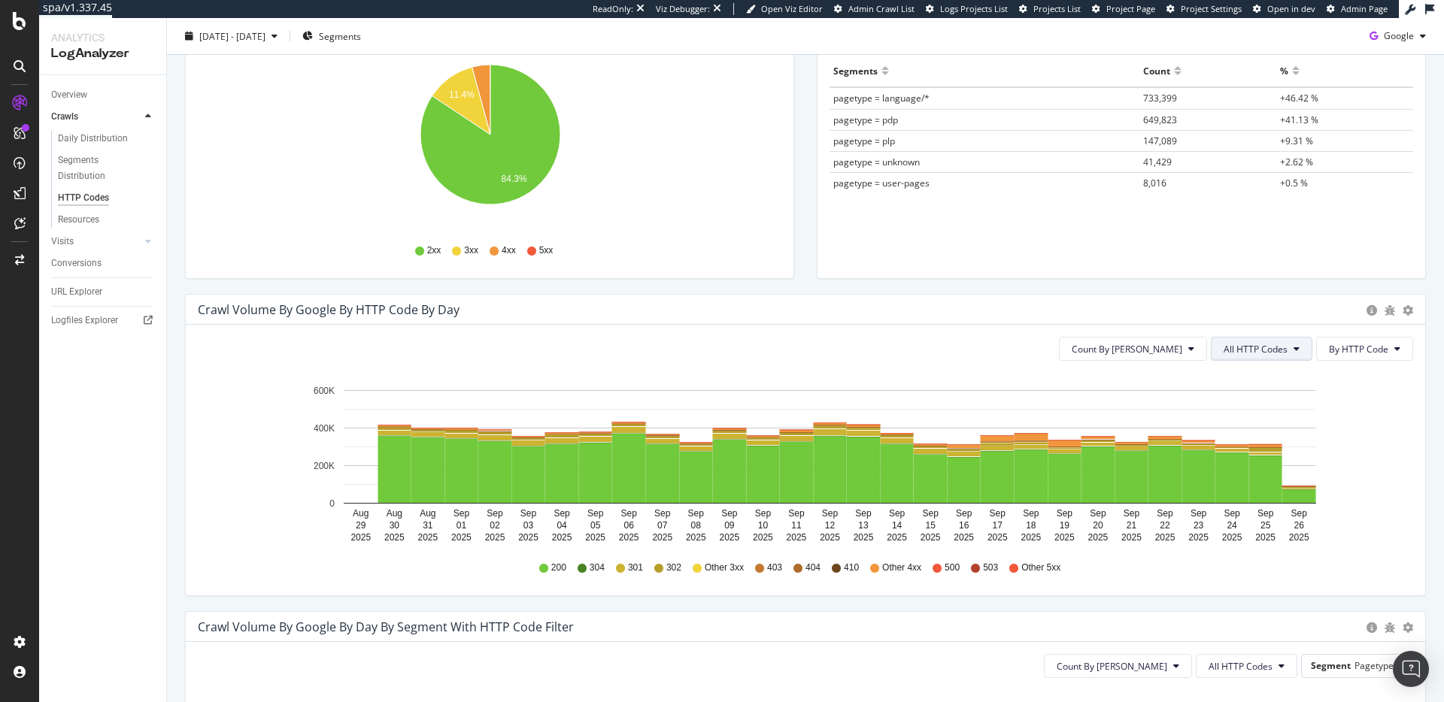
click at [1249, 347] on span "All HTTP Codes" at bounding box center [1255, 349] width 64 height 13
click at [1065, 326] on div "Count By Day All HTTP Codes By HTTP Code Hold CMD (⌘) while clicking to filter …" at bounding box center [805, 460] width 1239 height 271
click at [1273, 340] on button "All HTTP Codes" at bounding box center [1261, 349] width 102 height 24
click at [1265, 435] on span "Bad HTTP Codes" at bounding box center [1264, 435] width 76 height 14
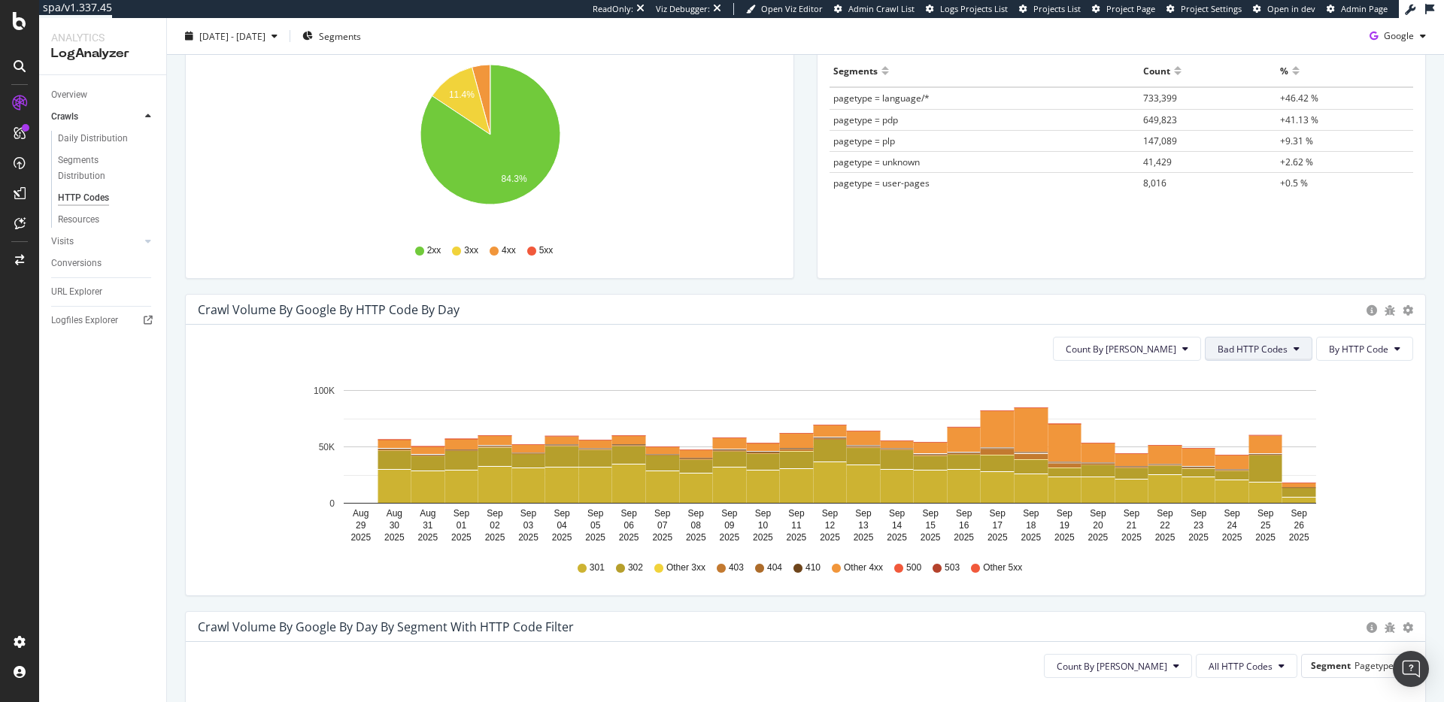
click at [1231, 343] on span "Bad HTTP Codes" at bounding box center [1252, 349] width 70 height 13
click at [1247, 484] on span "4xx family" at bounding box center [1258, 490] width 76 height 14
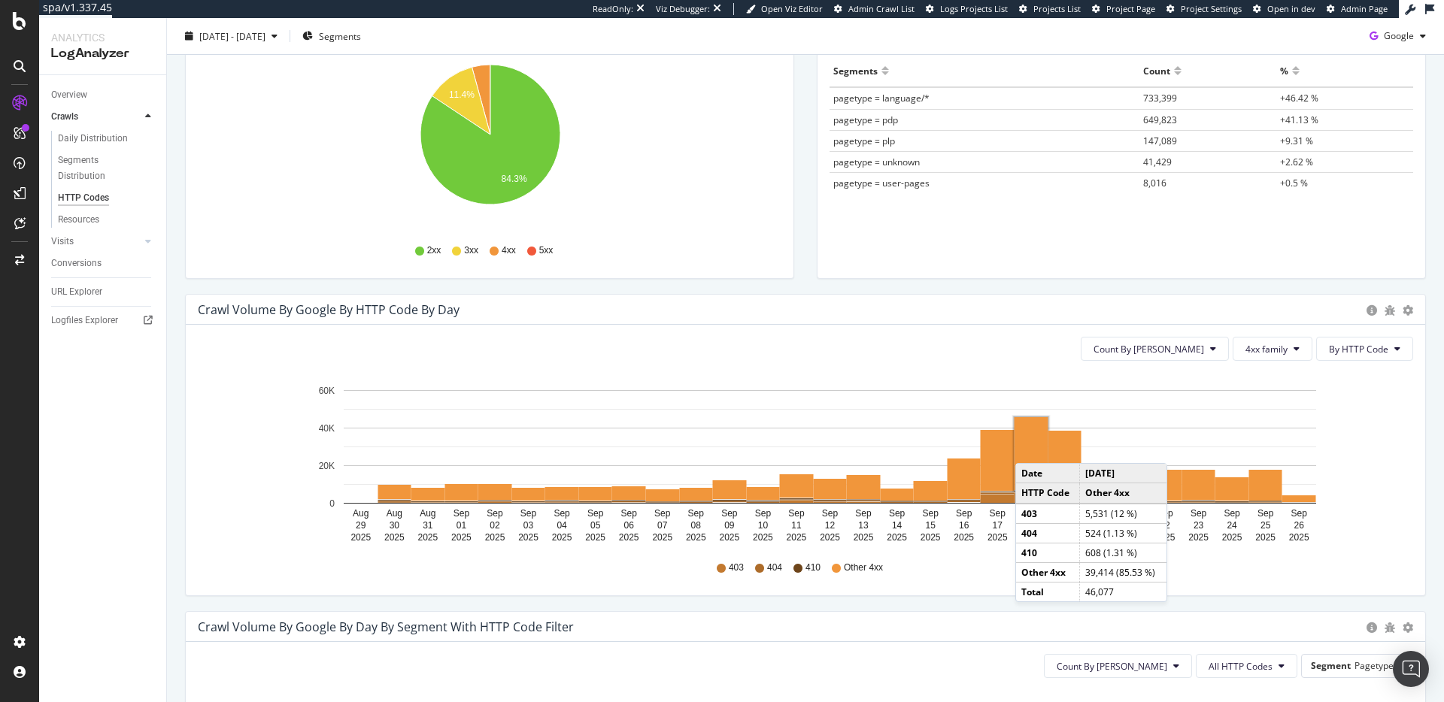
click at [1029, 448] on rect "A chart." at bounding box center [1031, 453] width 34 height 73
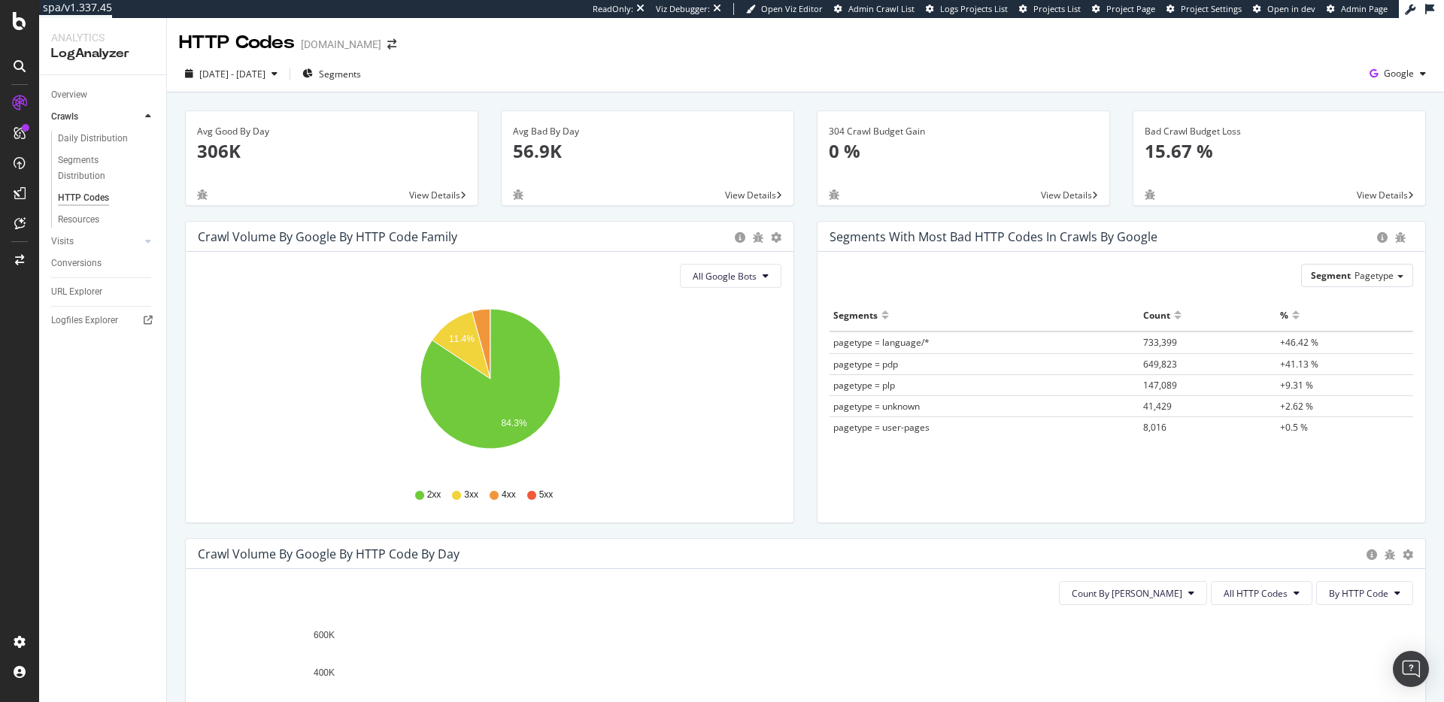
drag, startPoint x: 1189, startPoint y: 353, endPoint x: 1166, endPoint y: 345, distance: 23.8
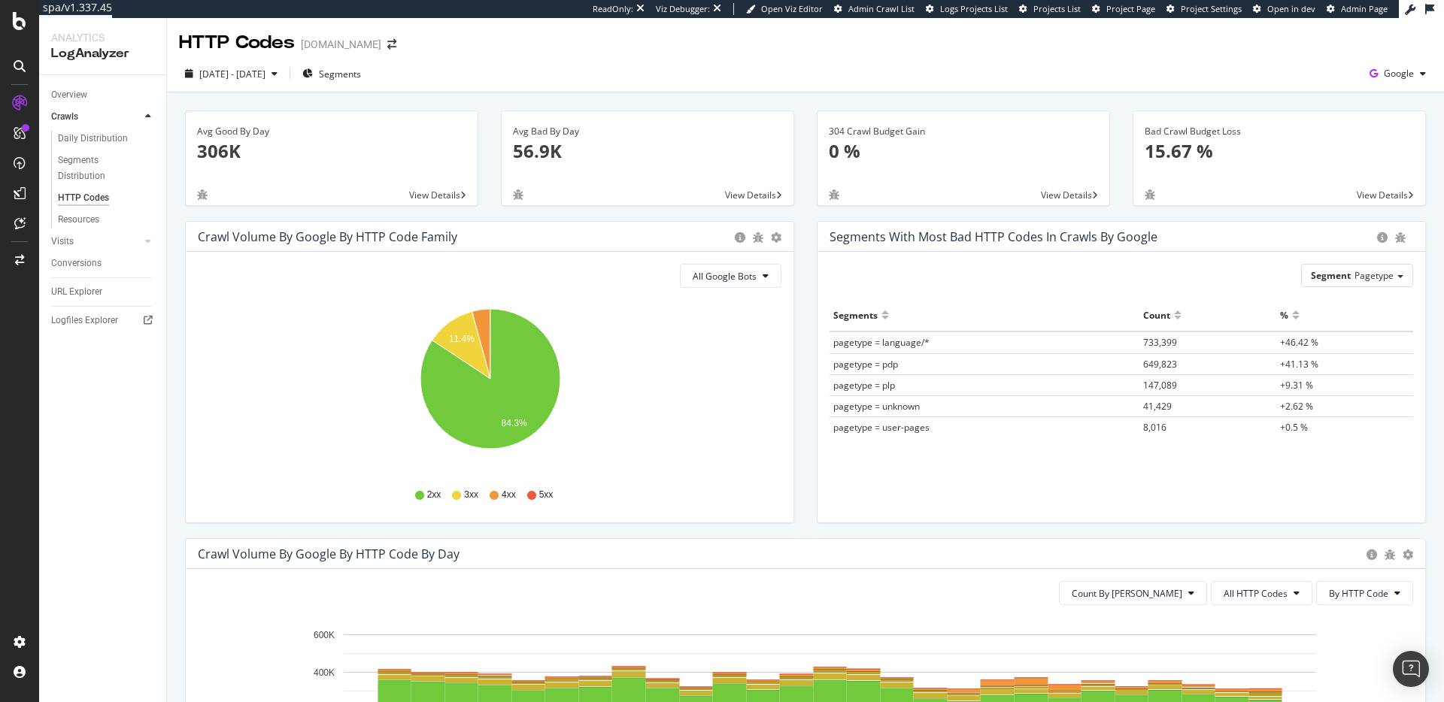
click at [1177, 349] on td "733,399" at bounding box center [1207, 343] width 137 height 22
click at [1159, 341] on span "733,399" at bounding box center [1160, 342] width 34 height 13
click at [1158, 341] on span "733,399" at bounding box center [1160, 342] width 34 height 13
click at [918, 339] on span "pagetype = language/*" at bounding box center [881, 342] width 96 height 13
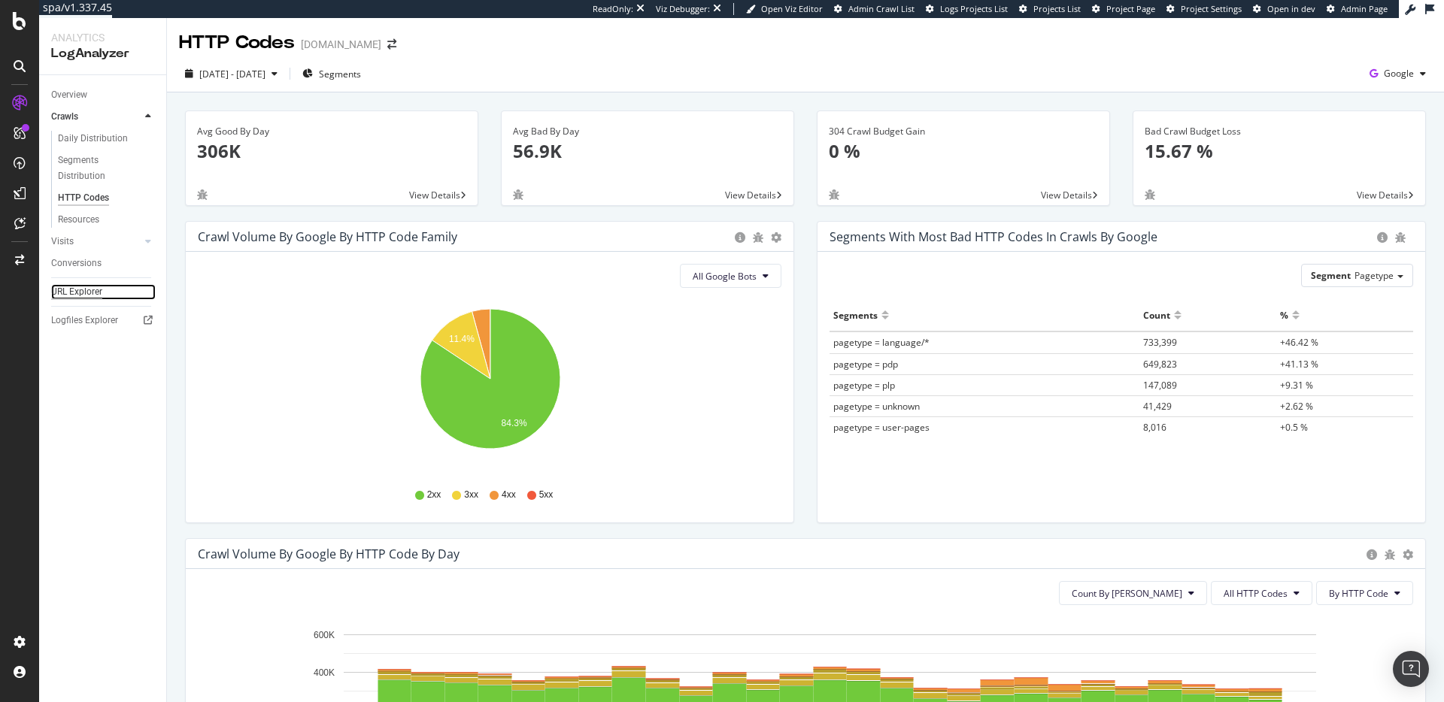
click at [76, 291] on div "URL Explorer" at bounding box center [76, 292] width 51 height 16
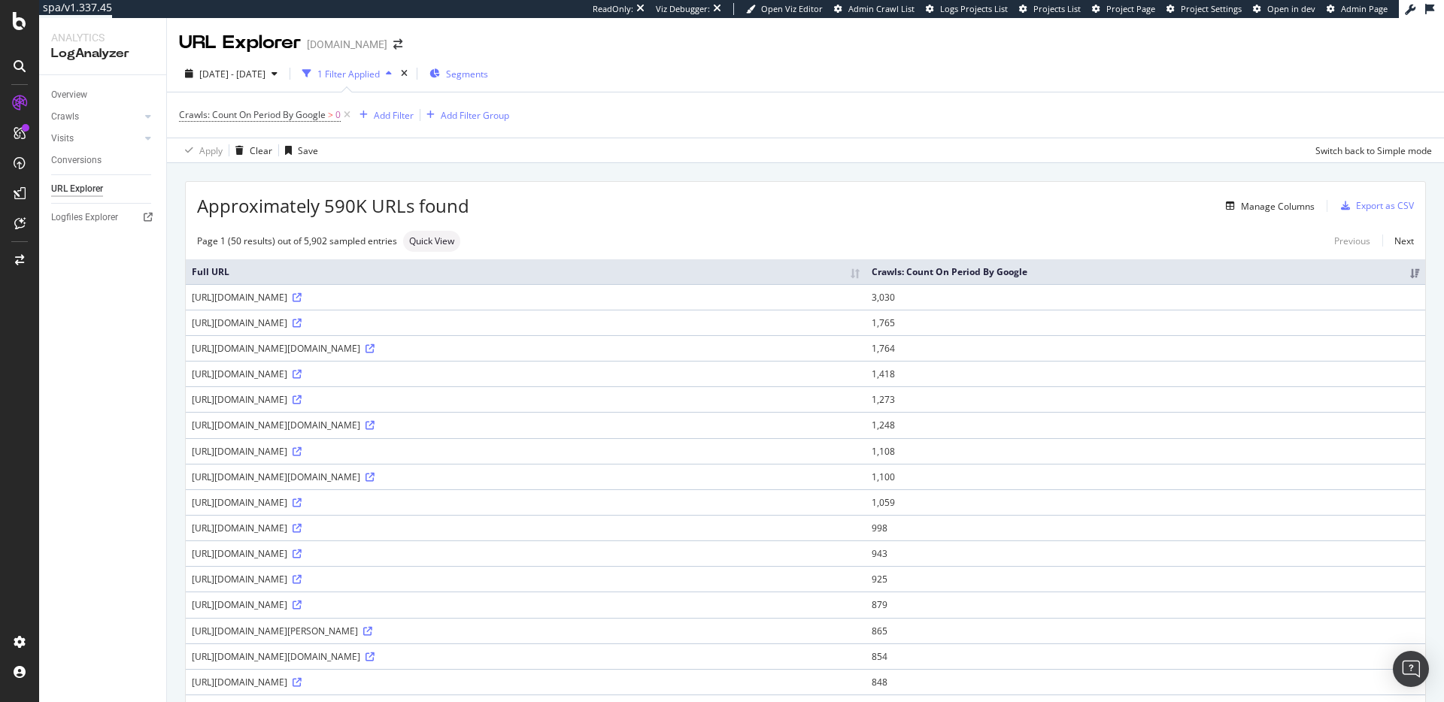
click at [488, 70] on span "Segments" at bounding box center [467, 74] width 42 height 13
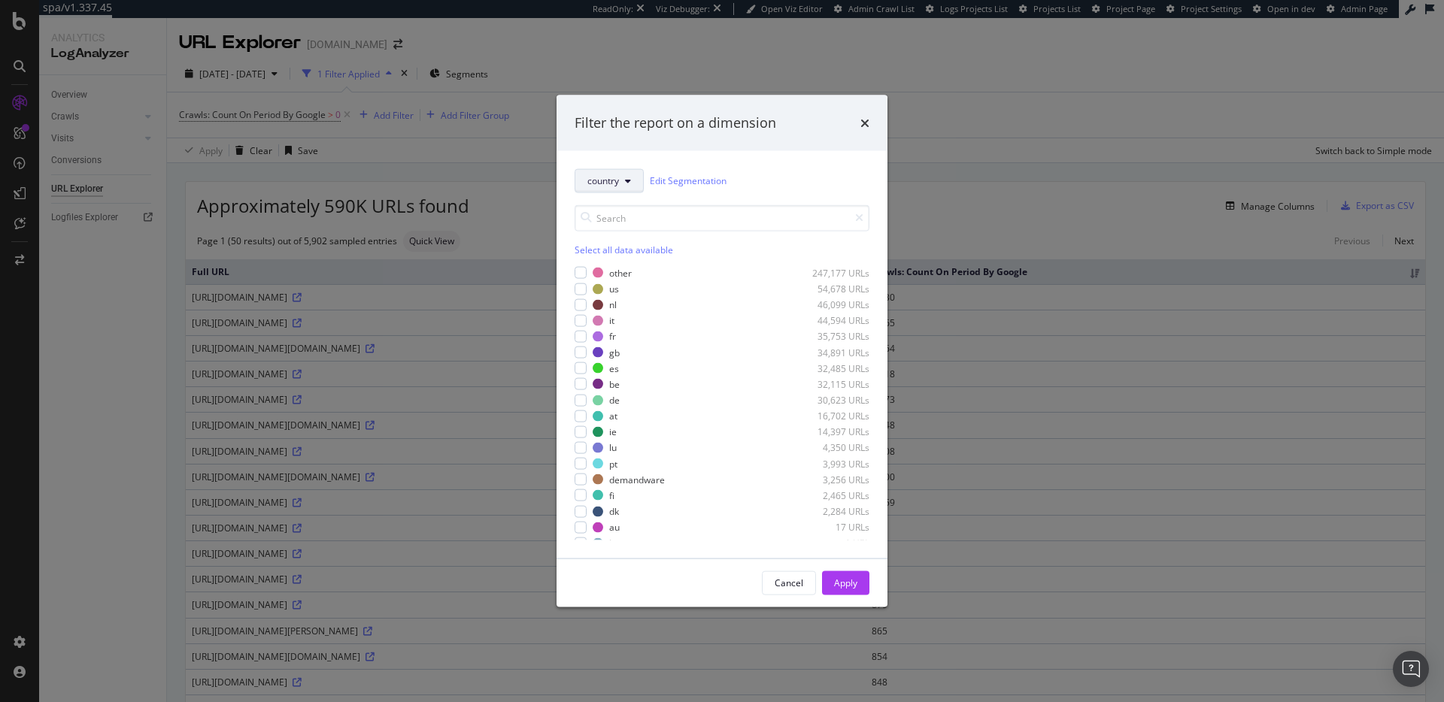
click at [631, 180] on button "country" at bounding box center [608, 180] width 69 height 24
click at [620, 240] on span "pagetype" at bounding box center [614, 235] width 54 height 14
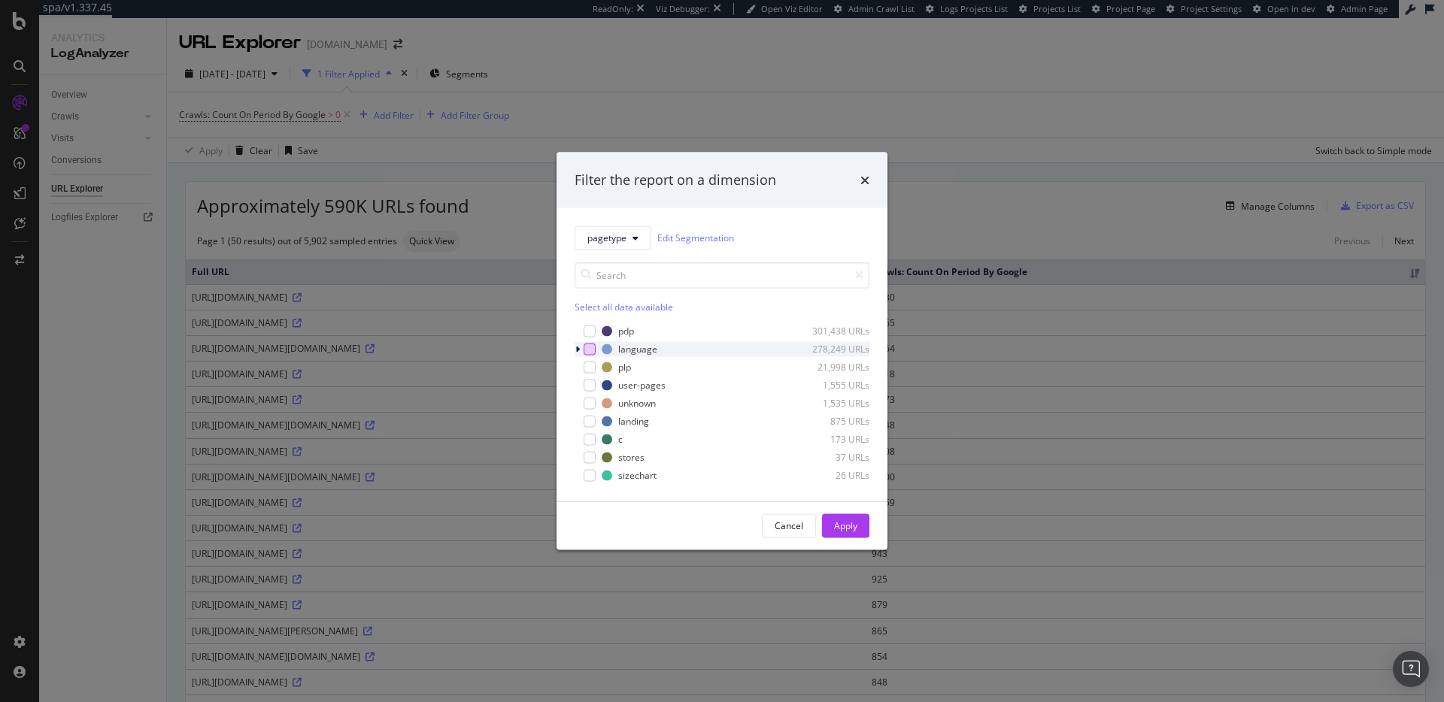
click at [584, 349] on div "modal" at bounding box center [589, 349] width 12 height 12
click at [867, 519] on button "Apply" at bounding box center [845, 526] width 47 height 24
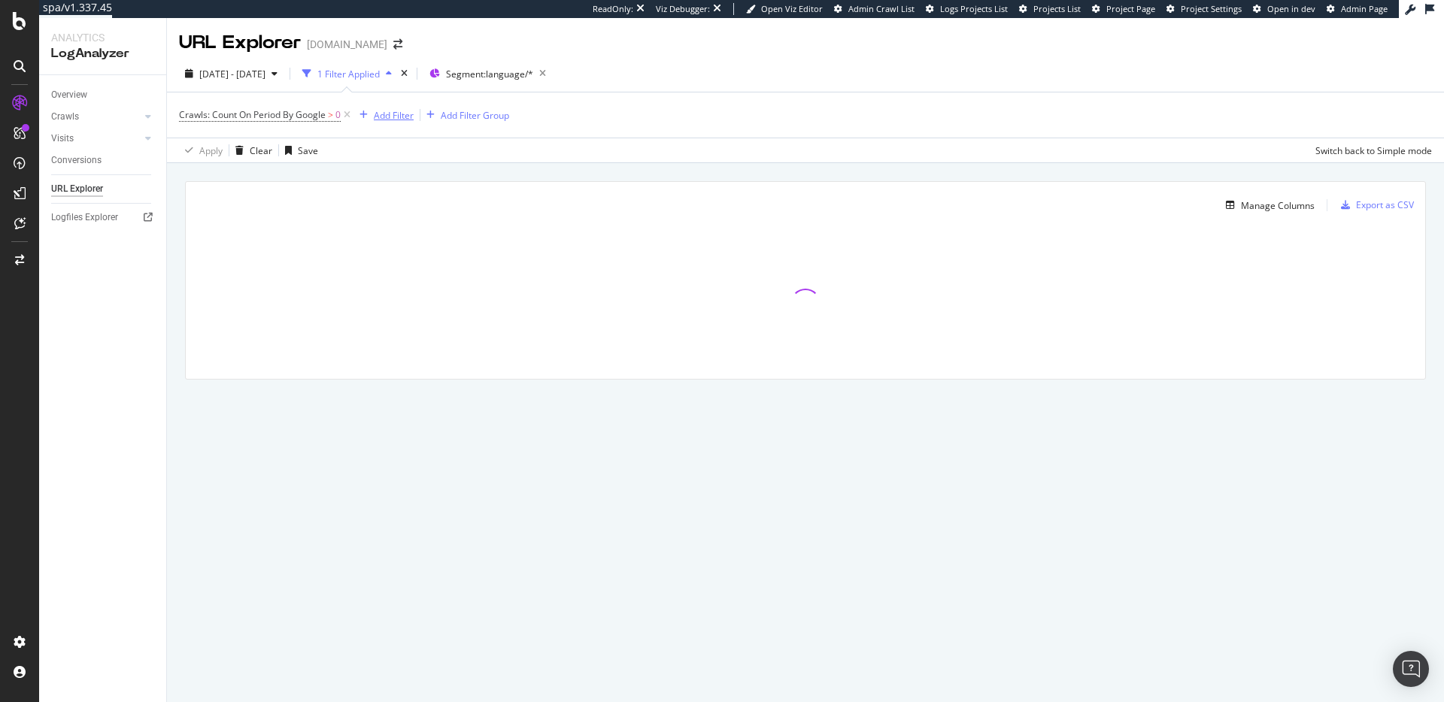
click at [394, 122] on div "Add Filter Add Filter Group" at bounding box center [431, 115] width 156 height 18
click at [394, 120] on div "Add Filter" at bounding box center [394, 115] width 40 height 13
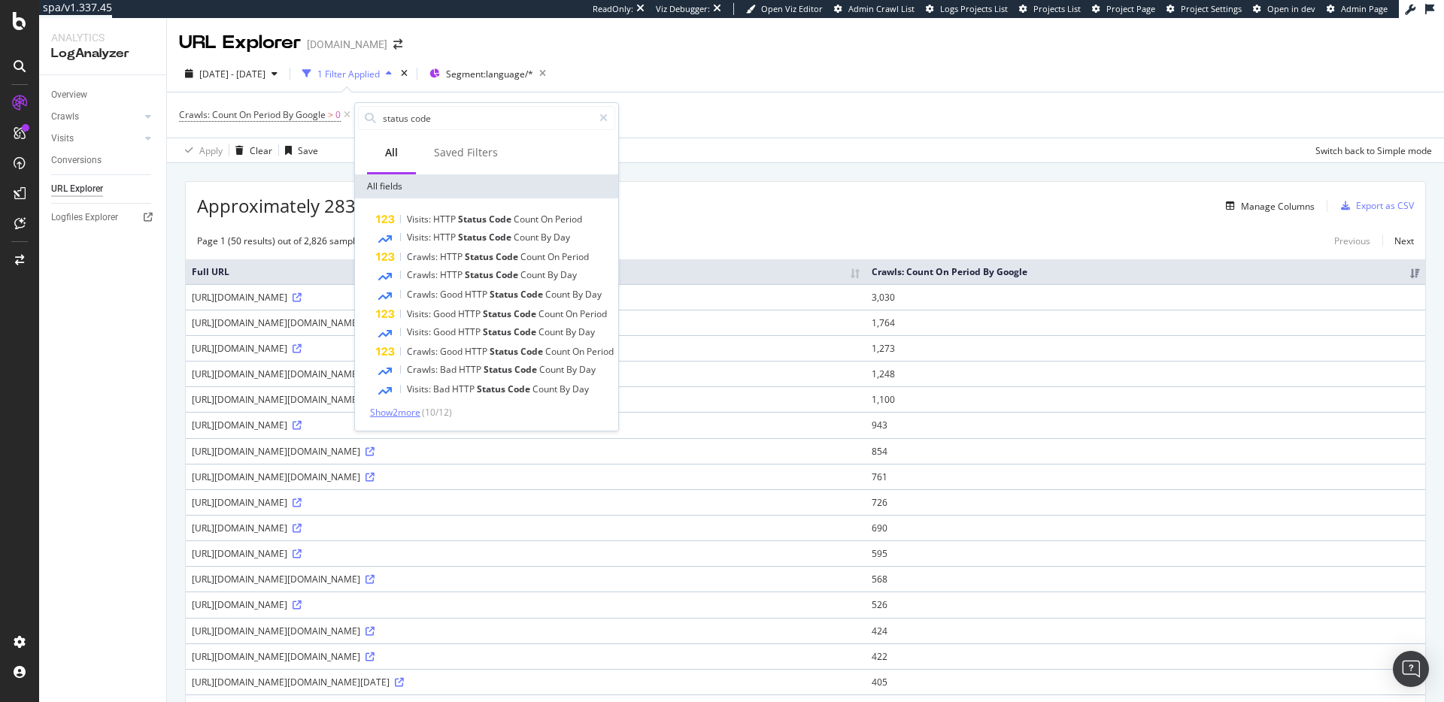
type input "status code"
click at [420, 413] on span "Show 2 more" at bounding box center [395, 412] width 50 height 13
click at [807, 145] on div "Apply Clear Save Switch back to Simple mode" at bounding box center [805, 150] width 1277 height 25
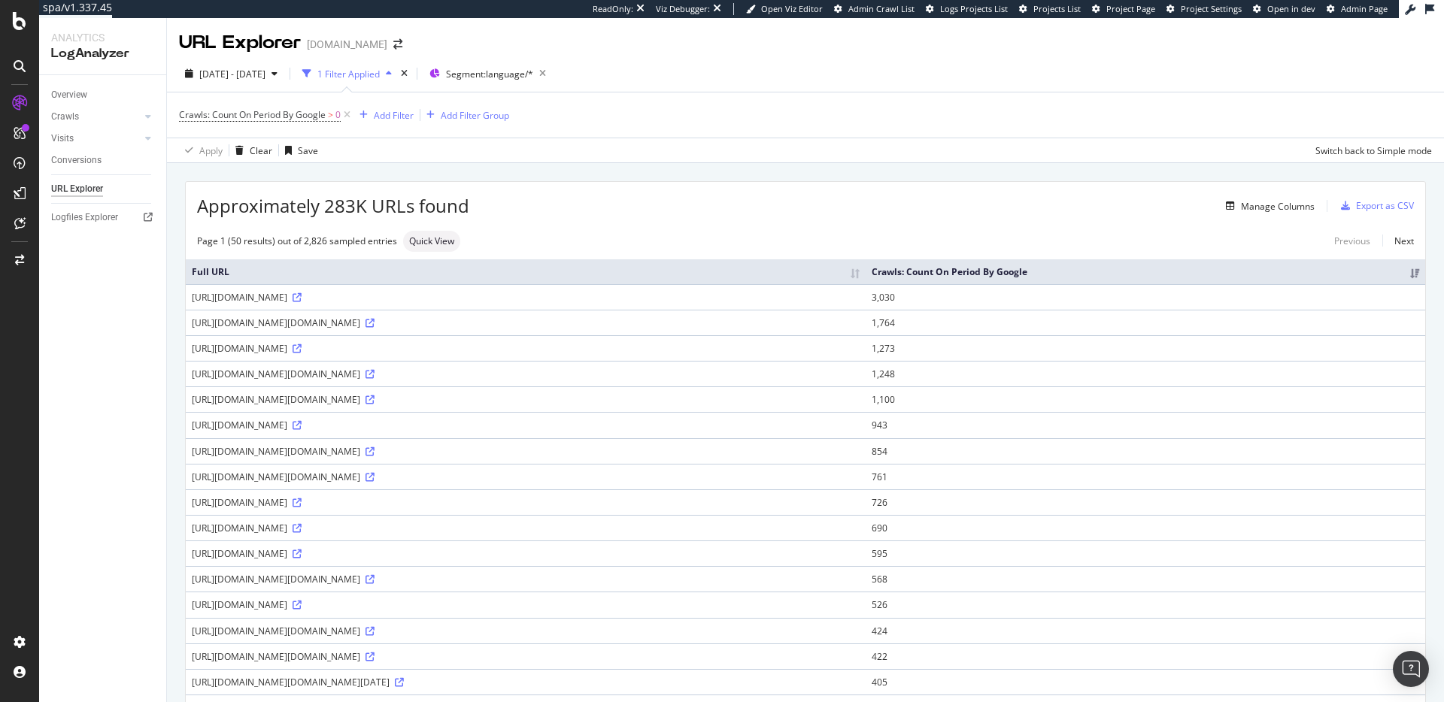
click at [1289, 216] on div "Approximately 283K URLs found Manage Columns Export as CSV" at bounding box center [805, 200] width 1239 height 37
click at [1286, 211] on div "Manage Columns" at bounding box center [1278, 206] width 74 height 13
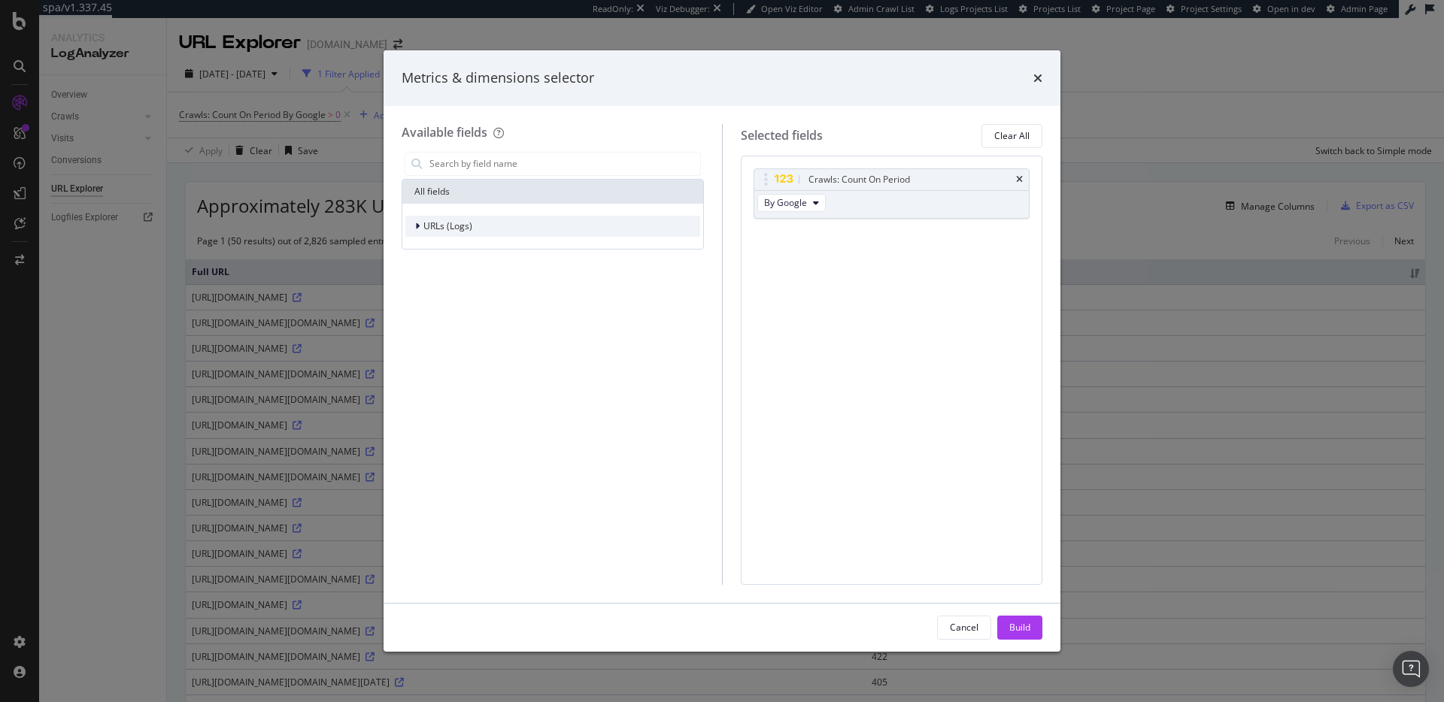
click at [450, 226] on span "URLs (Logs)" at bounding box center [447, 226] width 49 height 13
click at [480, 248] on span "URL Scheme" at bounding box center [458, 247] width 53 height 13
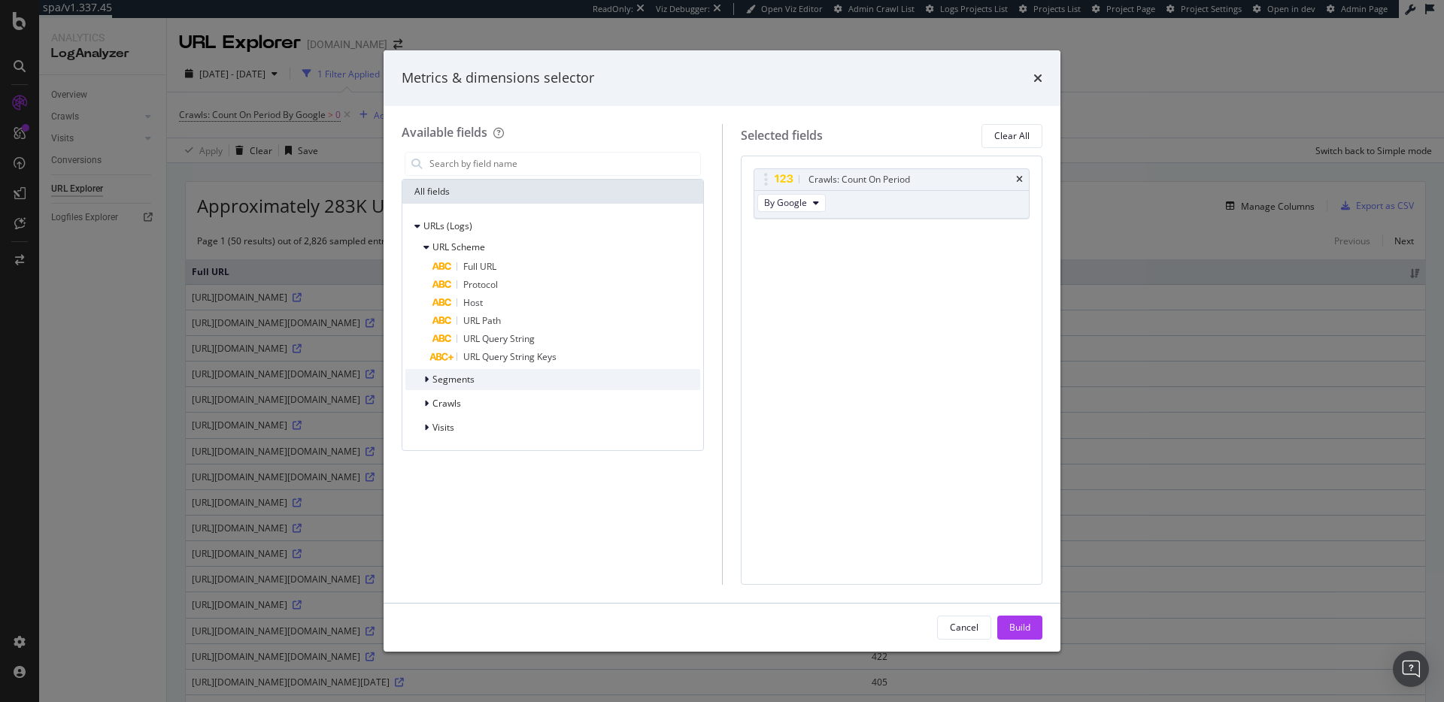
click at [492, 372] on div "Segments" at bounding box center [552, 379] width 295 height 21
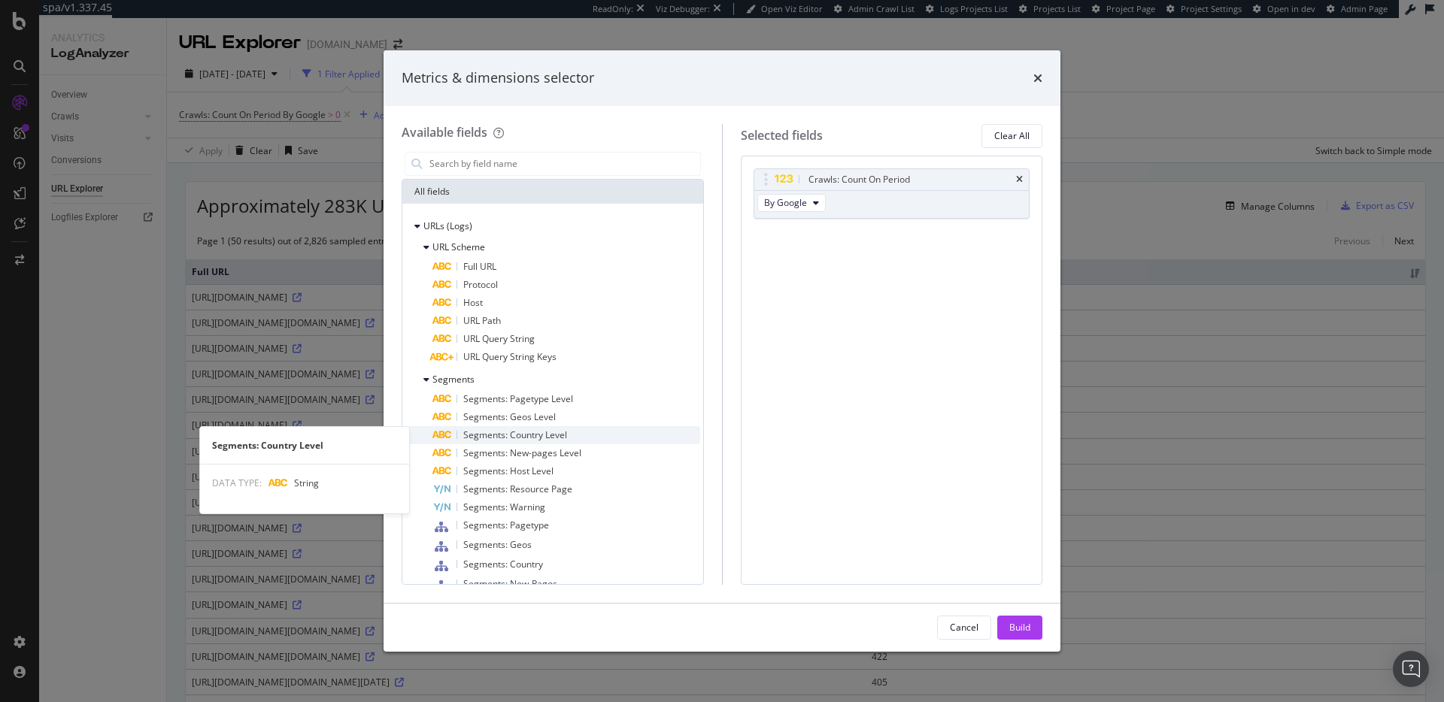
scroll to position [90, 0]
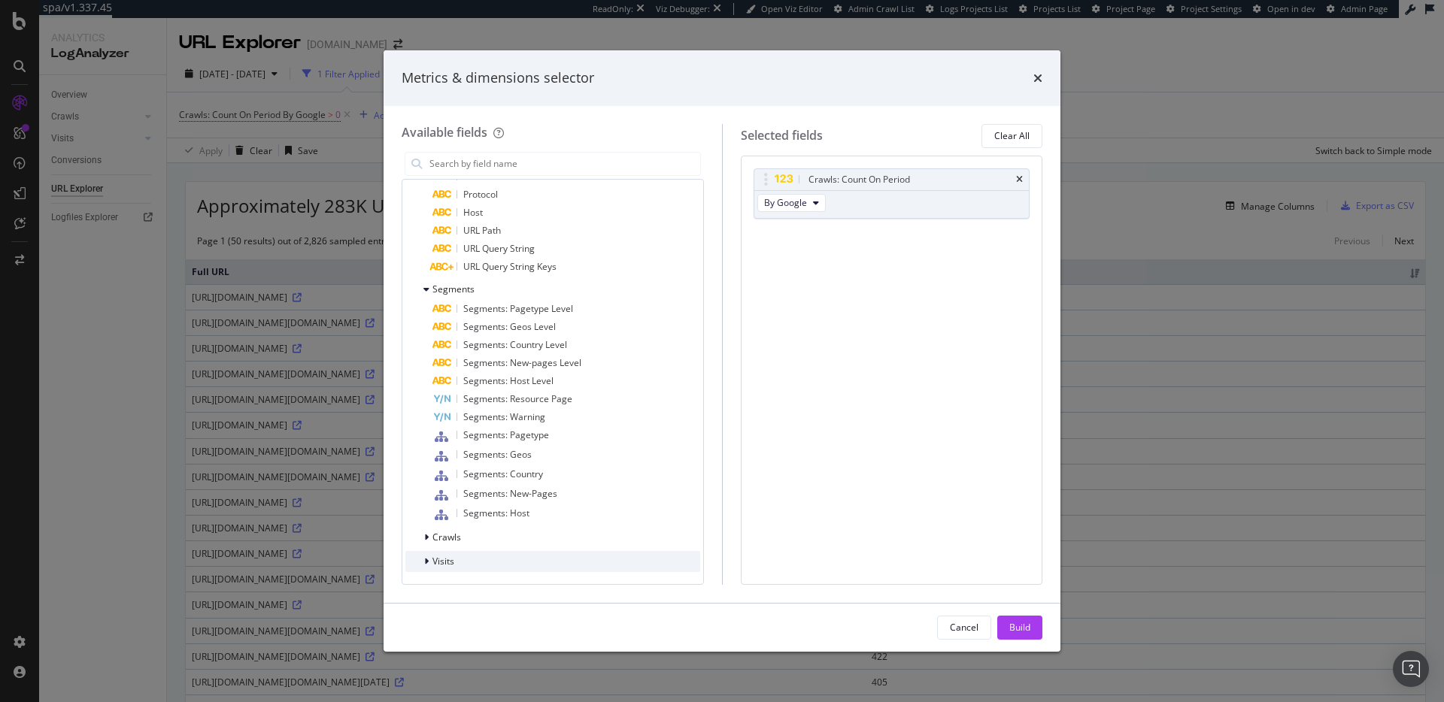
click at [486, 557] on div "Visits" at bounding box center [552, 561] width 295 height 21
click at [489, 538] on div "Crawls" at bounding box center [552, 537] width 295 height 21
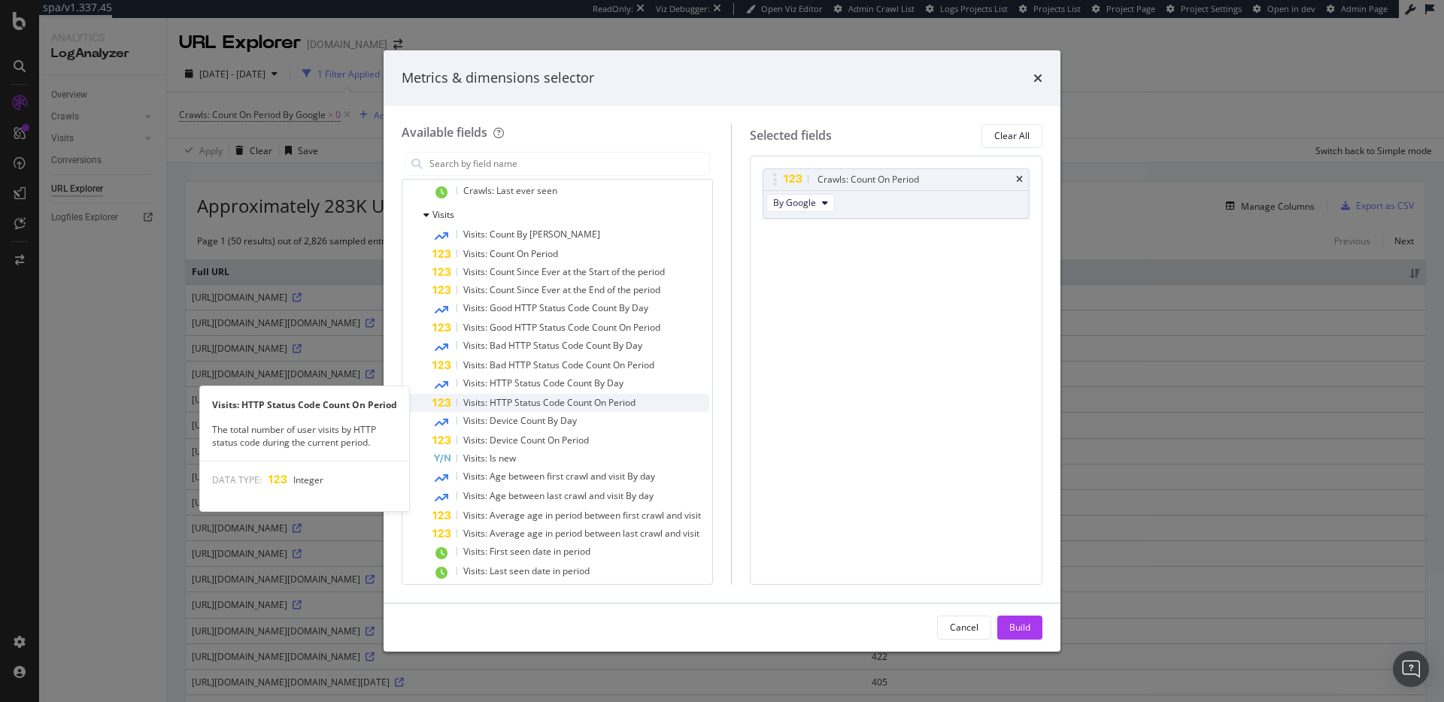
scroll to position [744, 0]
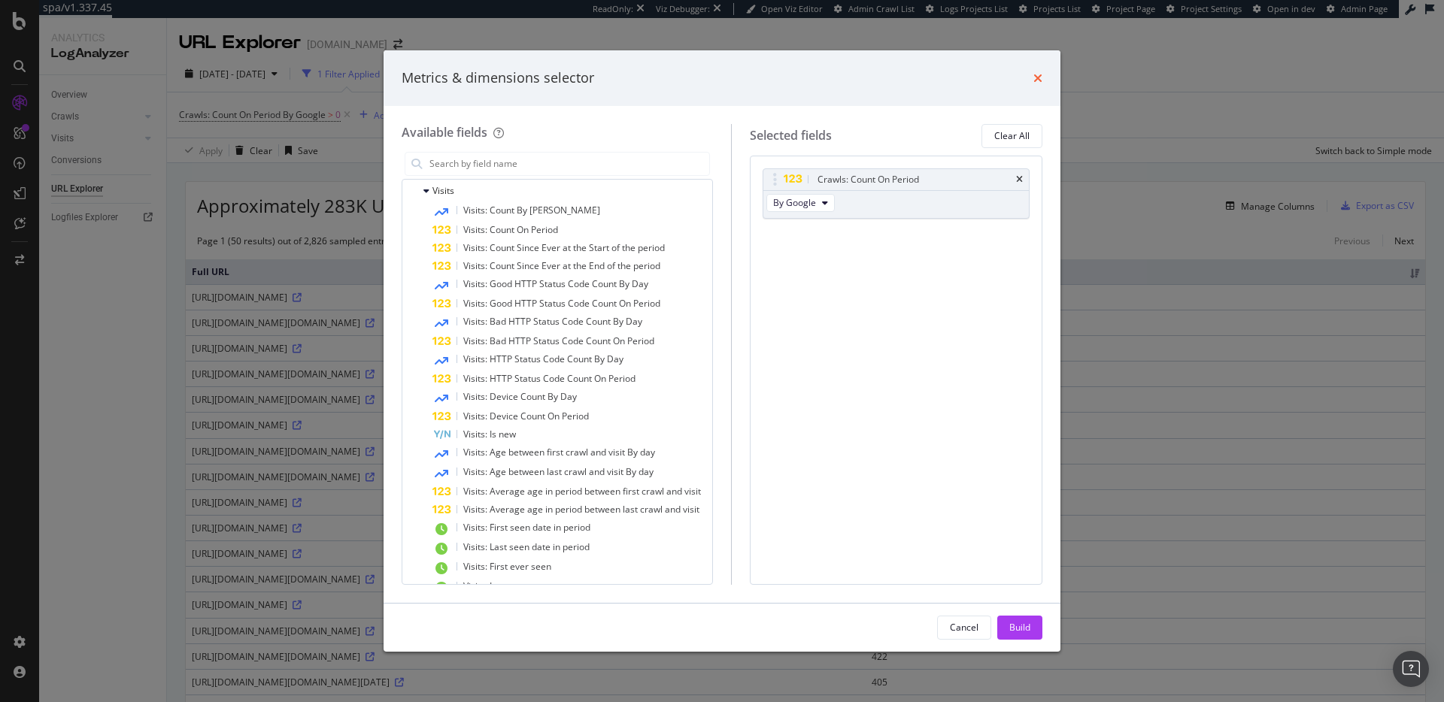
click at [1039, 79] on icon "times" at bounding box center [1037, 78] width 9 height 12
